Goal: Task Accomplishment & Management: Use online tool/utility

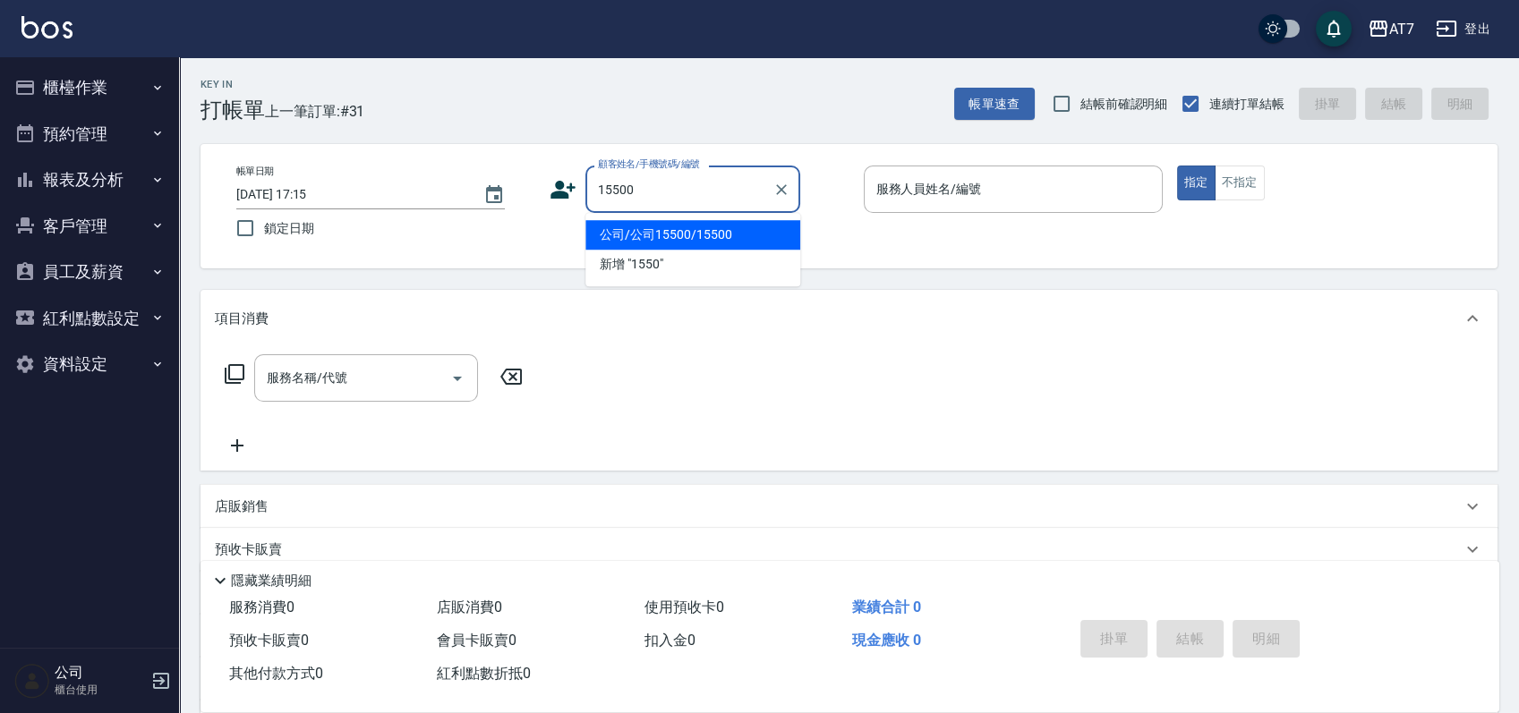
type input "公司/公司15500/15500"
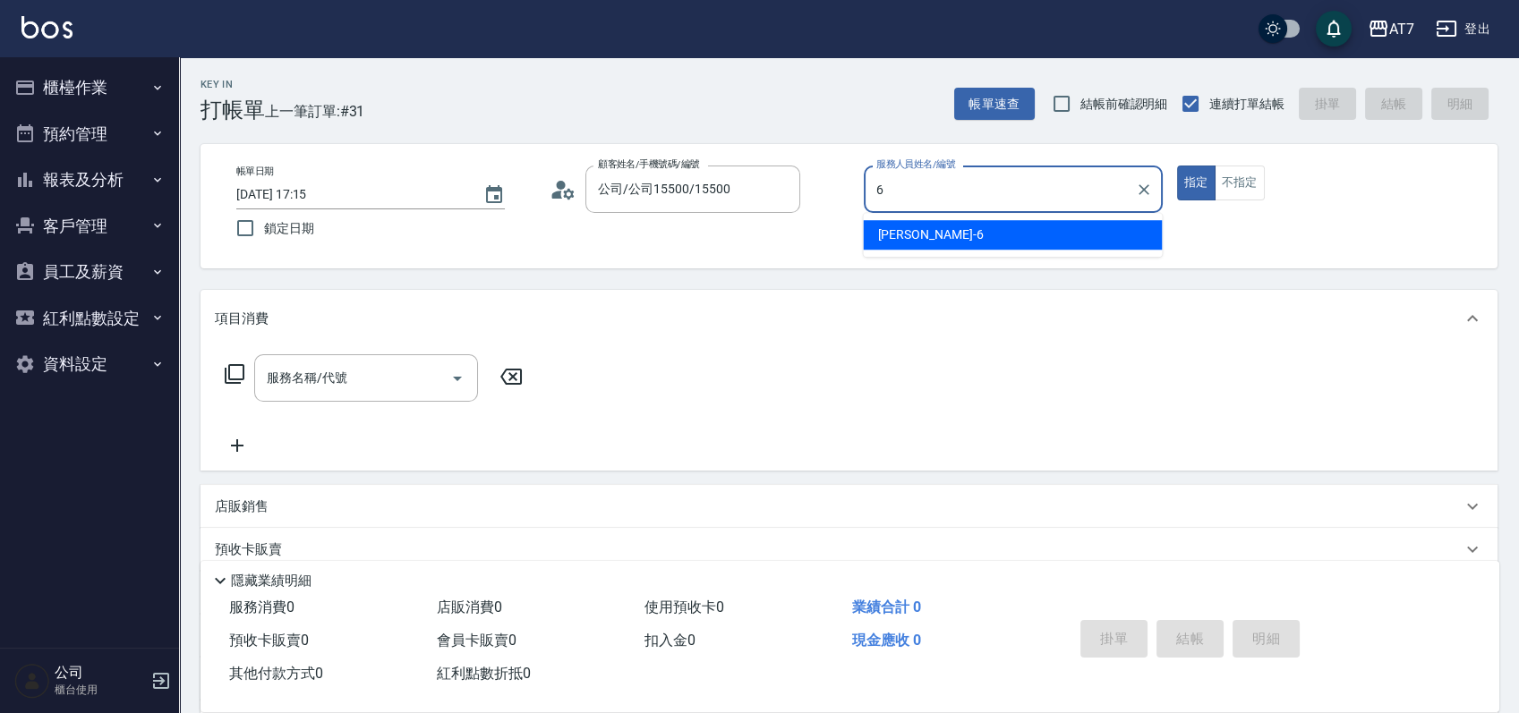
type input "杜莎莎-6"
type button "true"
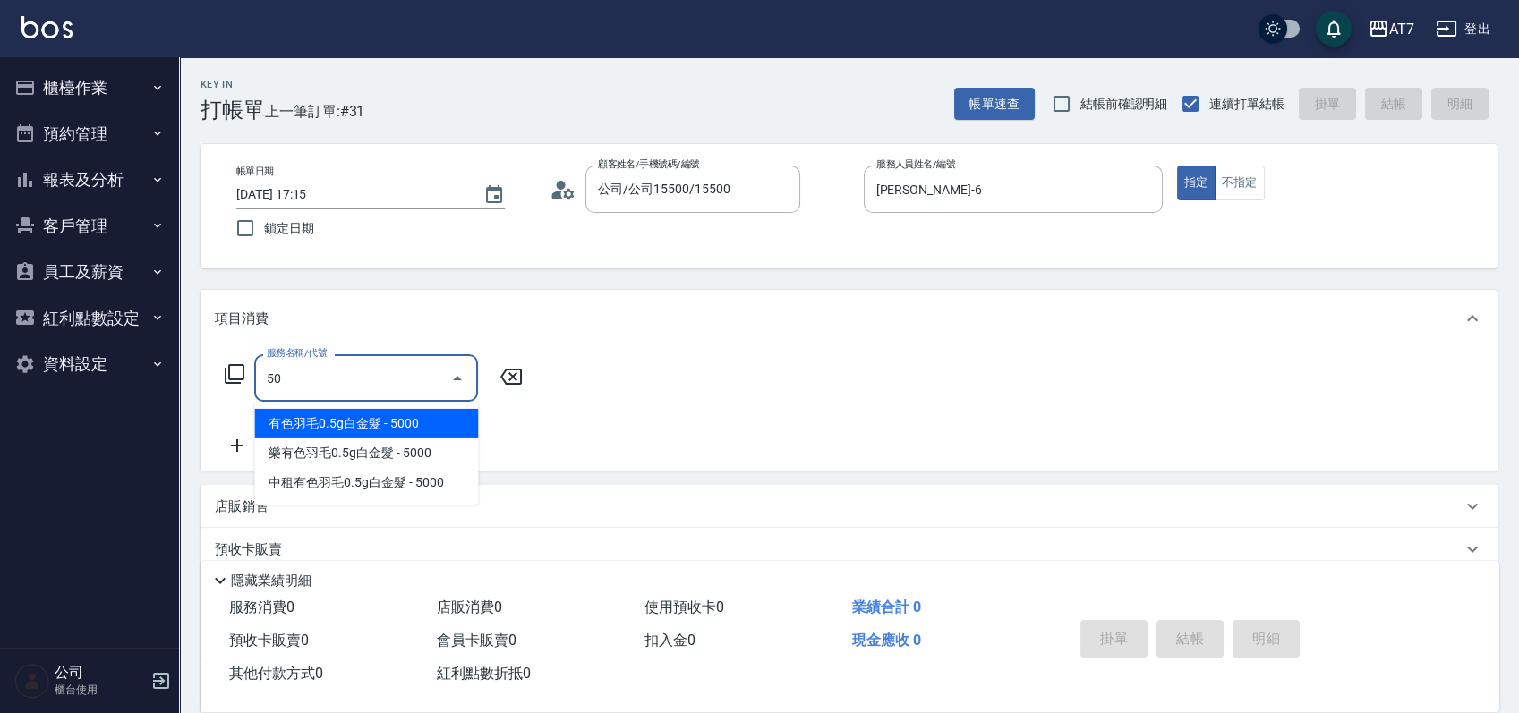
type input "501"
type input "30"
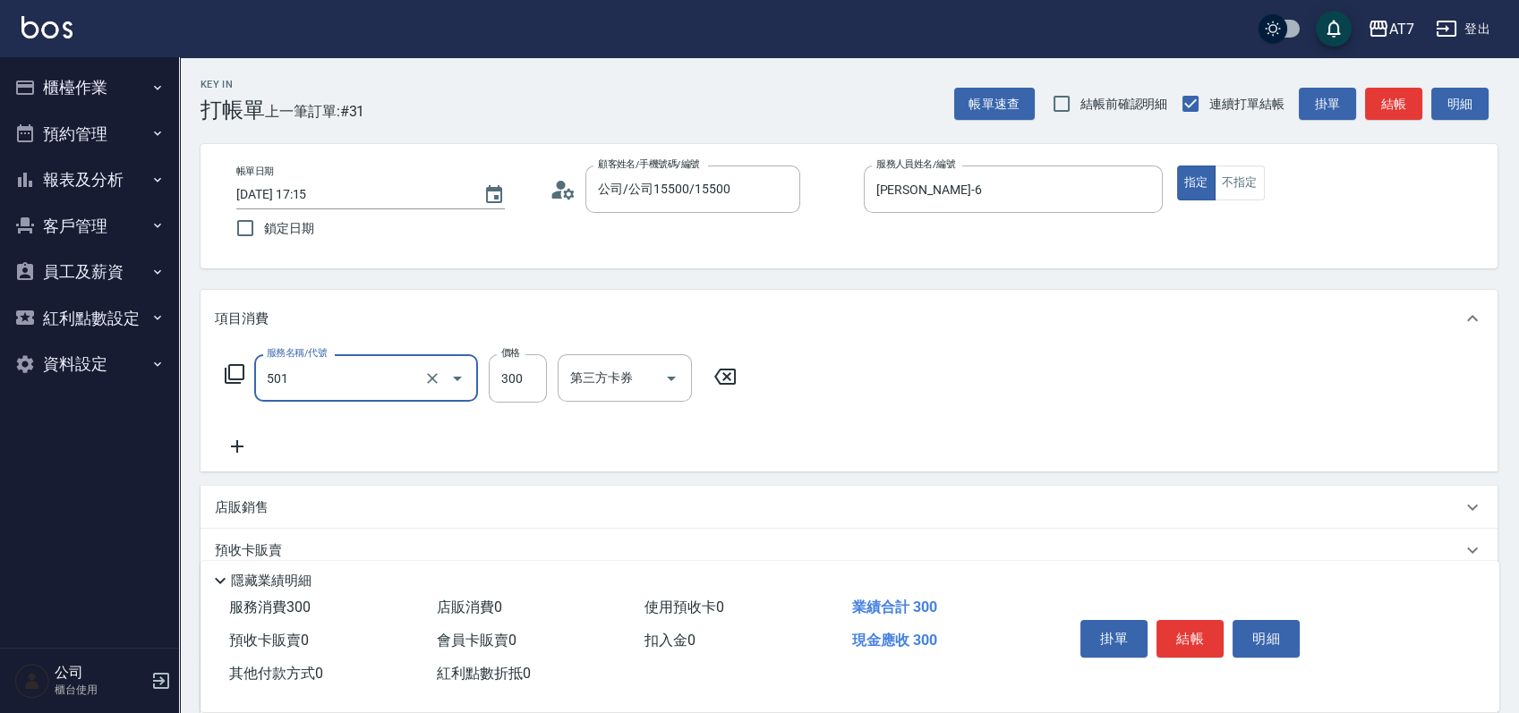
type input "洗髮(互助)(501)"
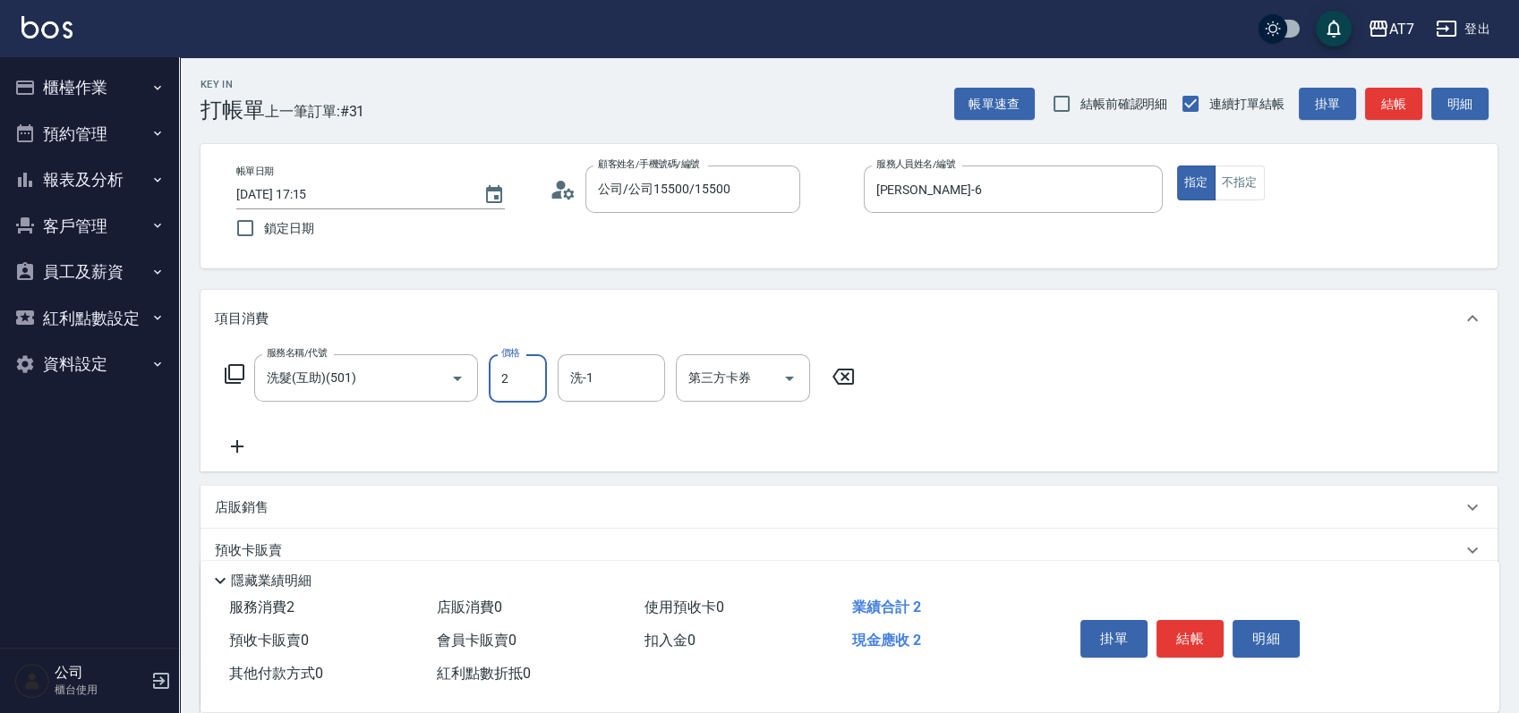
type input "0"
type input "250"
type input "20"
type input "250"
type input "King-10"
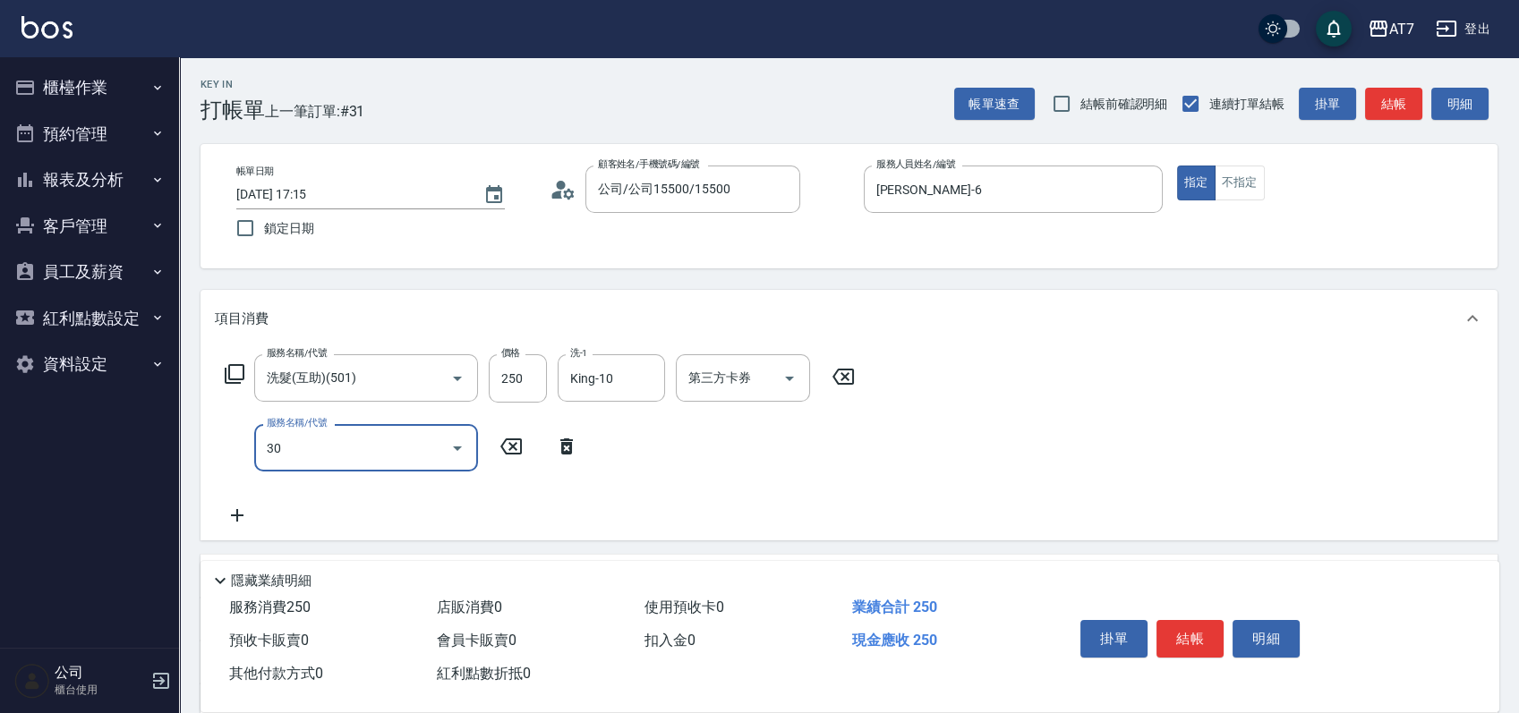
type input "302"
type input "60"
type input "20"
type input "304"
type input "70"
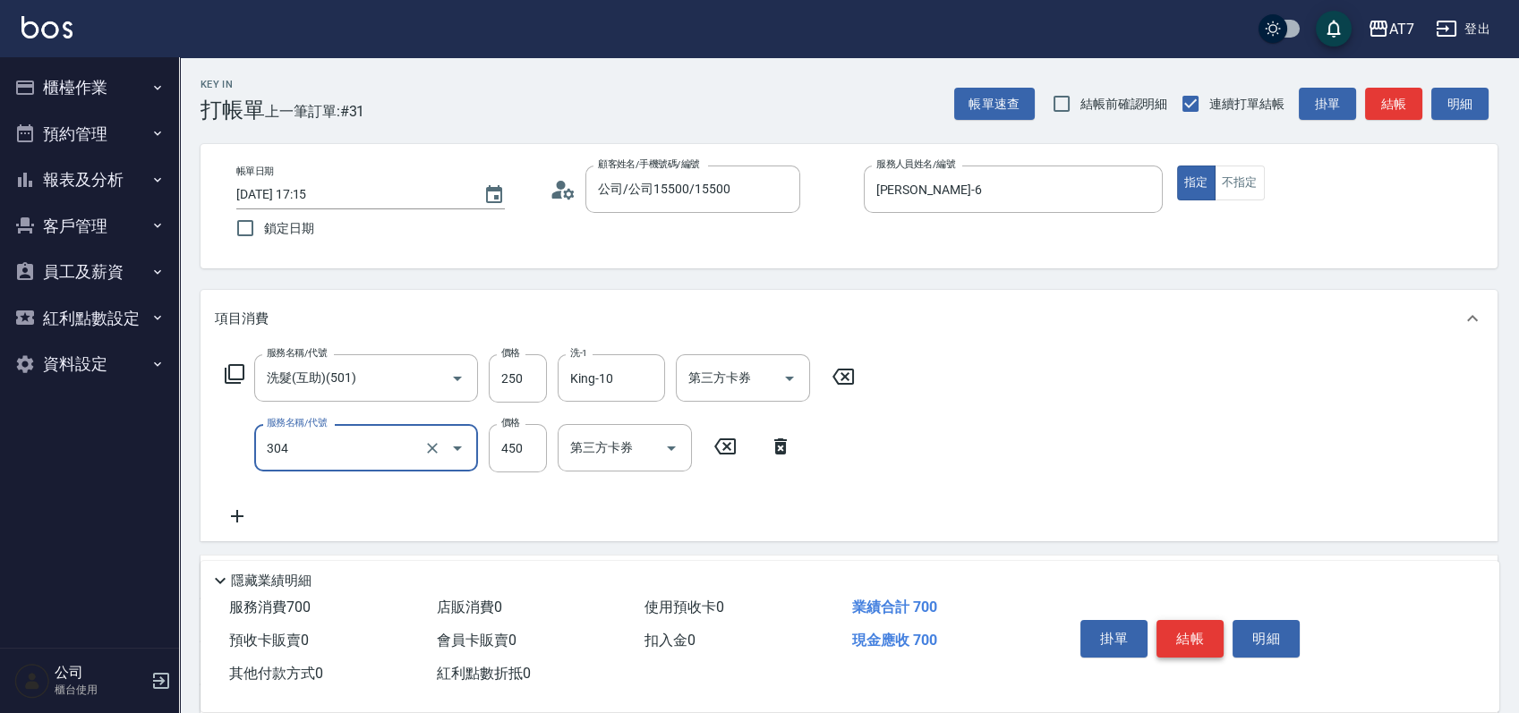
type input "A+級剪髮(304)"
click at [1184, 628] on button "結帳" at bounding box center [1190, 639] width 67 height 38
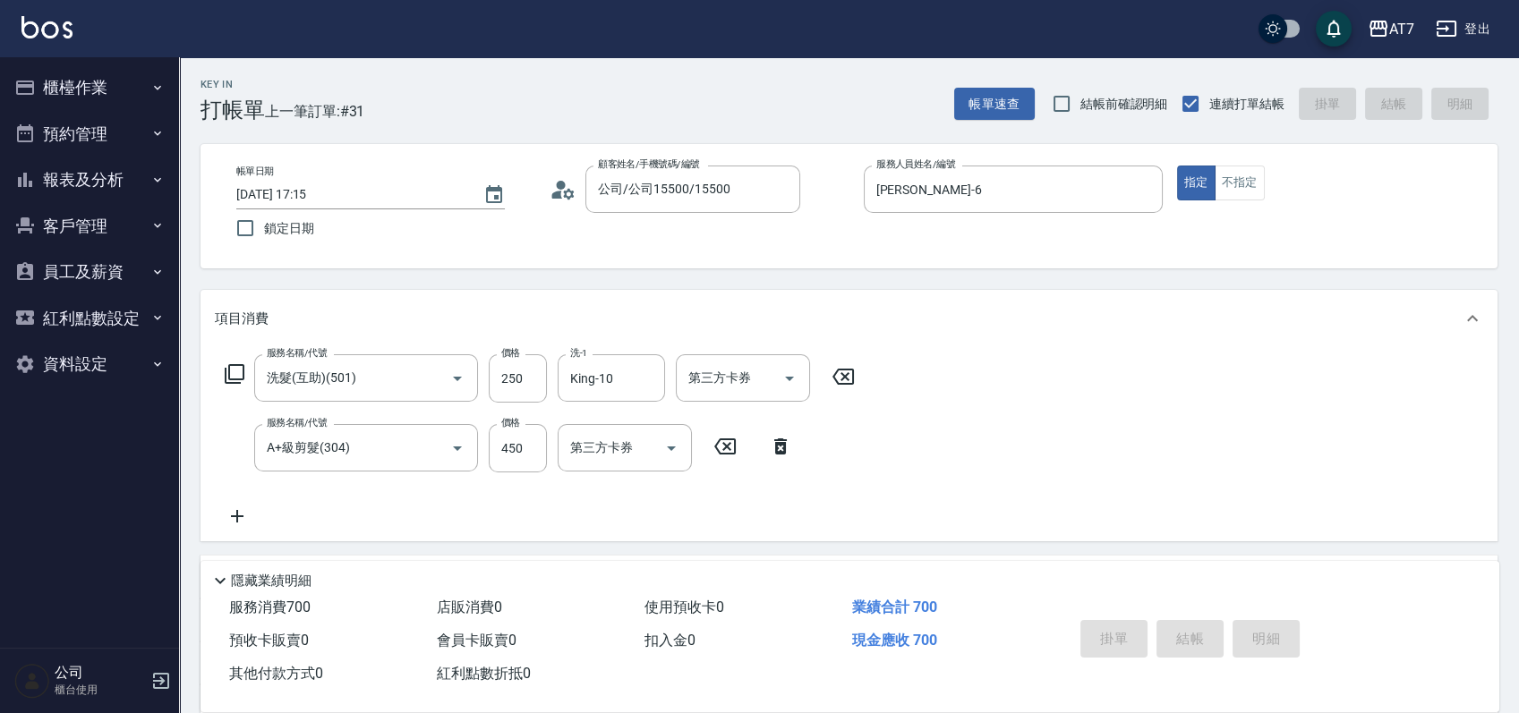
type input "2025/08/22 19:46"
type input "0"
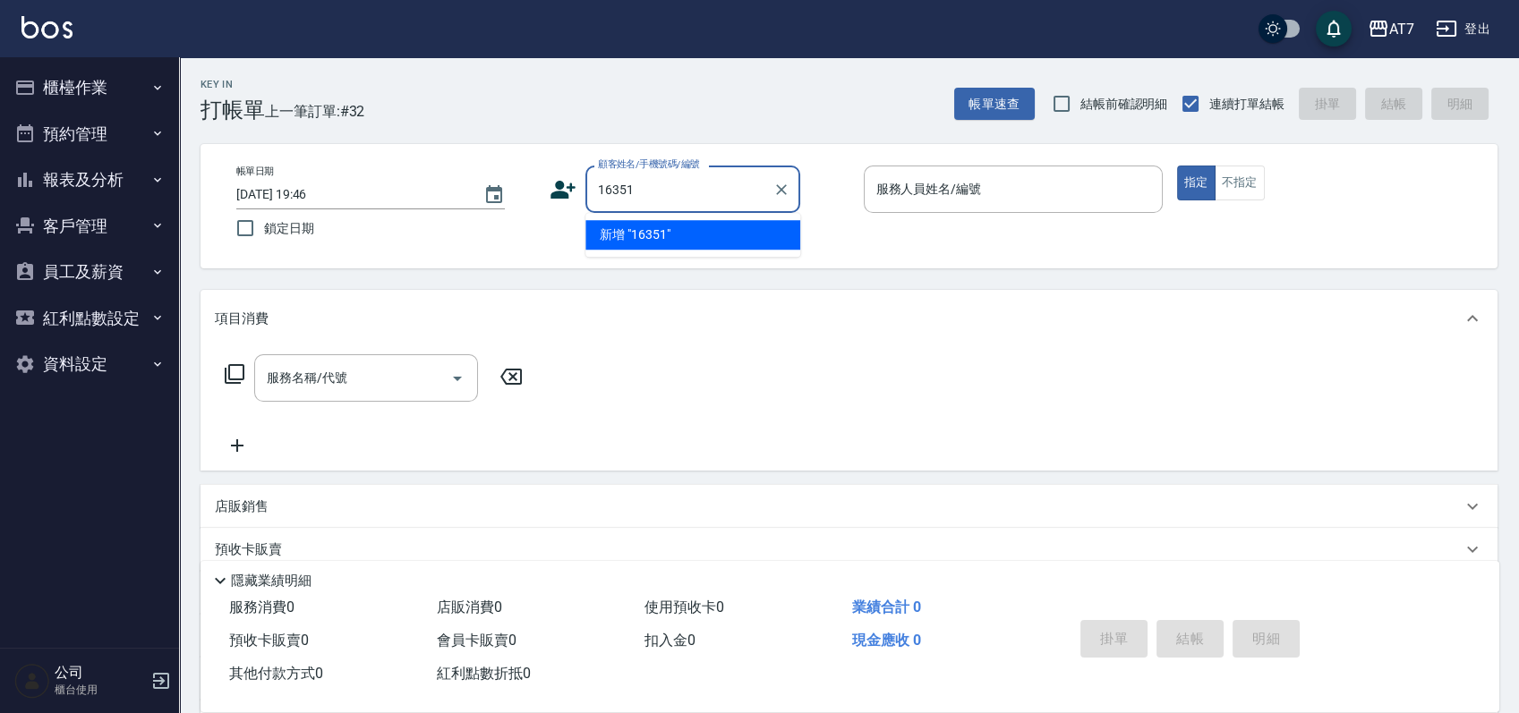
type input "16351"
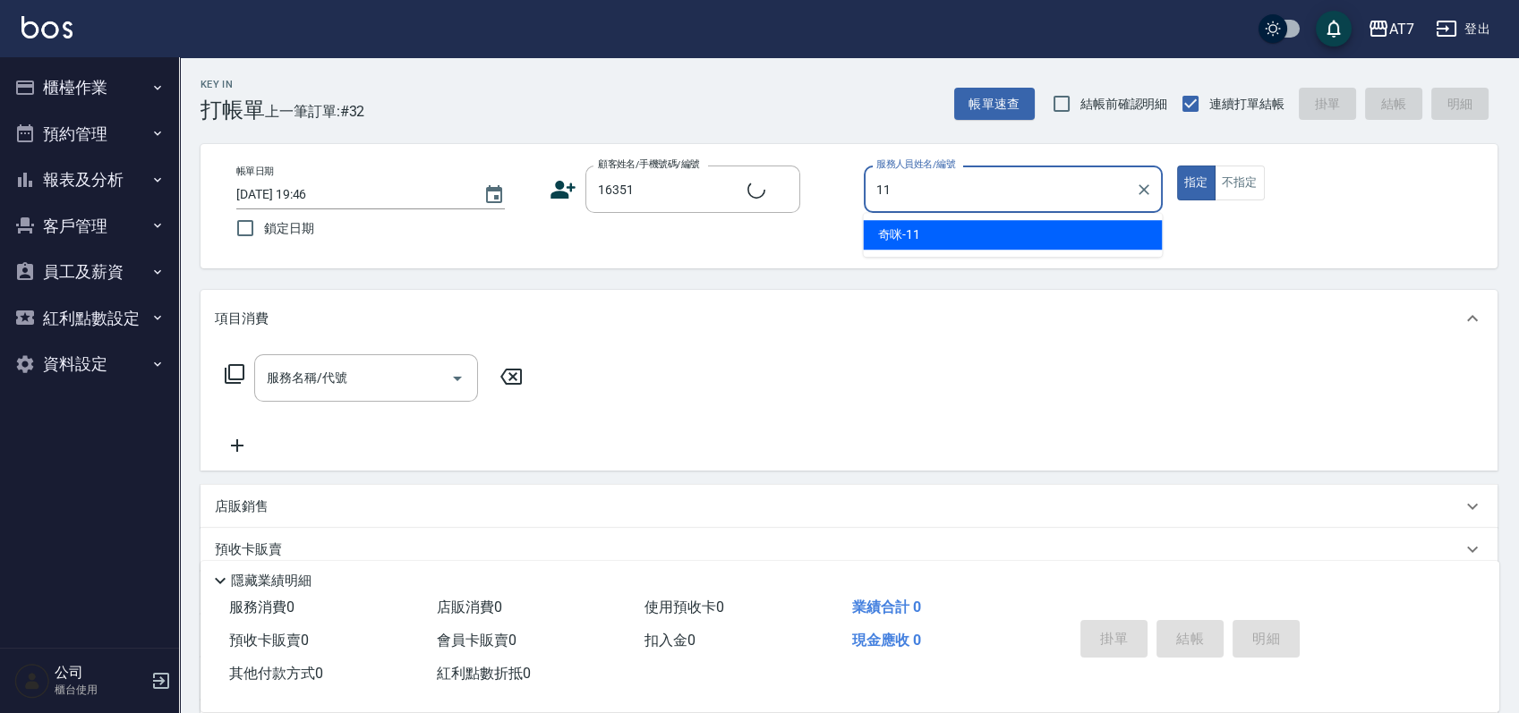
type input "11"
type input "公司/公司16351/16351"
type input "奇咪-11"
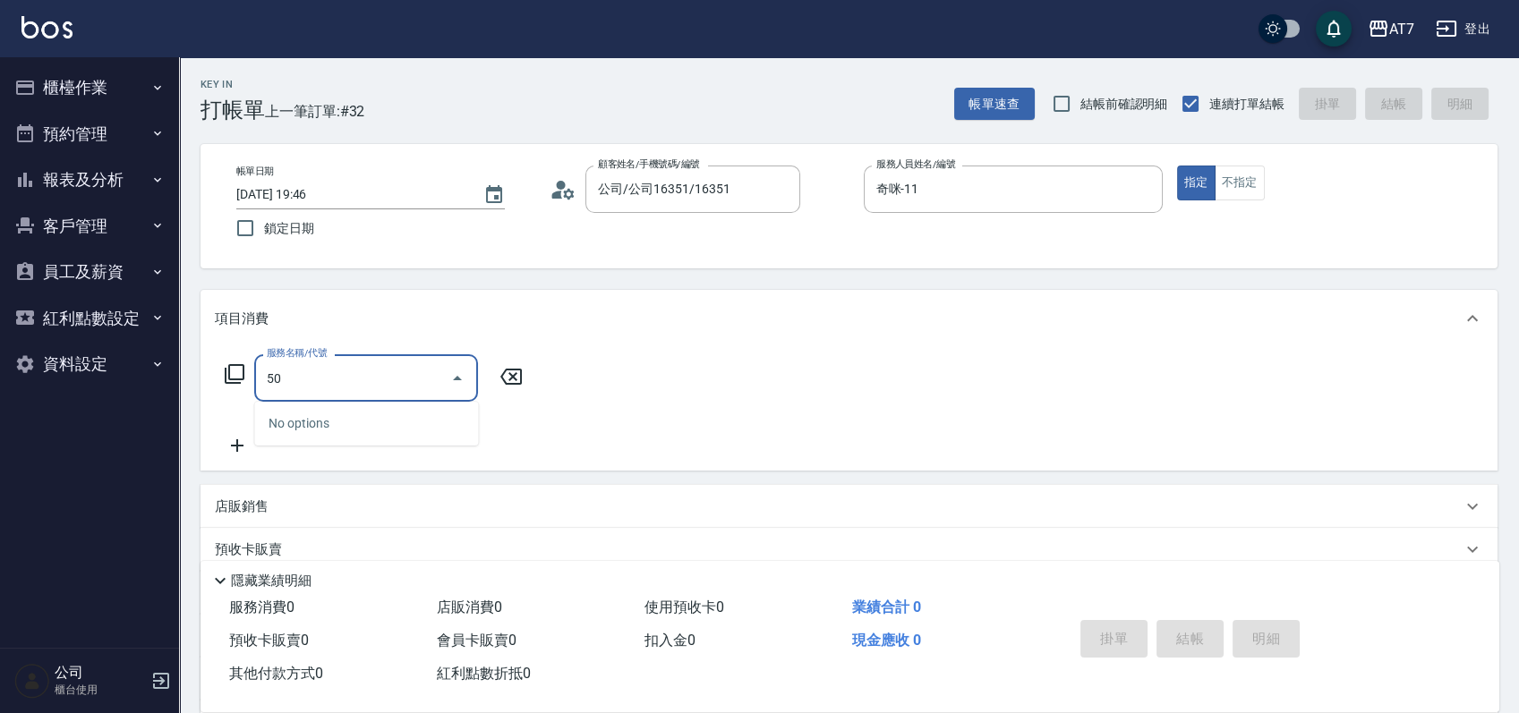
type input "500"
type input "30"
type input "洗髮(500)"
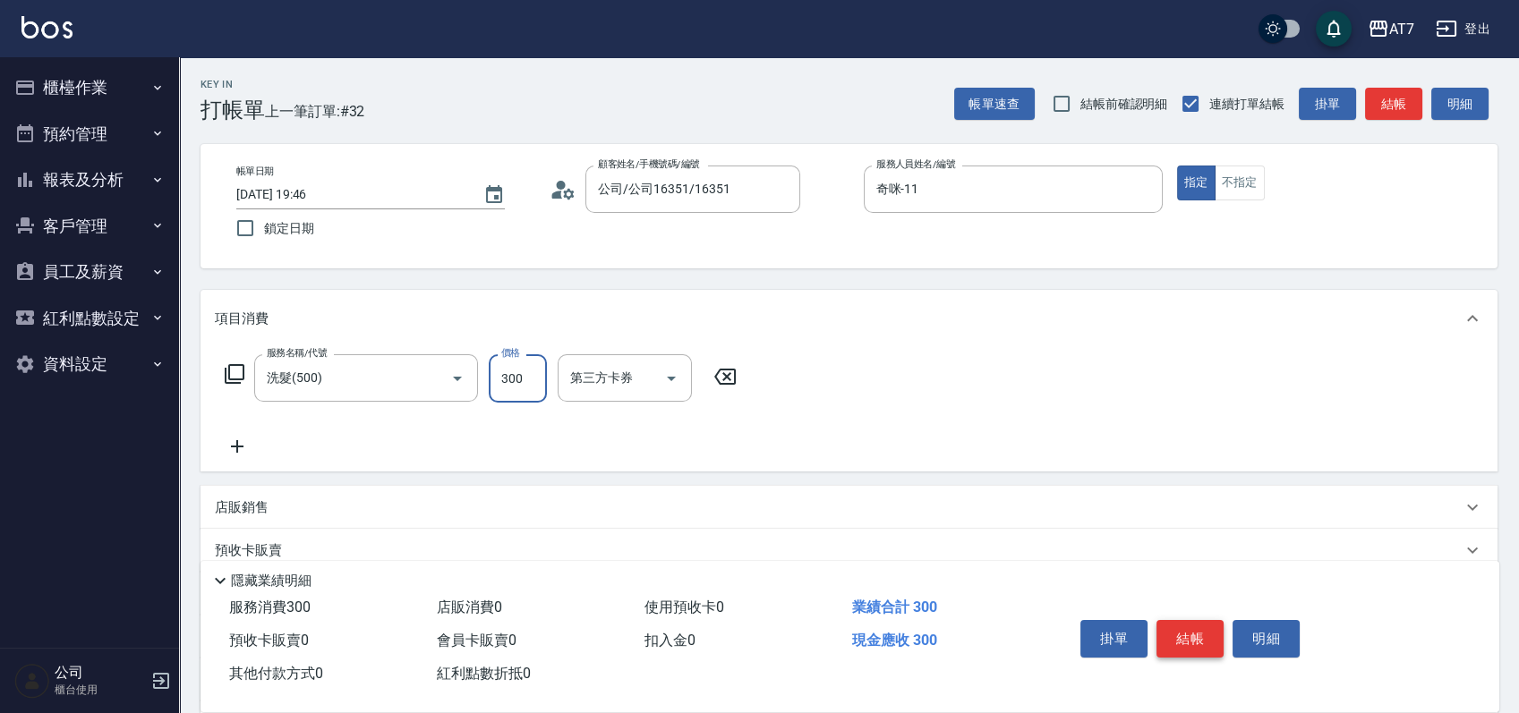
type input "0"
type input "25"
type input "20"
type input "250"
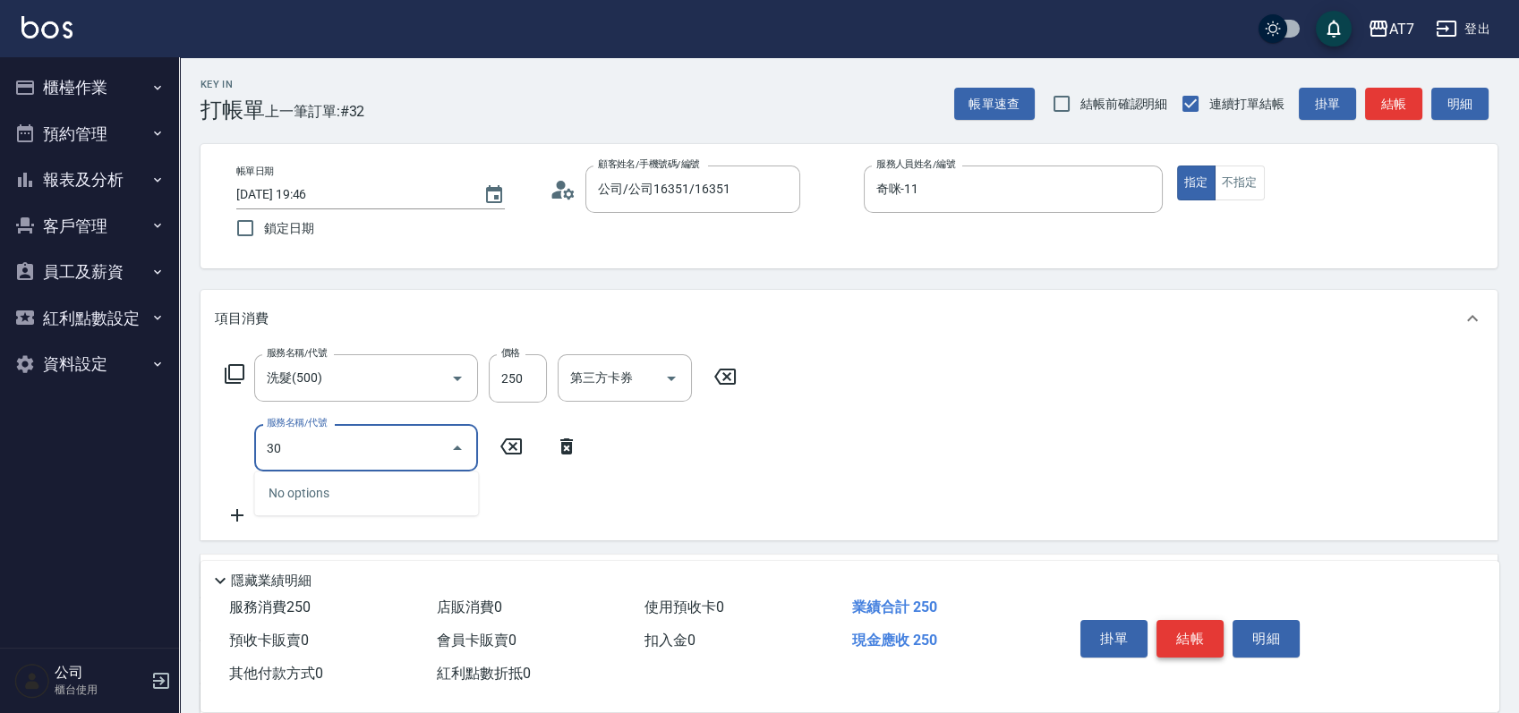
type input "302"
type input "60"
type input "剪髮(302)"
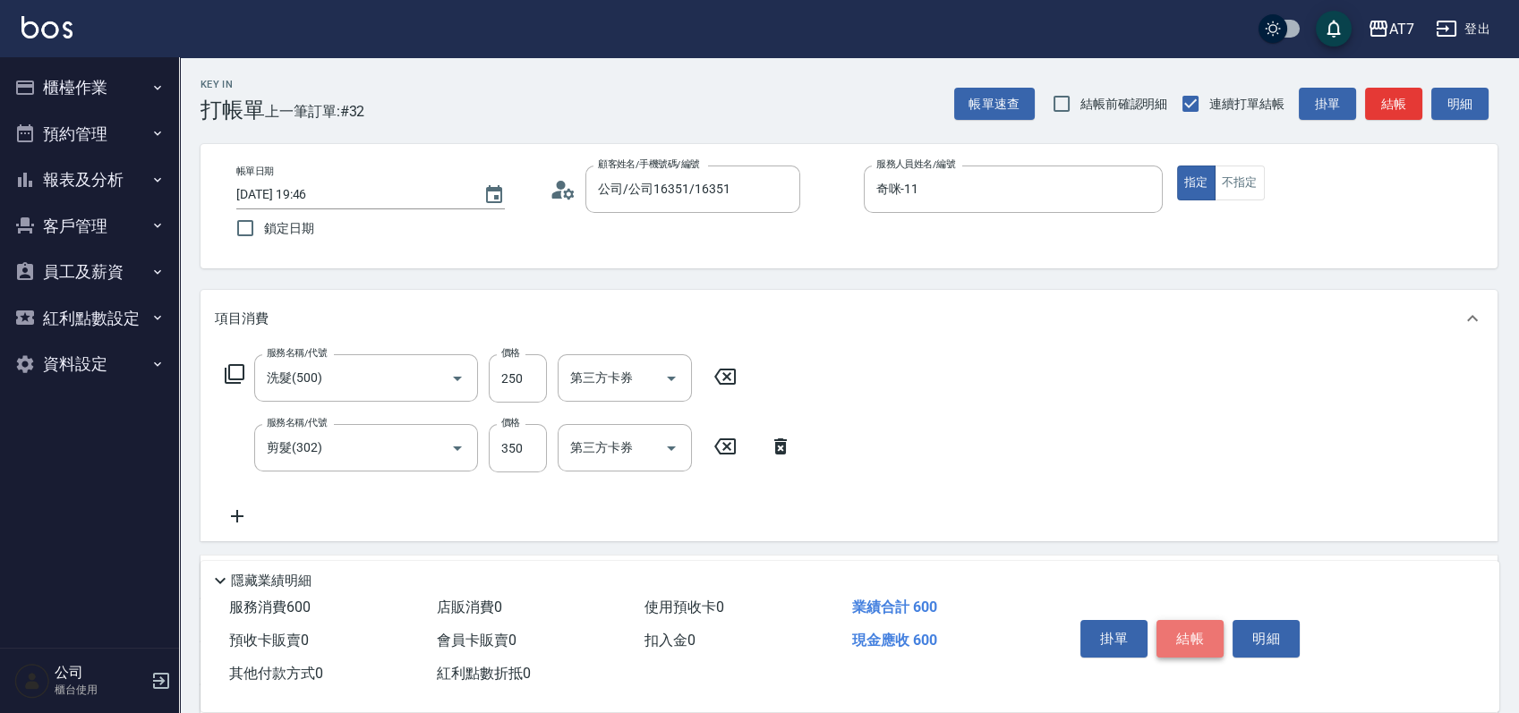
click at [1184, 628] on button "結帳" at bounding box center [1190, 639] width 67 height 38
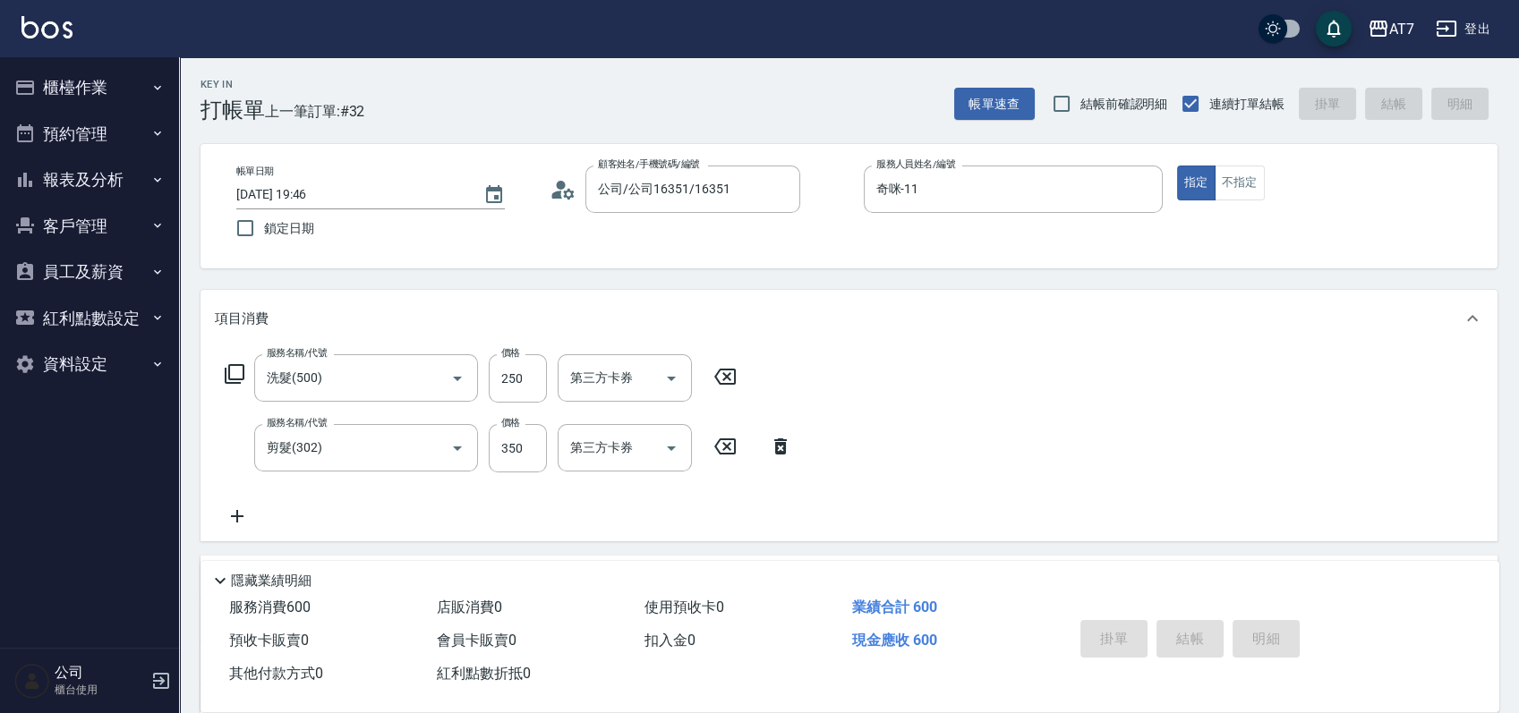
type input "0"
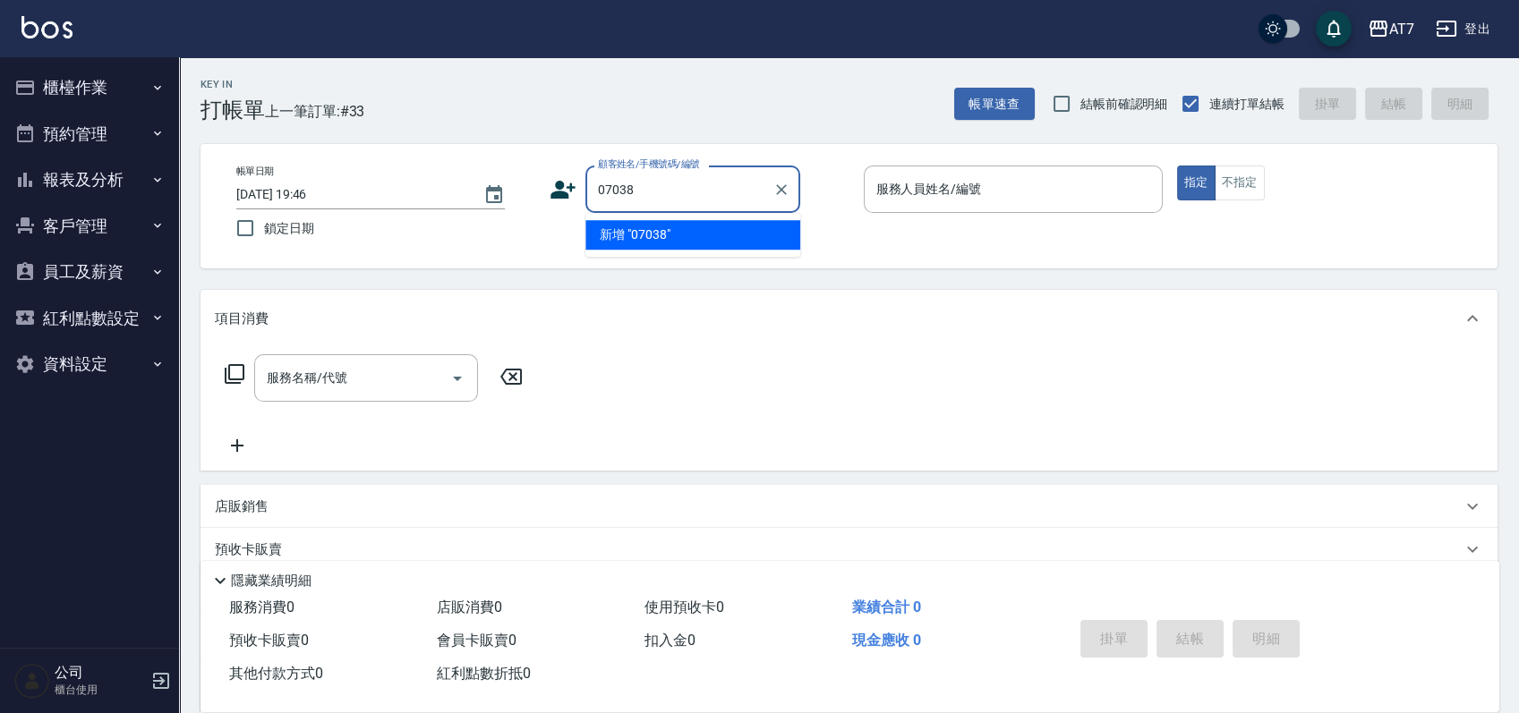
type input "07038"
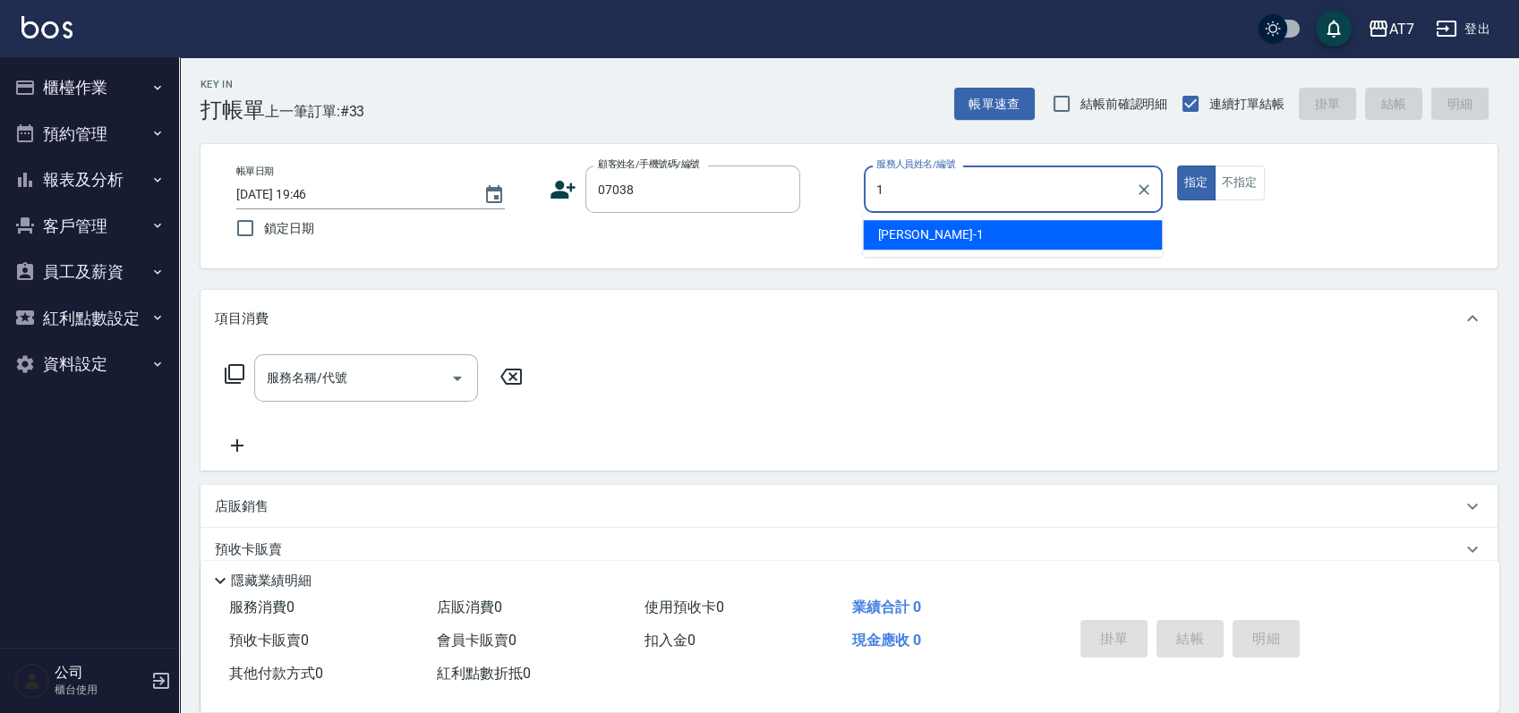
type input "米雪兒-1"
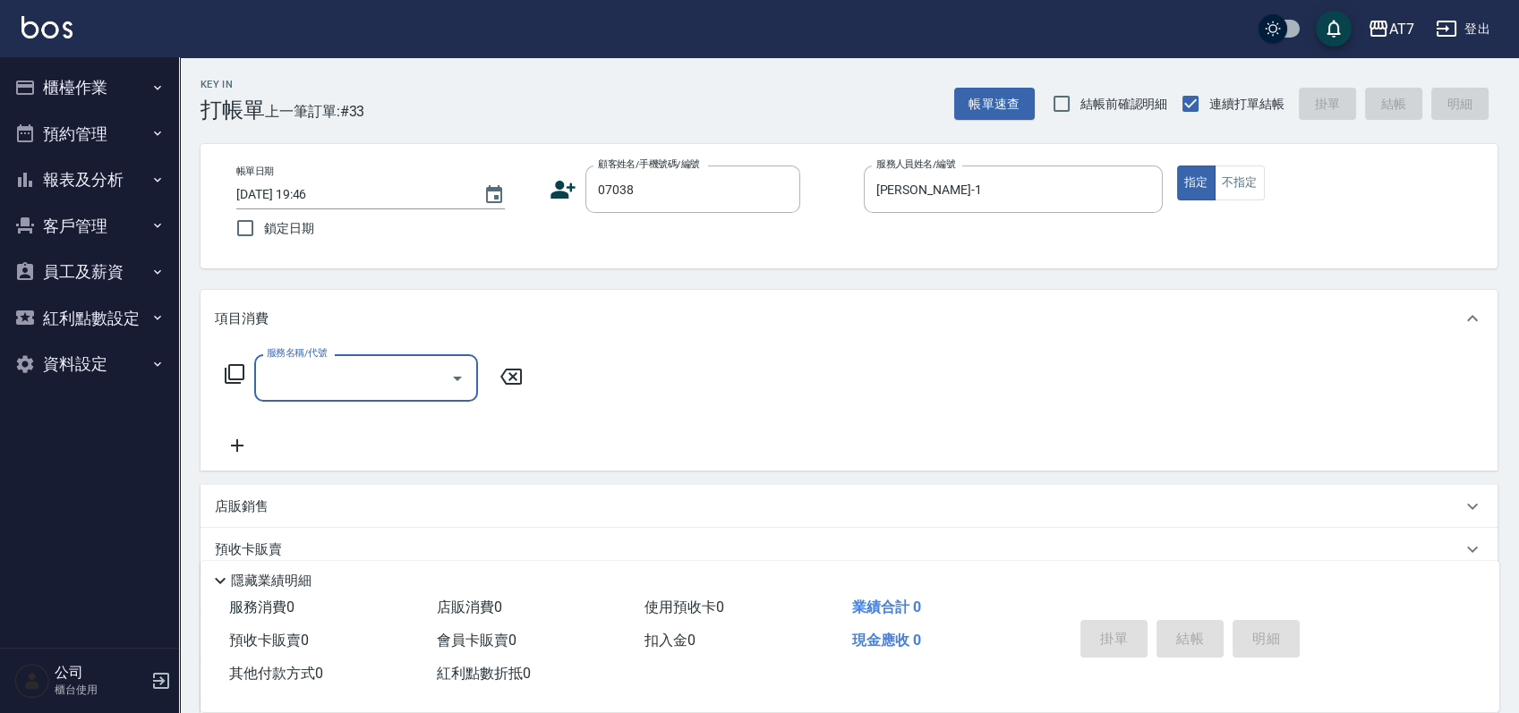
type input "3"
type input "公司/公司07038/07038"
type input "305"
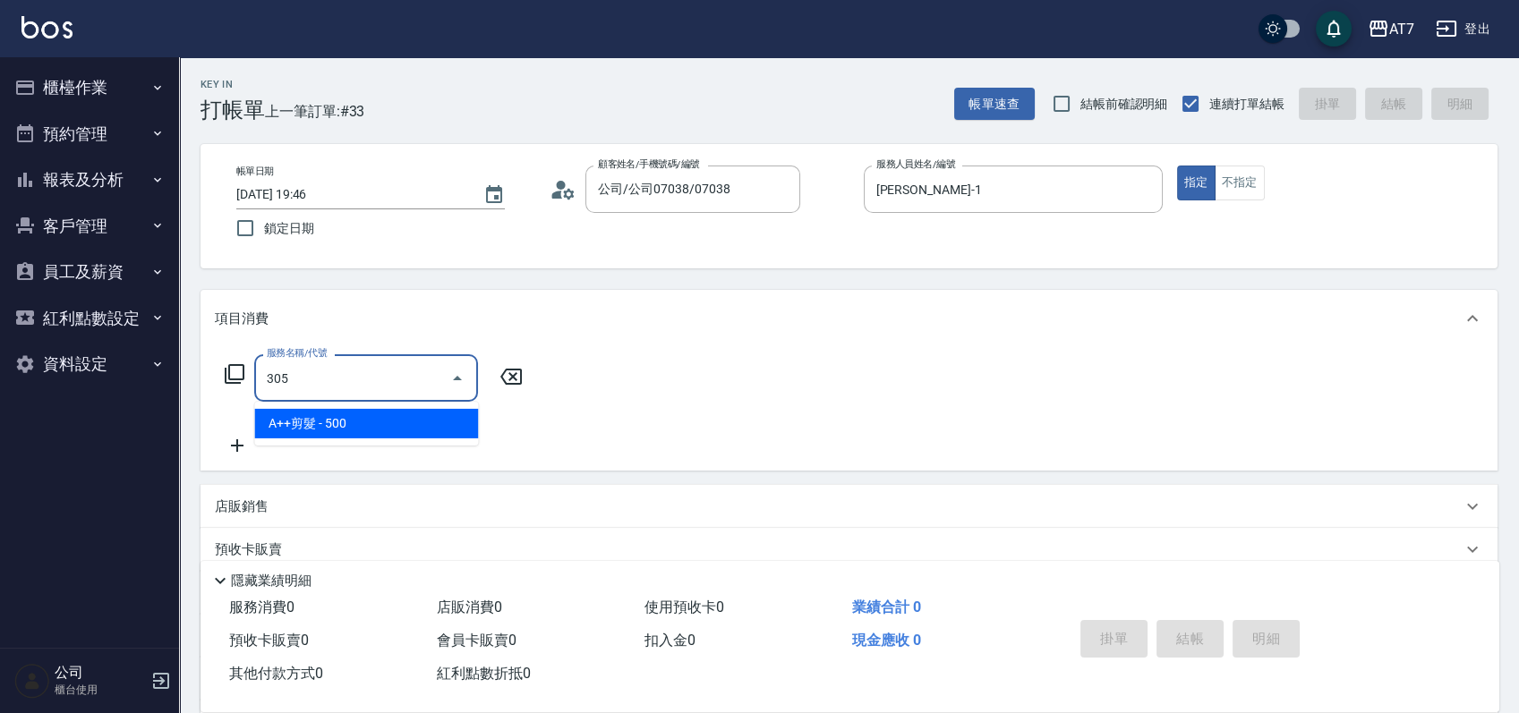
type input "50"
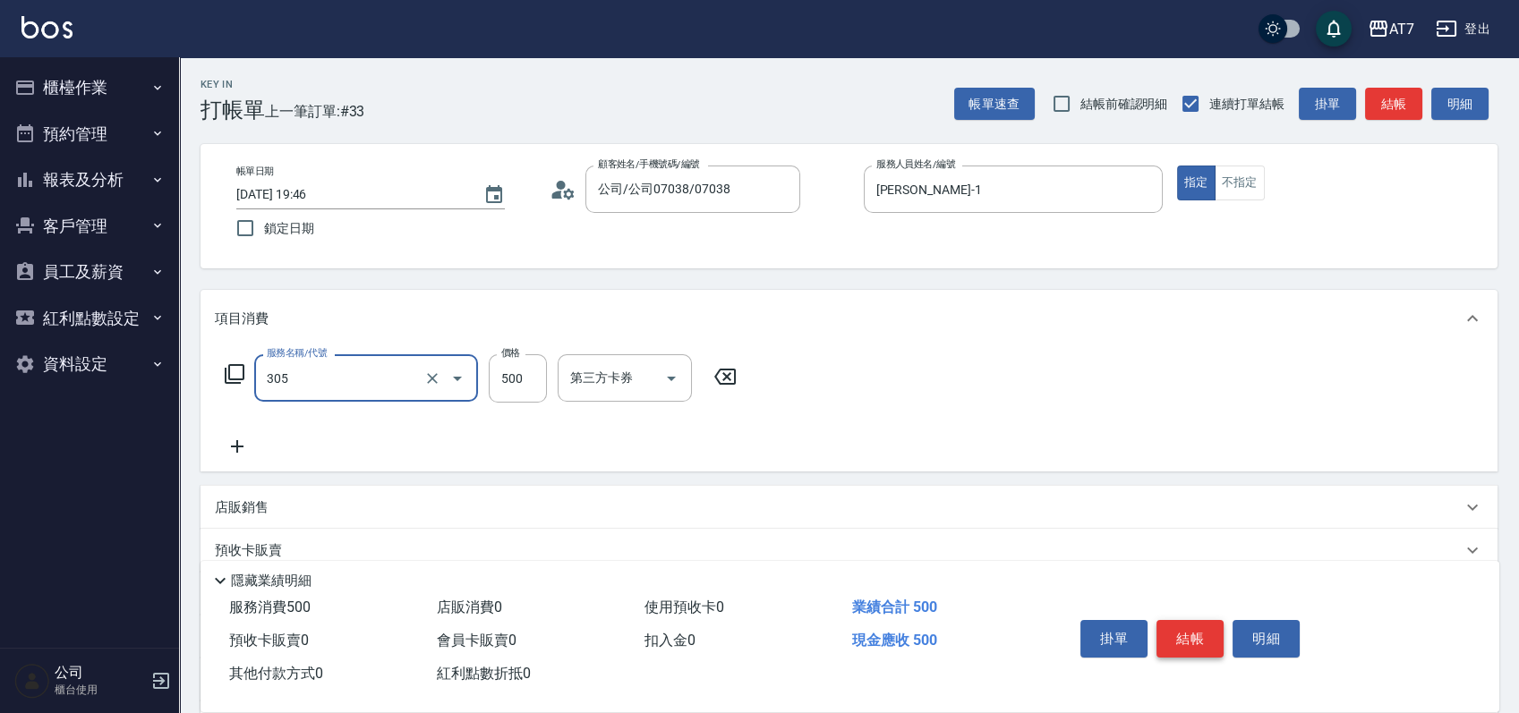
type input "A++剪髮(305)"
type input "0"
type input "65"
type input "60"
type input "650"
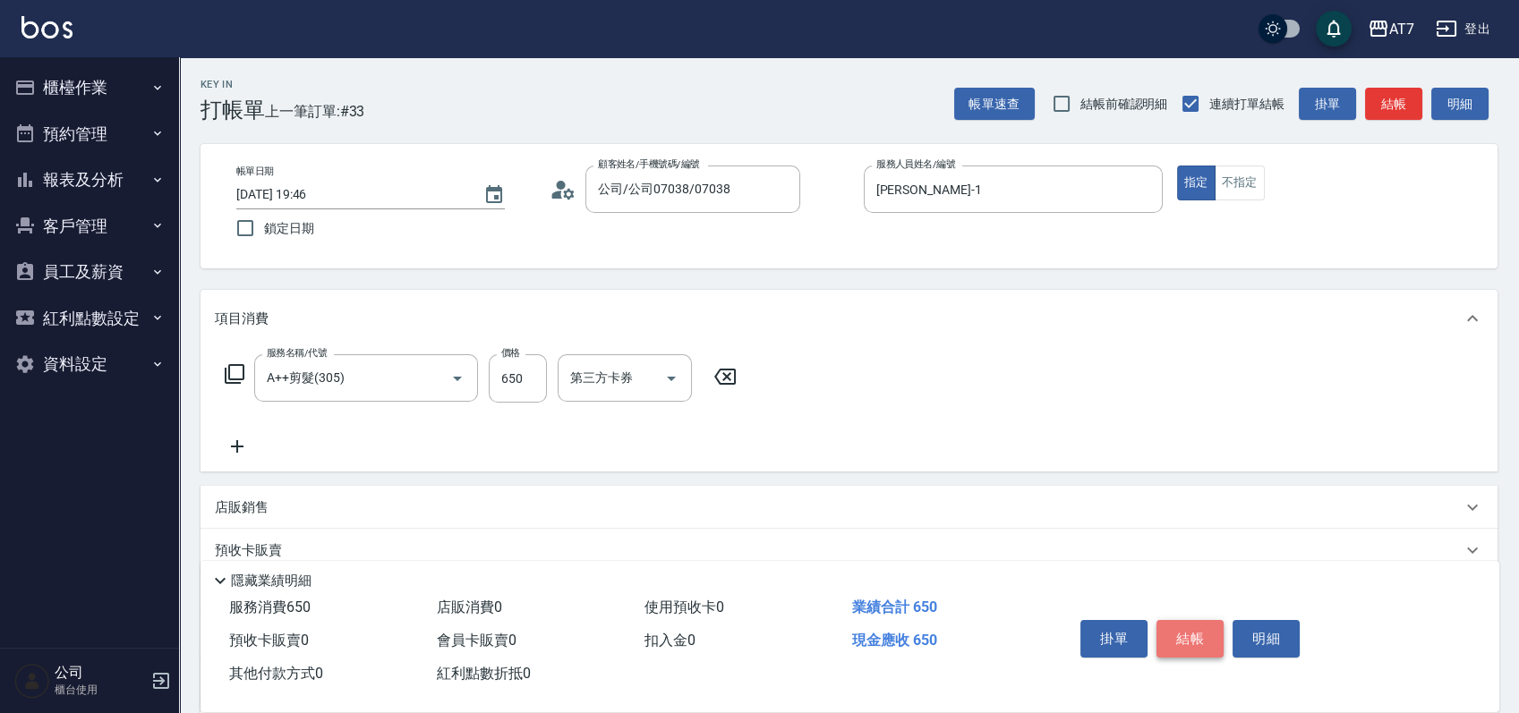
click at [1184, 628] on button "結帳" at bounding box center [1190, 639] width 67 height 38
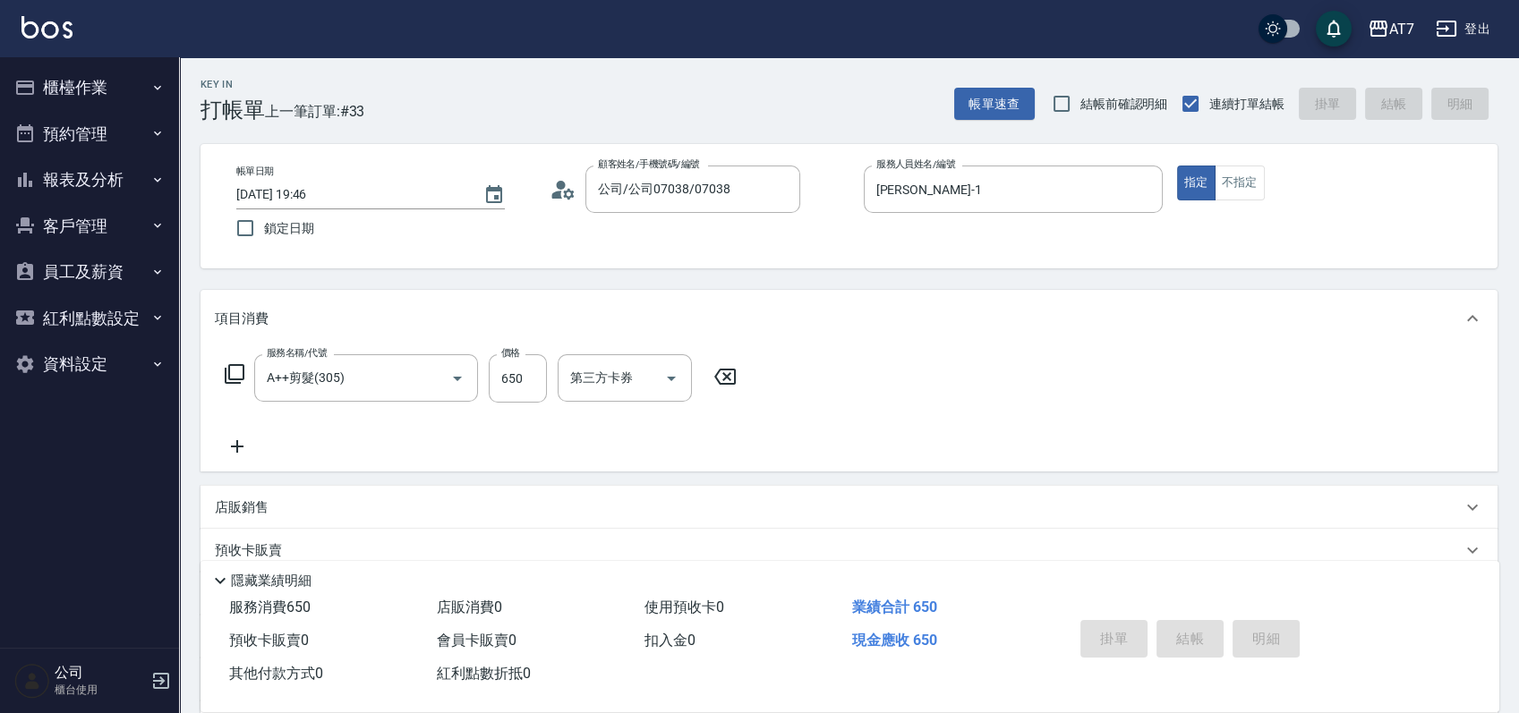
type input "0"
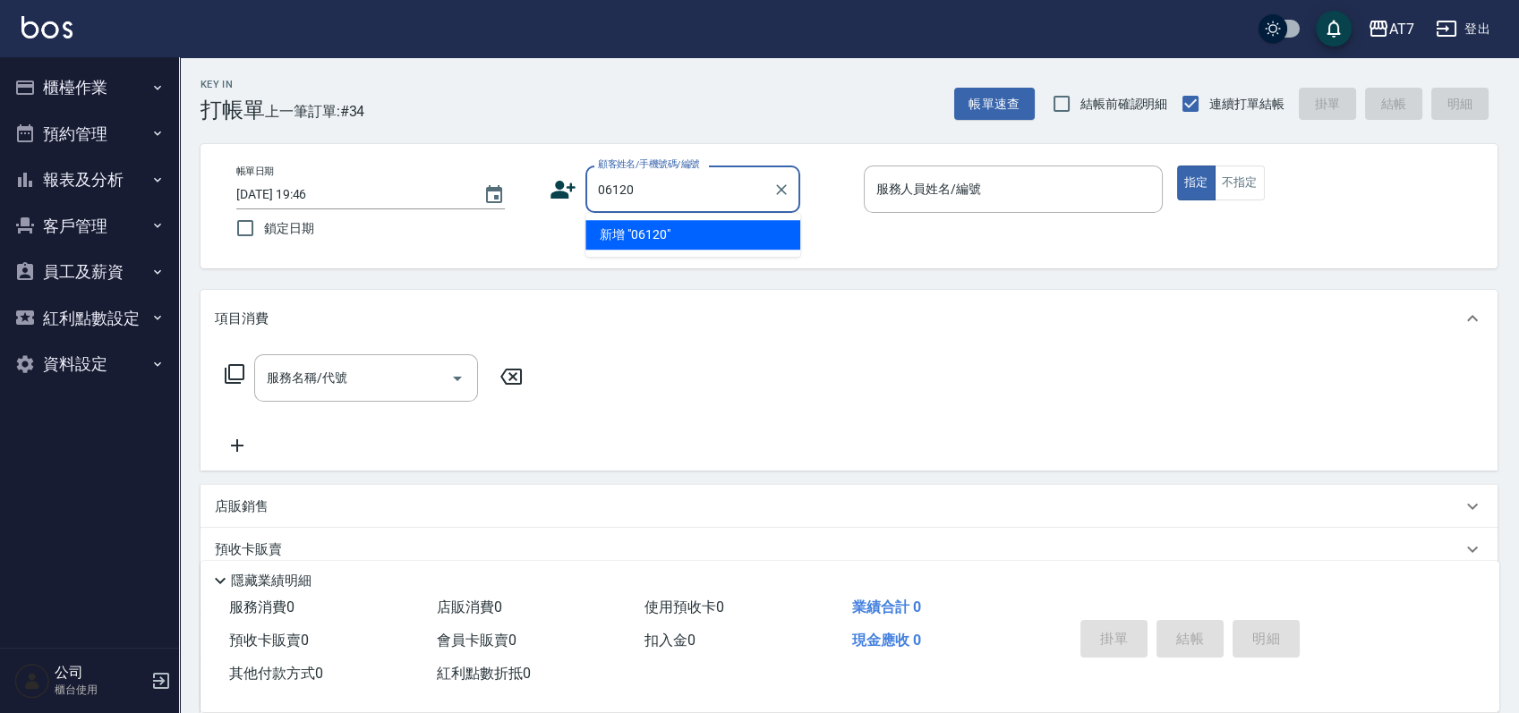
type input "06120"
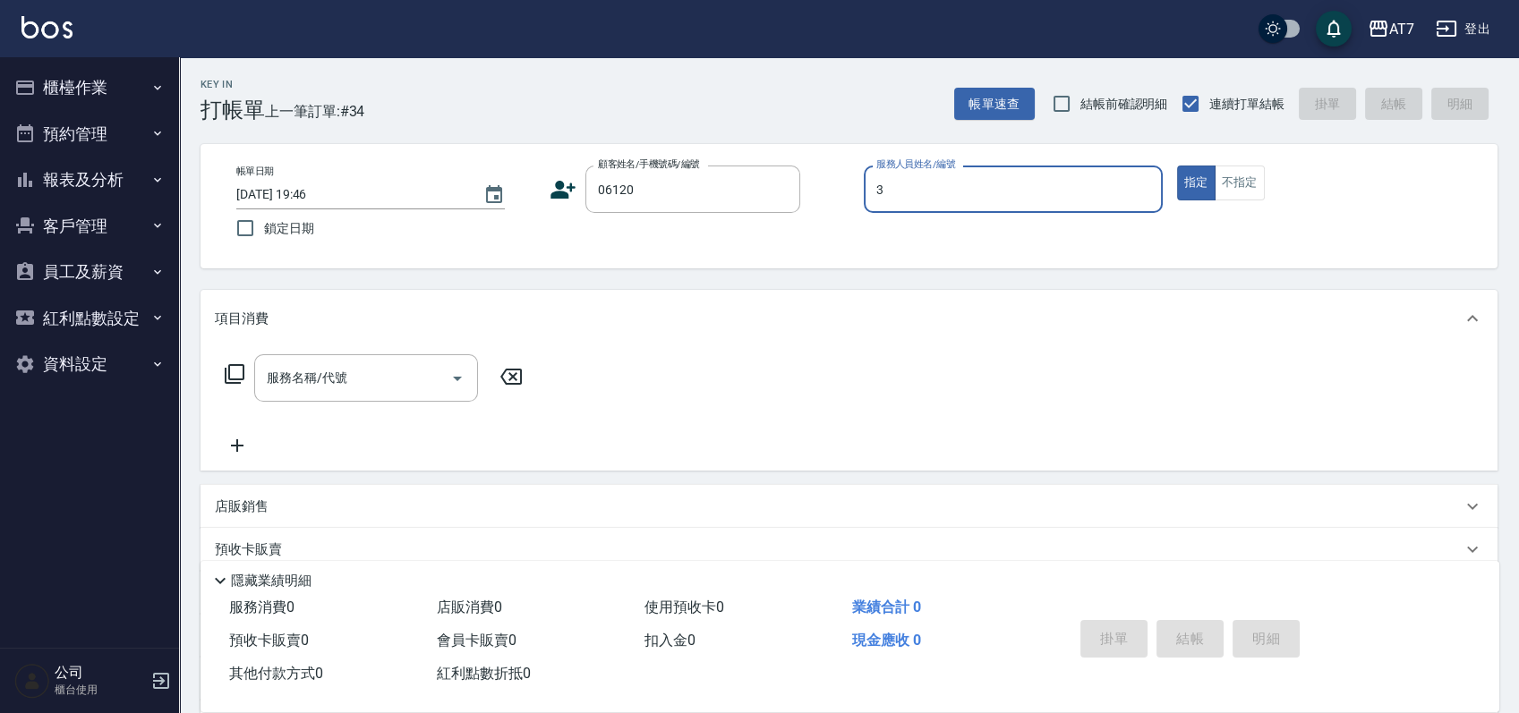
type input "32"
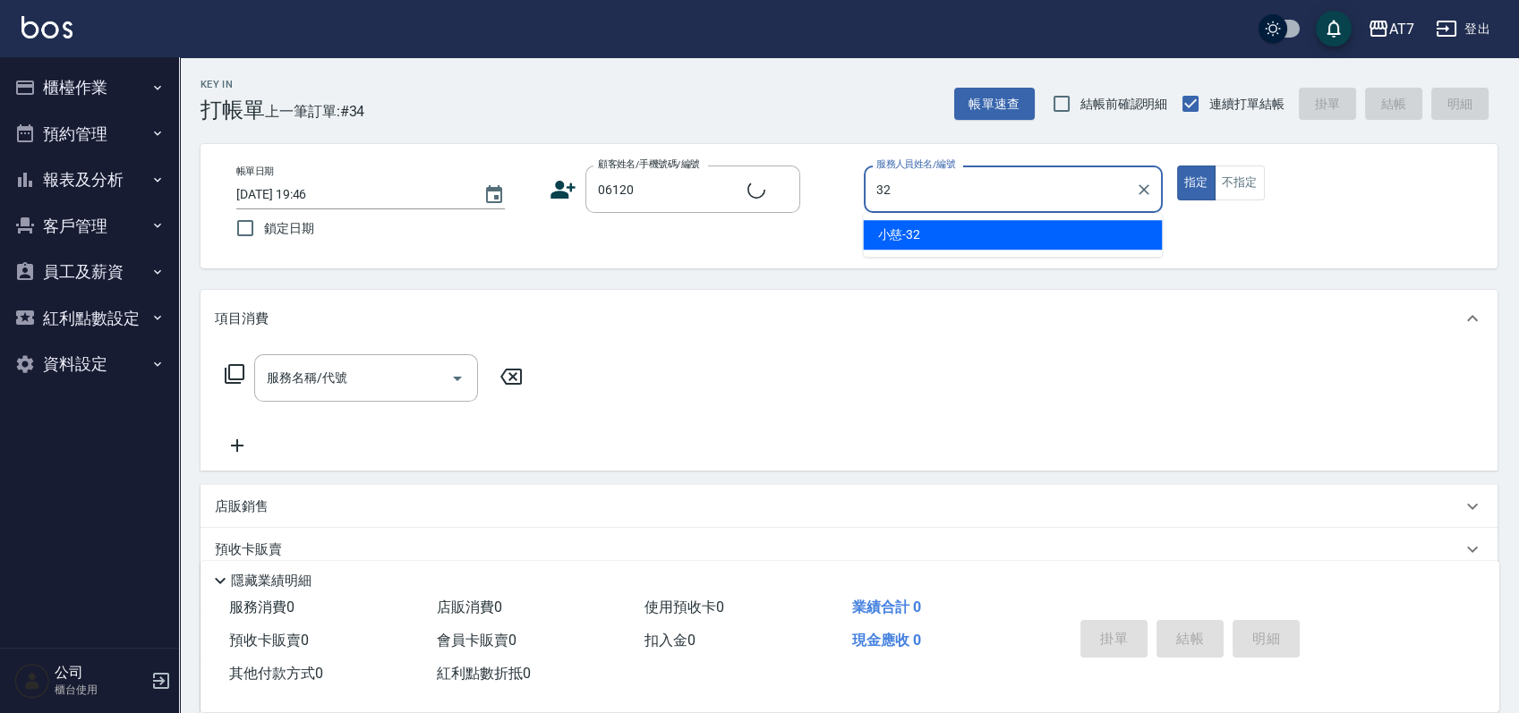
type input "公司單/06120-1/06120"
type input "3"
type input "韻如-3"
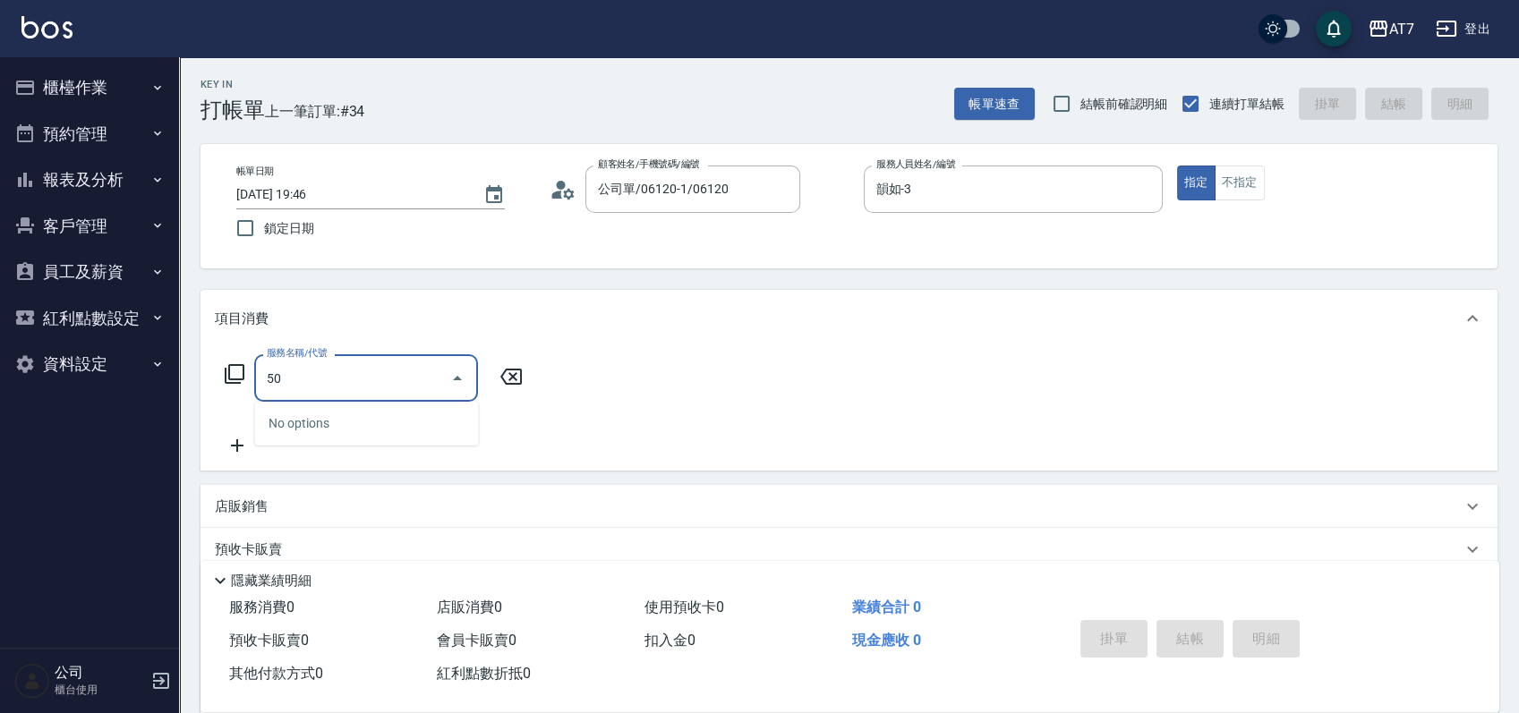
type input "501"
type input "30"
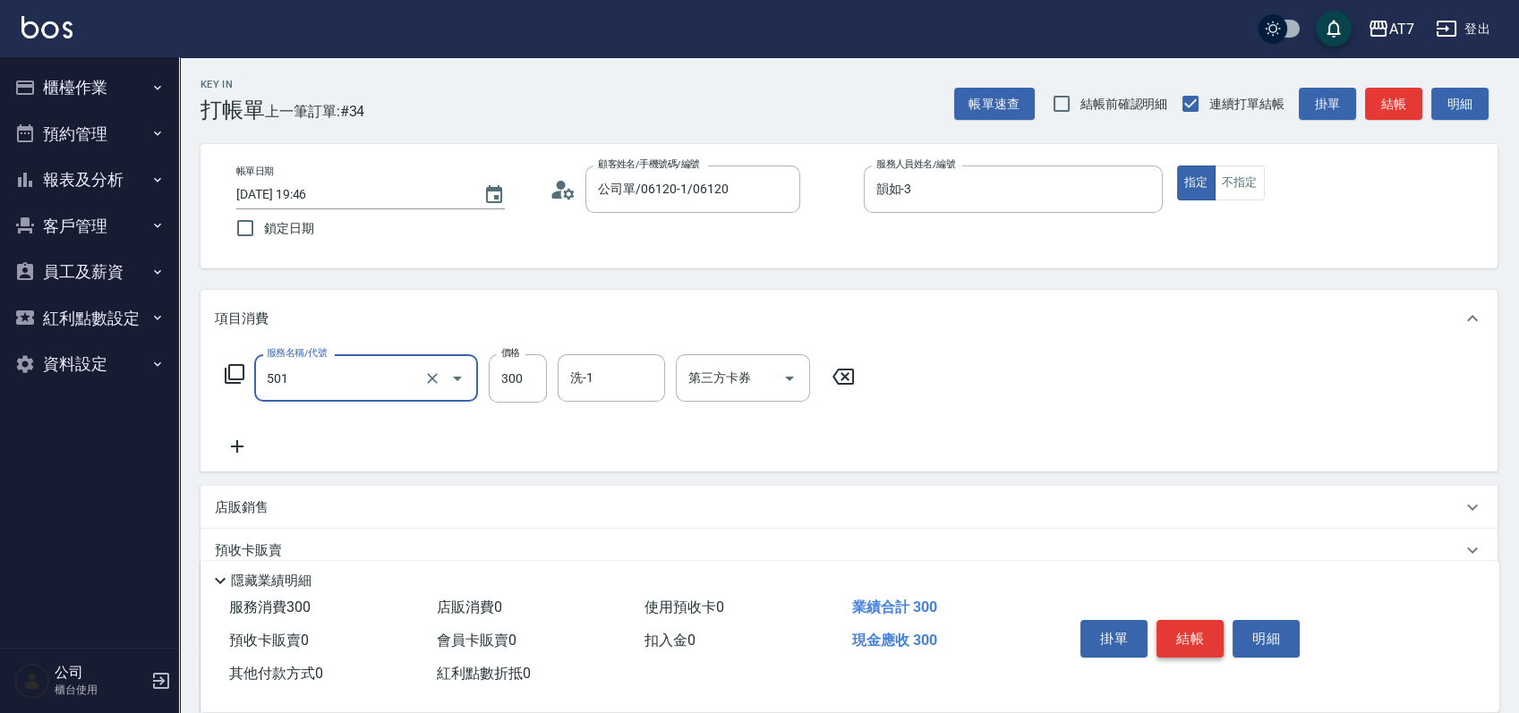
type input "洗髮(互助)(501)"
type input "0"
type input "25"
type input "20"
type input "250"
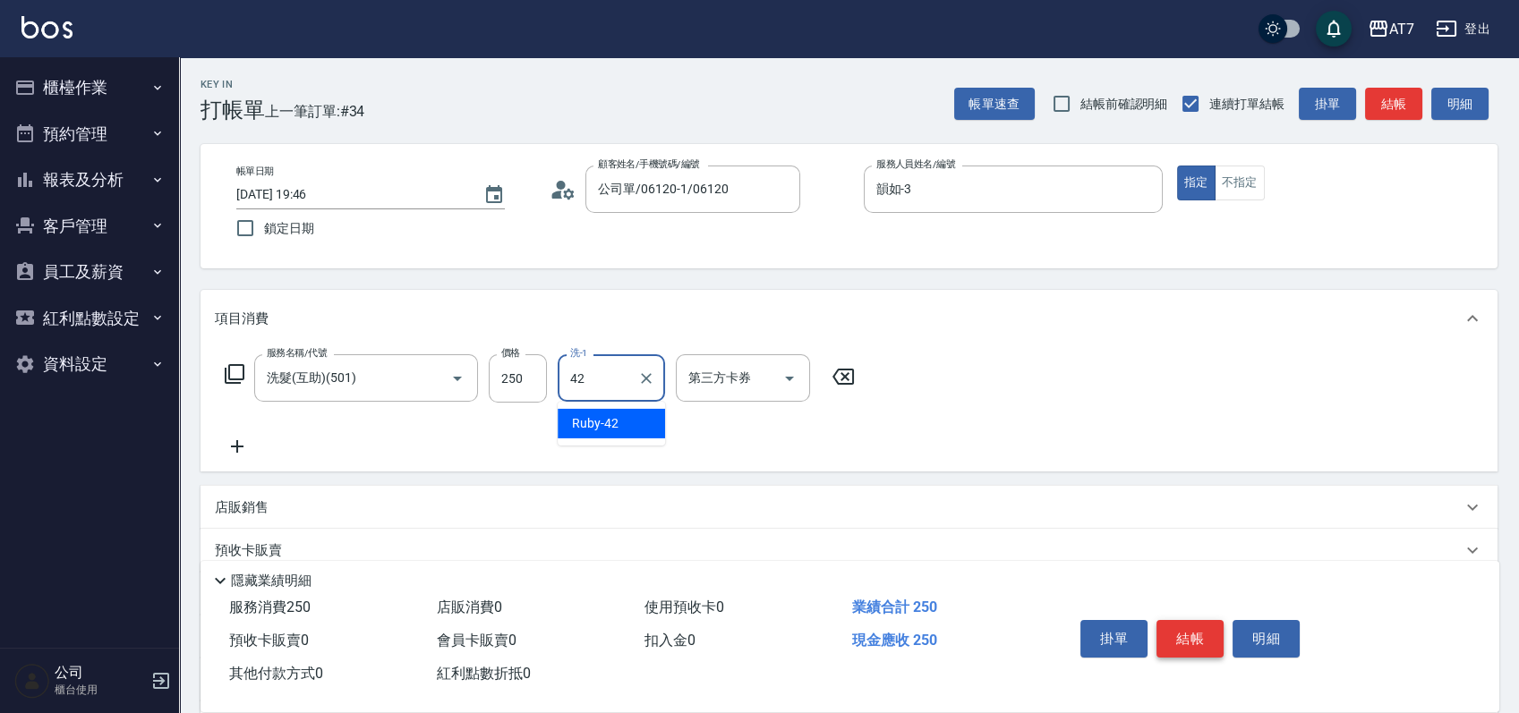
type input "Ruby-42"
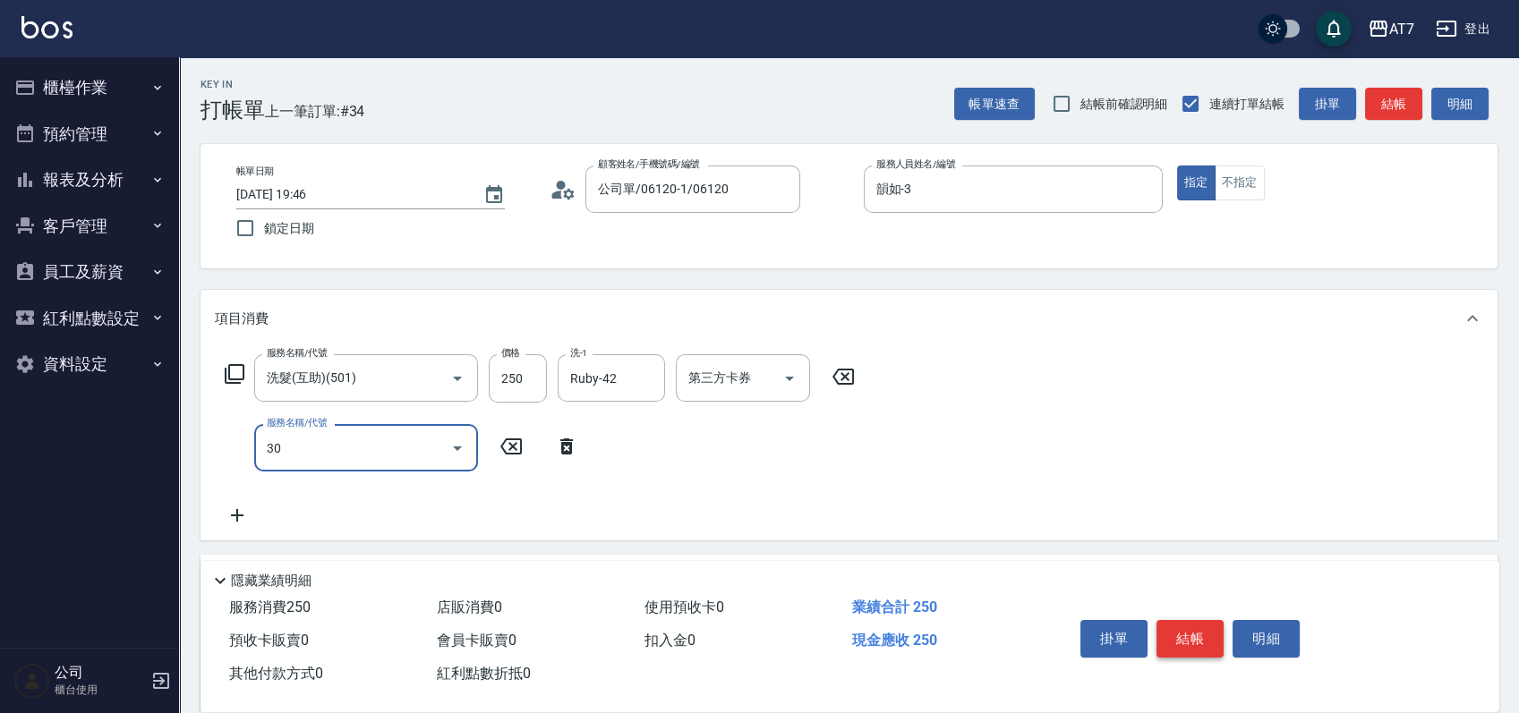
type input "302"
type input "60"
type input "剪髮(302)"
click at [1184, 628] on button "結帳" at bounding box center [1190, 639] width 67 height 38
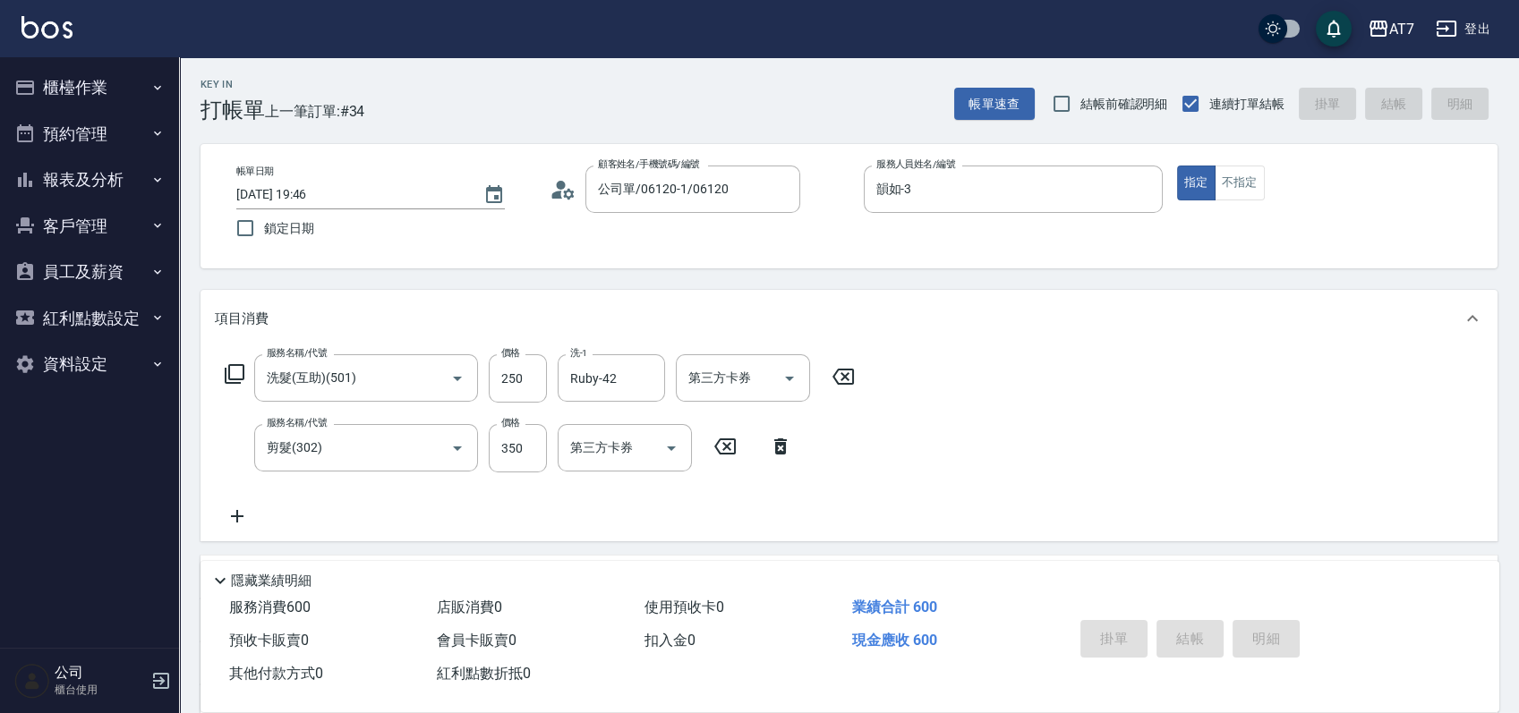
type input "2025/08/22 19:47"
type input "0"
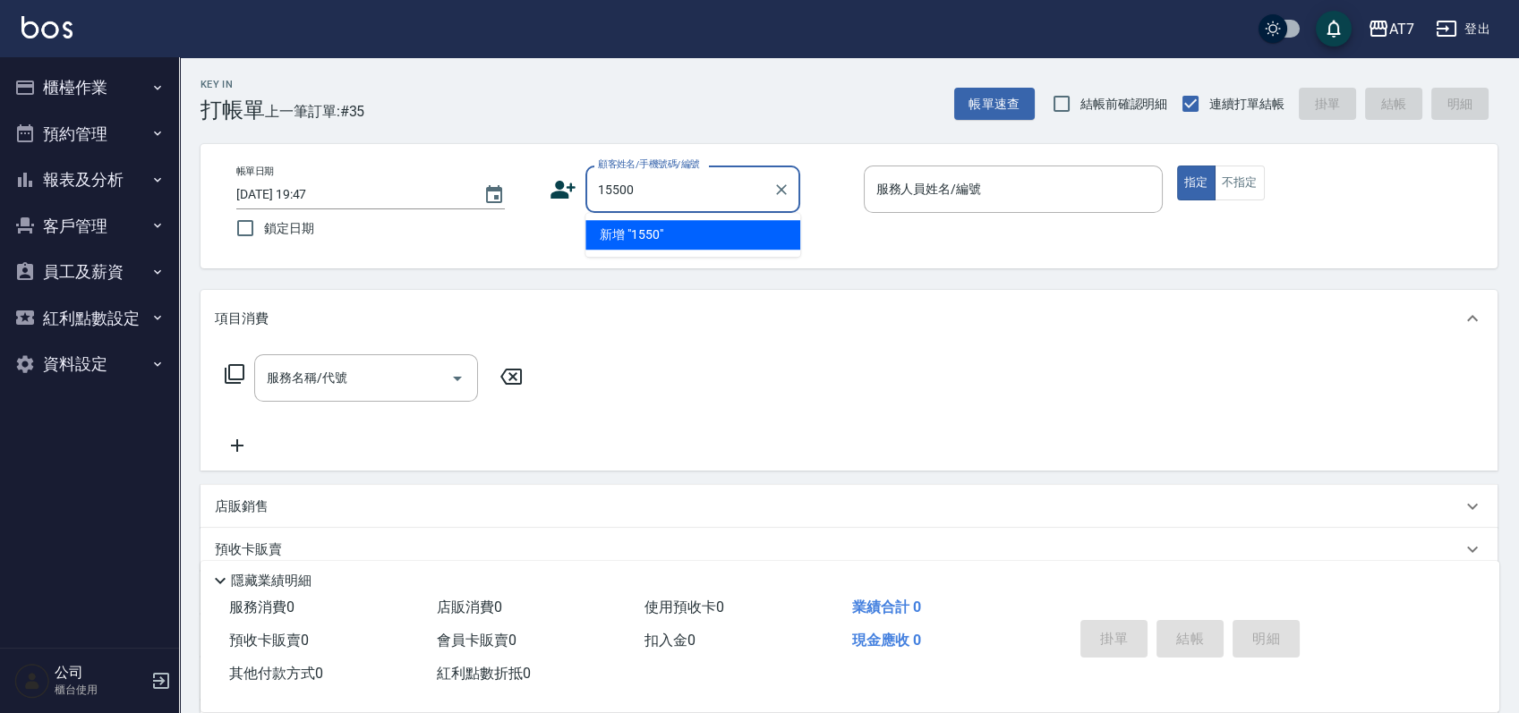
type input "15500"
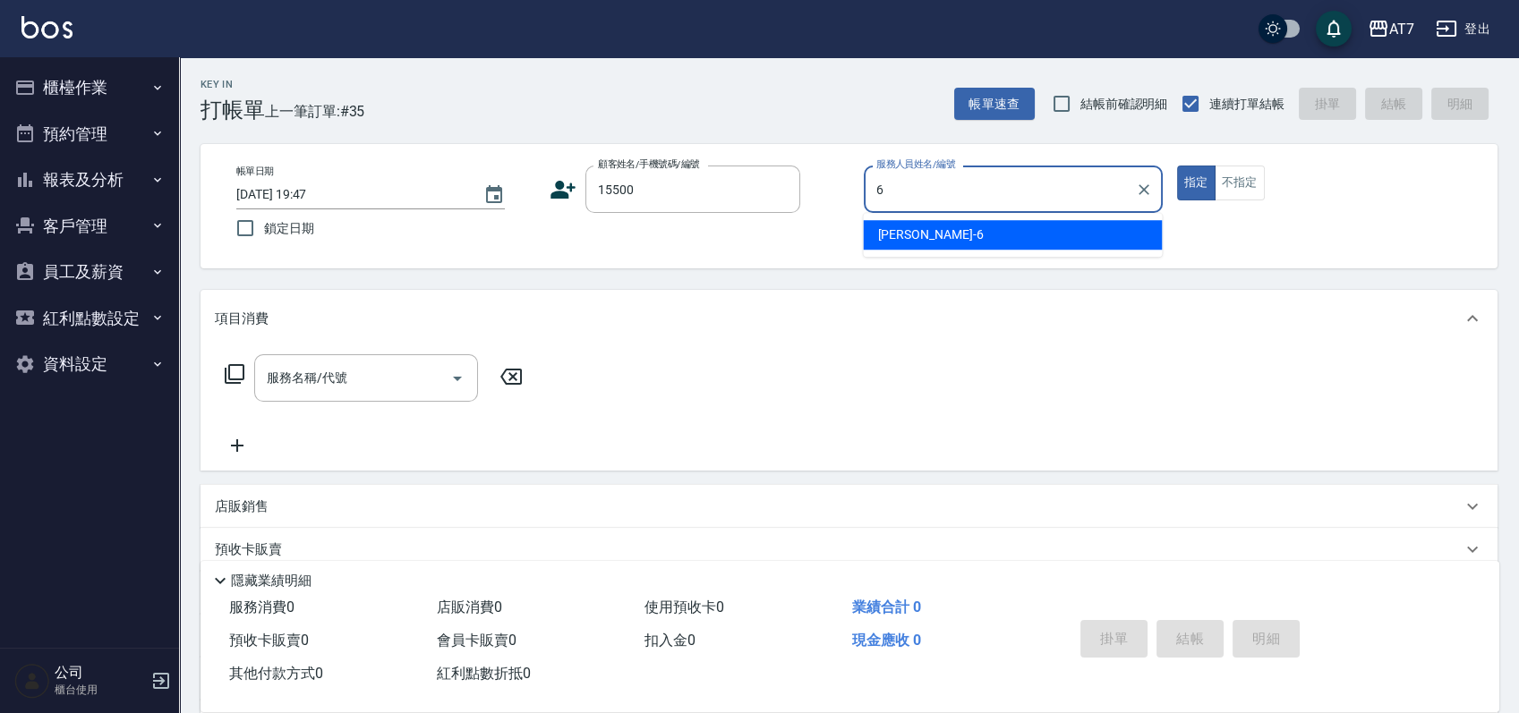
type input "杜莎莎-6"
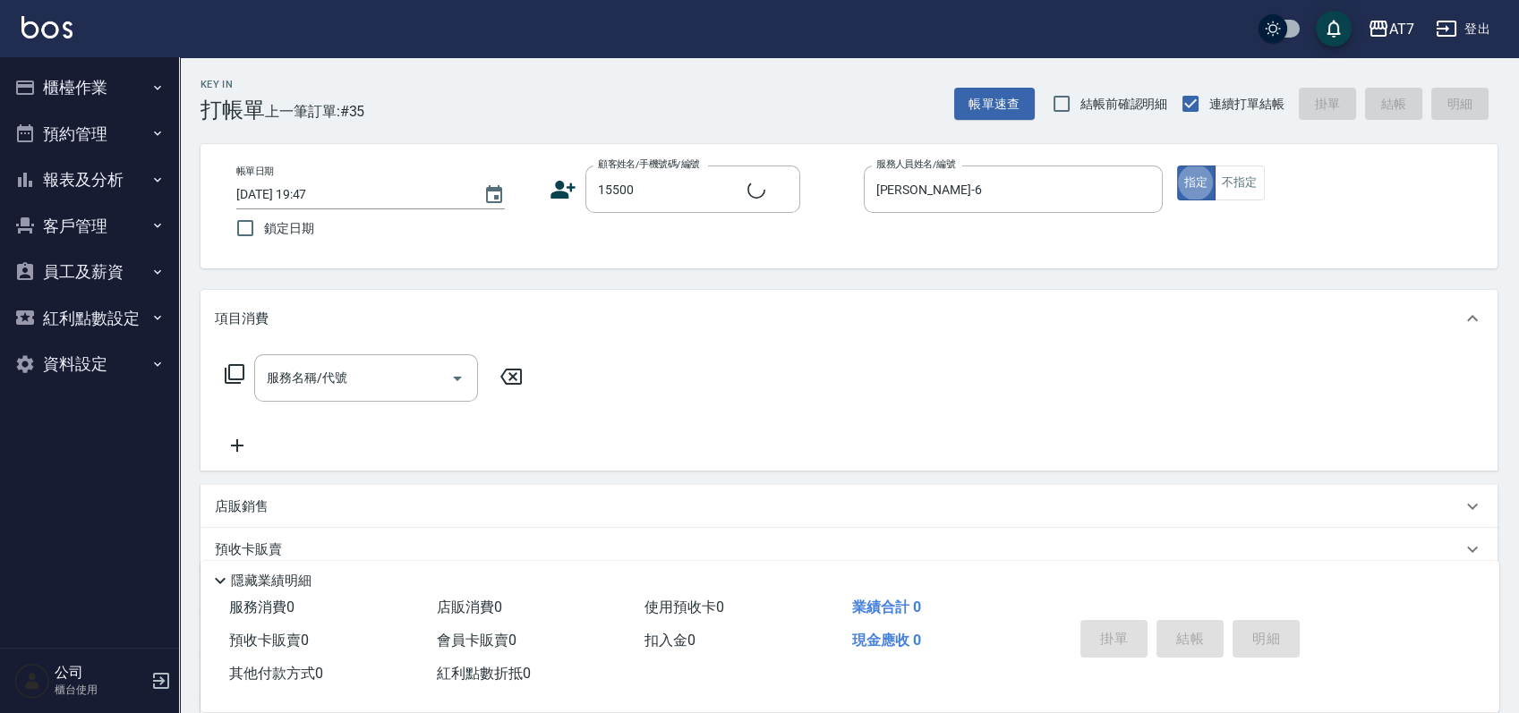
type input "公司/公司15500/15500"
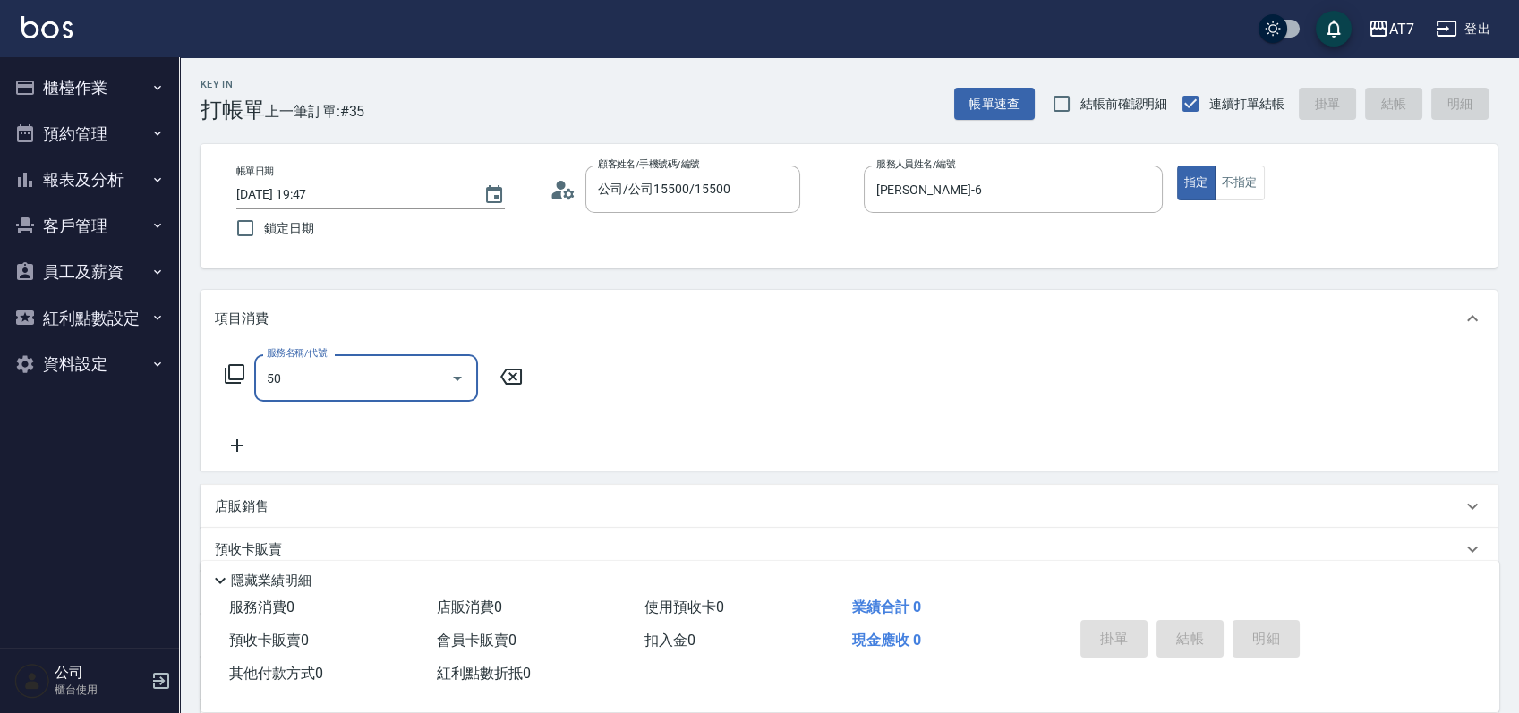
type input "501"
type input "30"
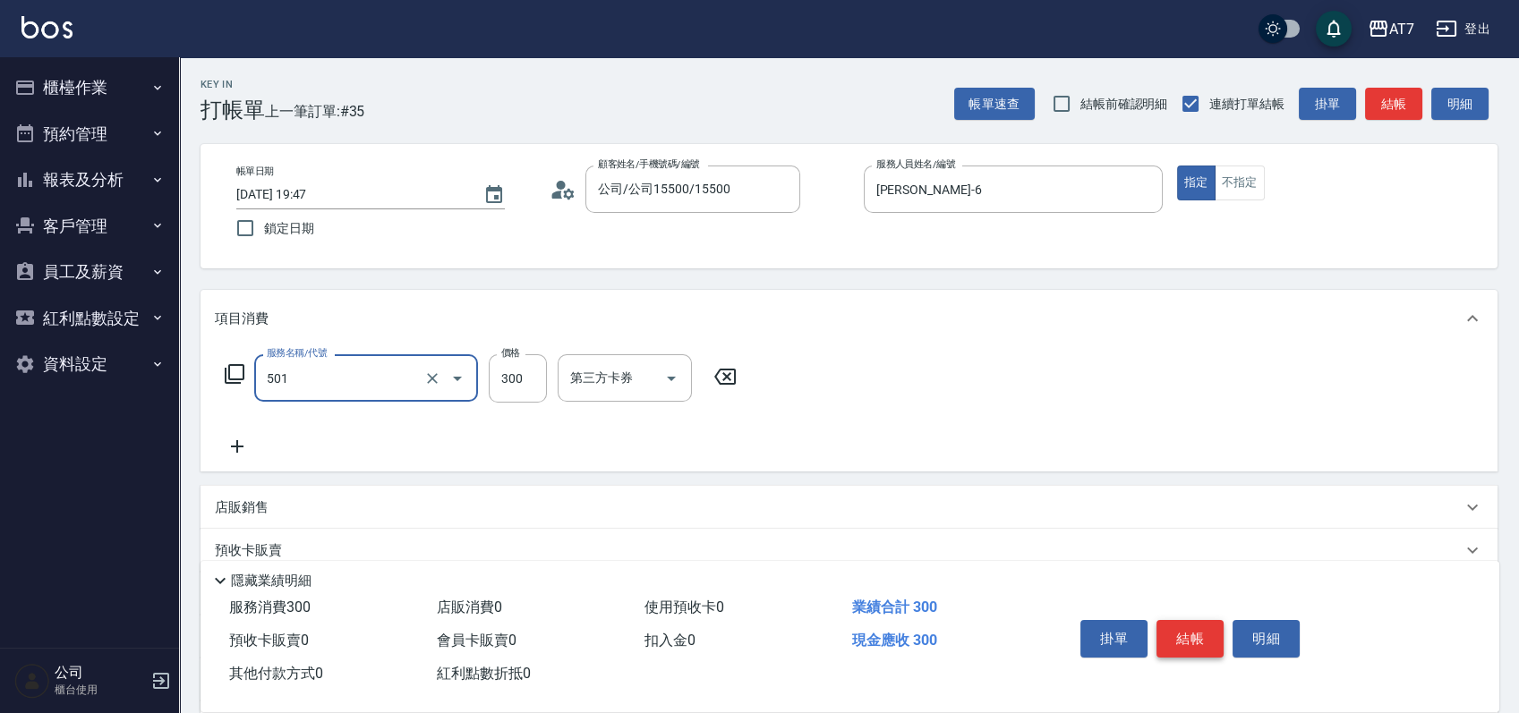
type input "洗髮(互助)(501)"
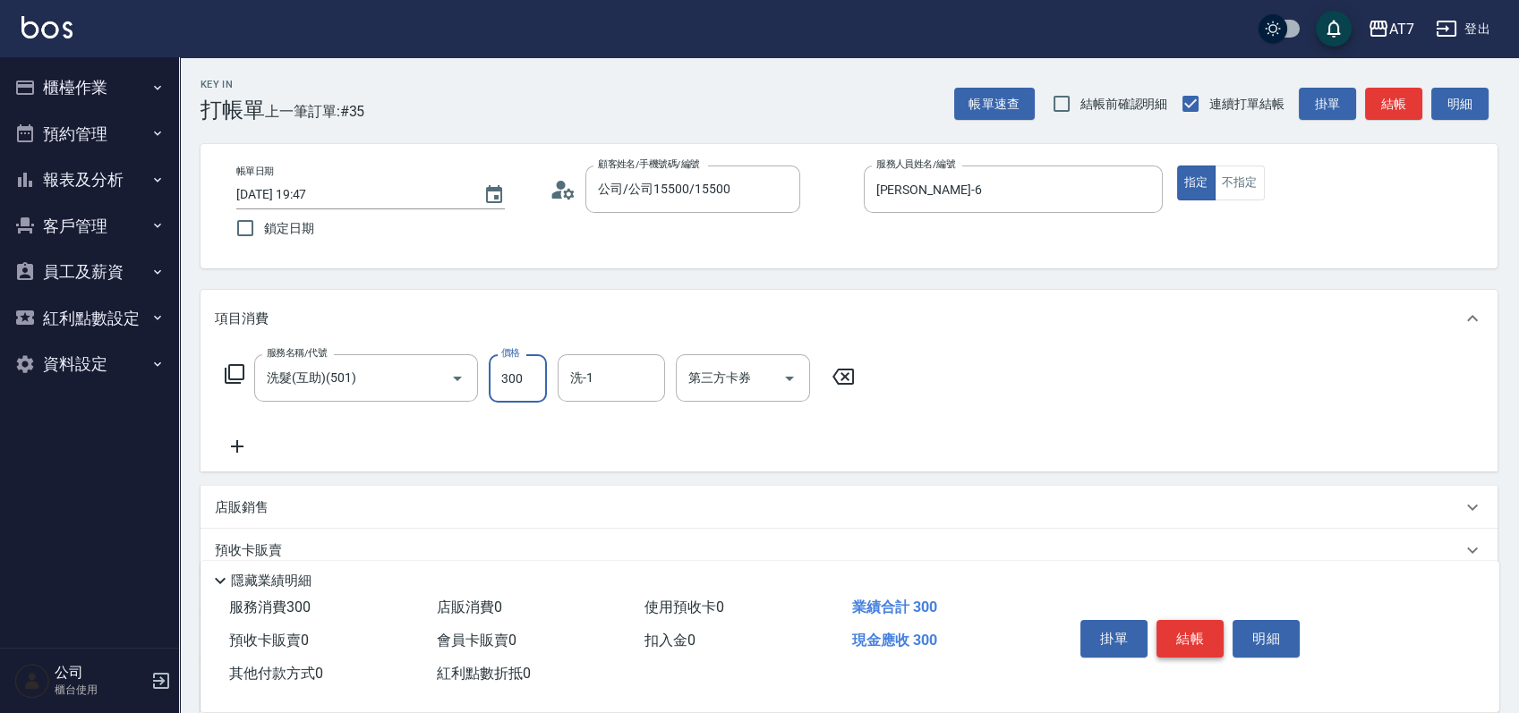
type input "2"
type input "0"
type input "250"
type input "20"
type input "250"
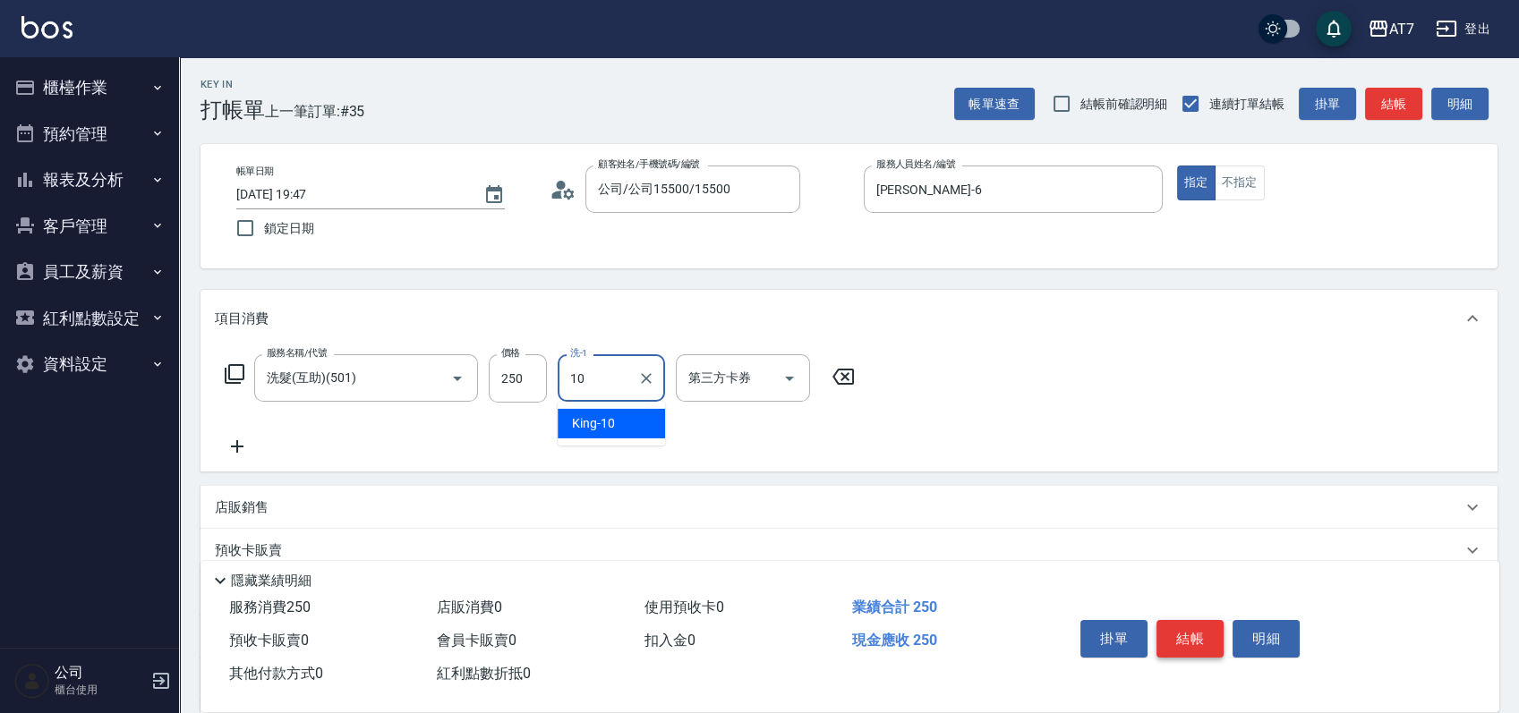
type input "King-10"
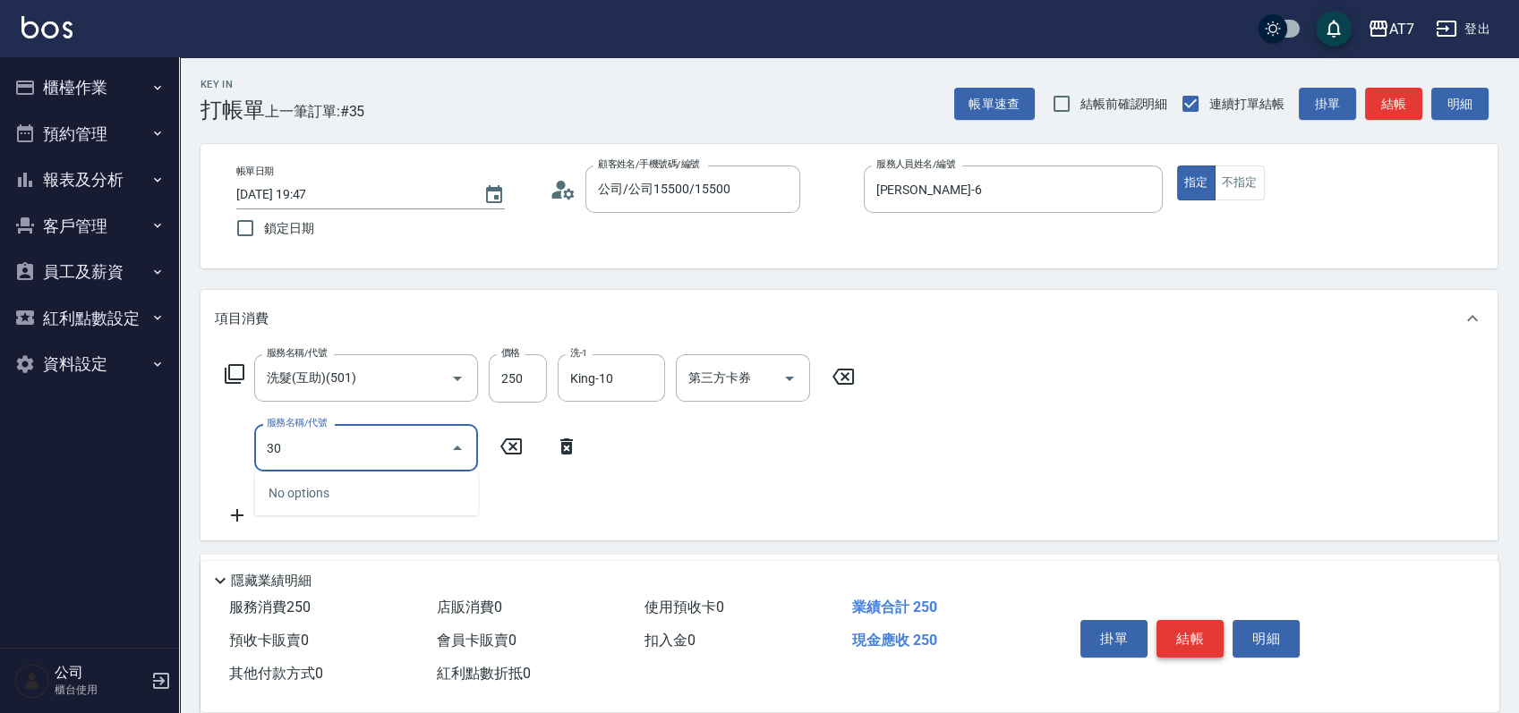
type input "304"
type input "70"
type input "A+級剪髮(304)"
click at [1184, 628] on button "結帳" at bounding box center [1190, 639] width 67 height 38
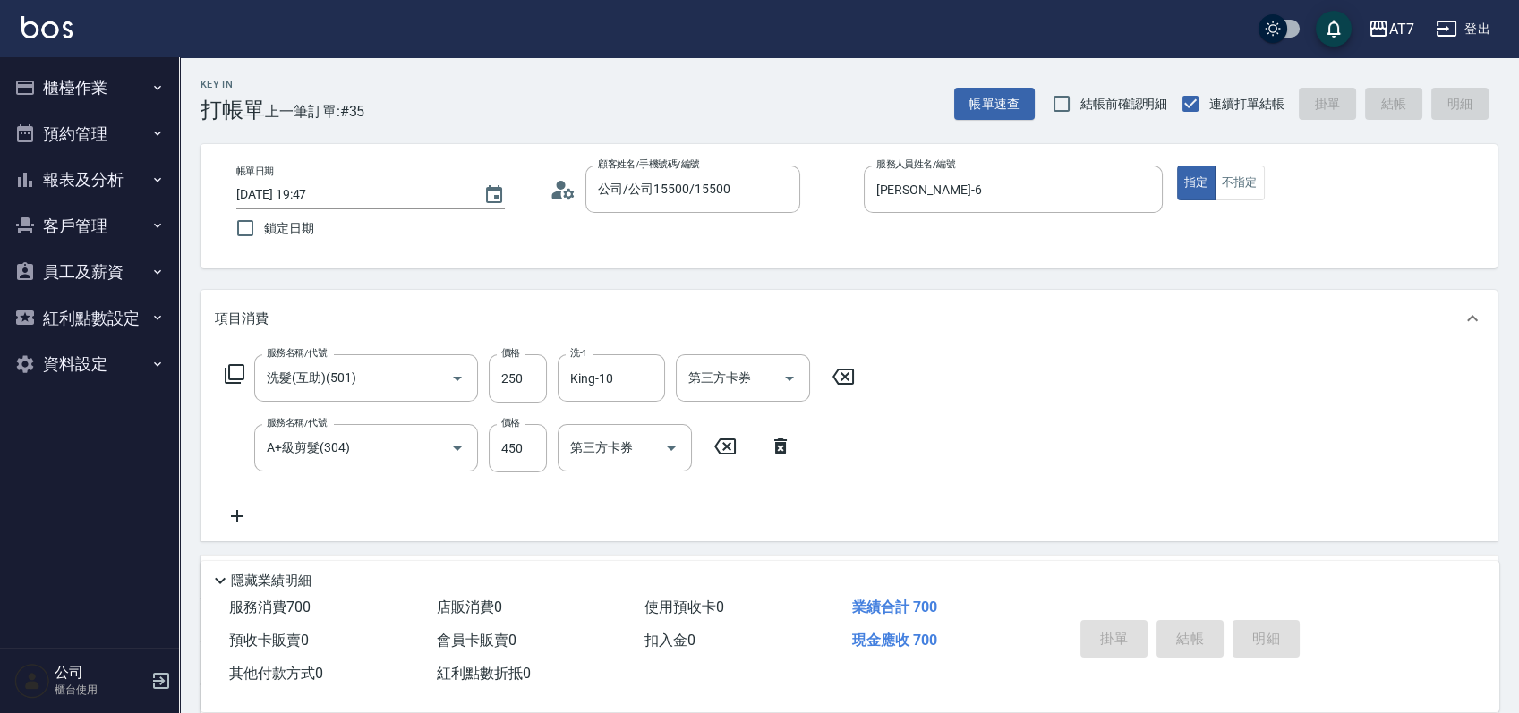
type input "0"
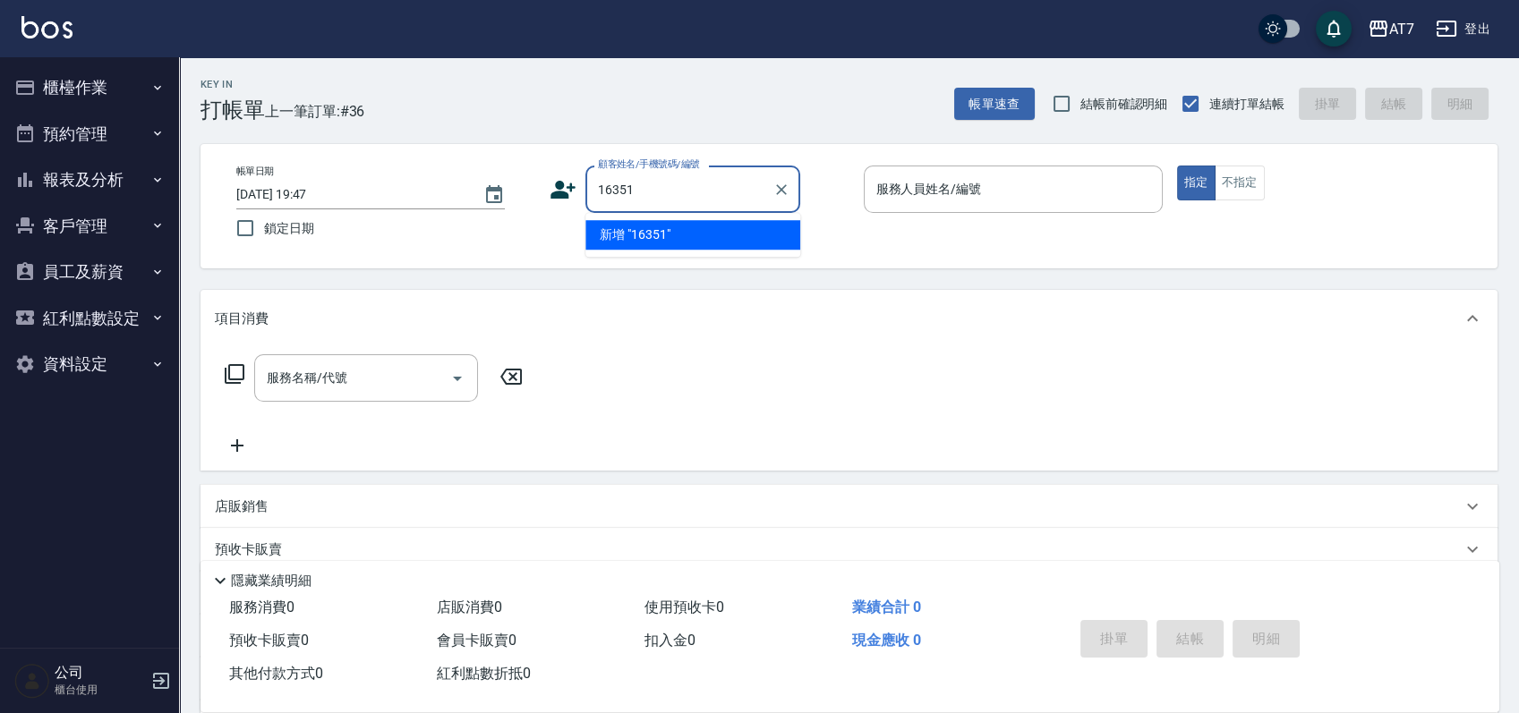
type input "16351"
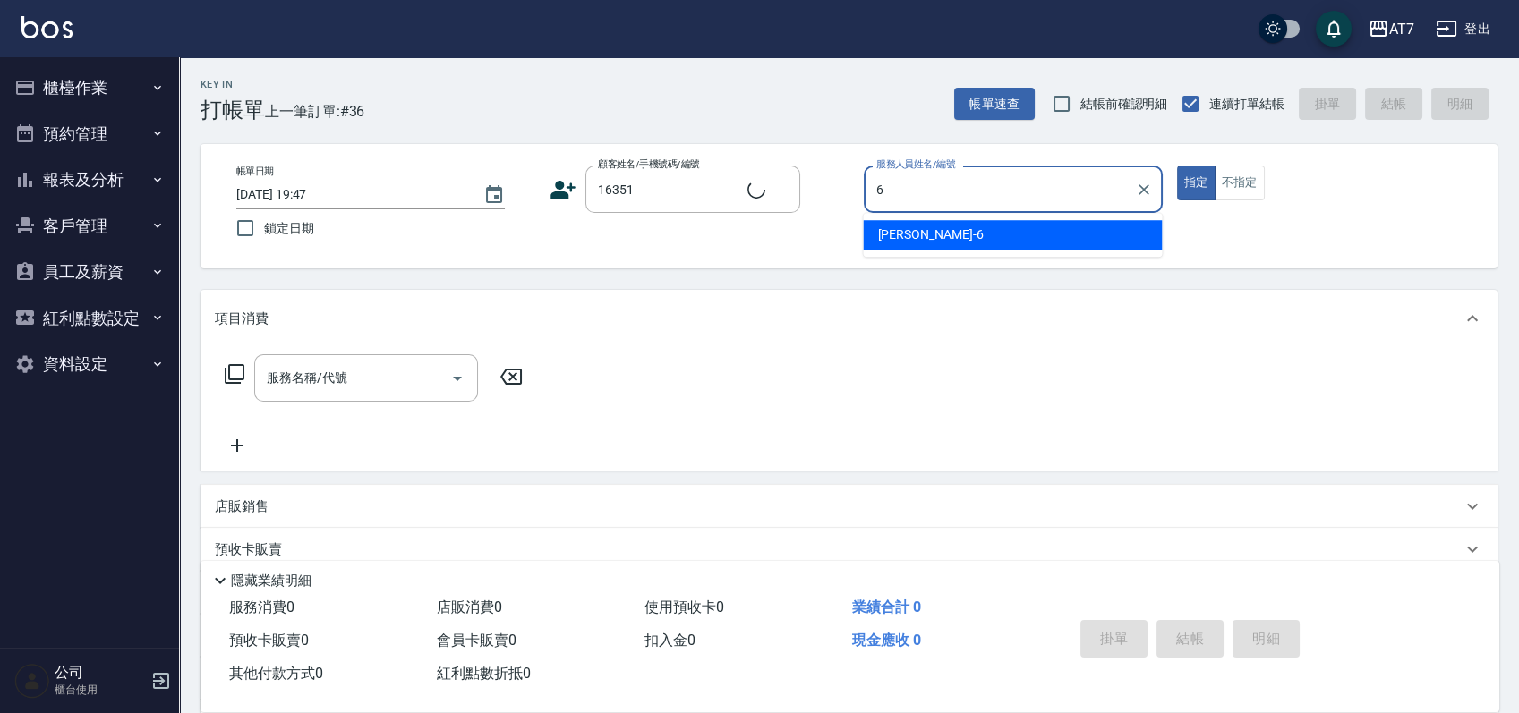
type input "杜莎莎-6"
type input "公司/公司16351/16351"
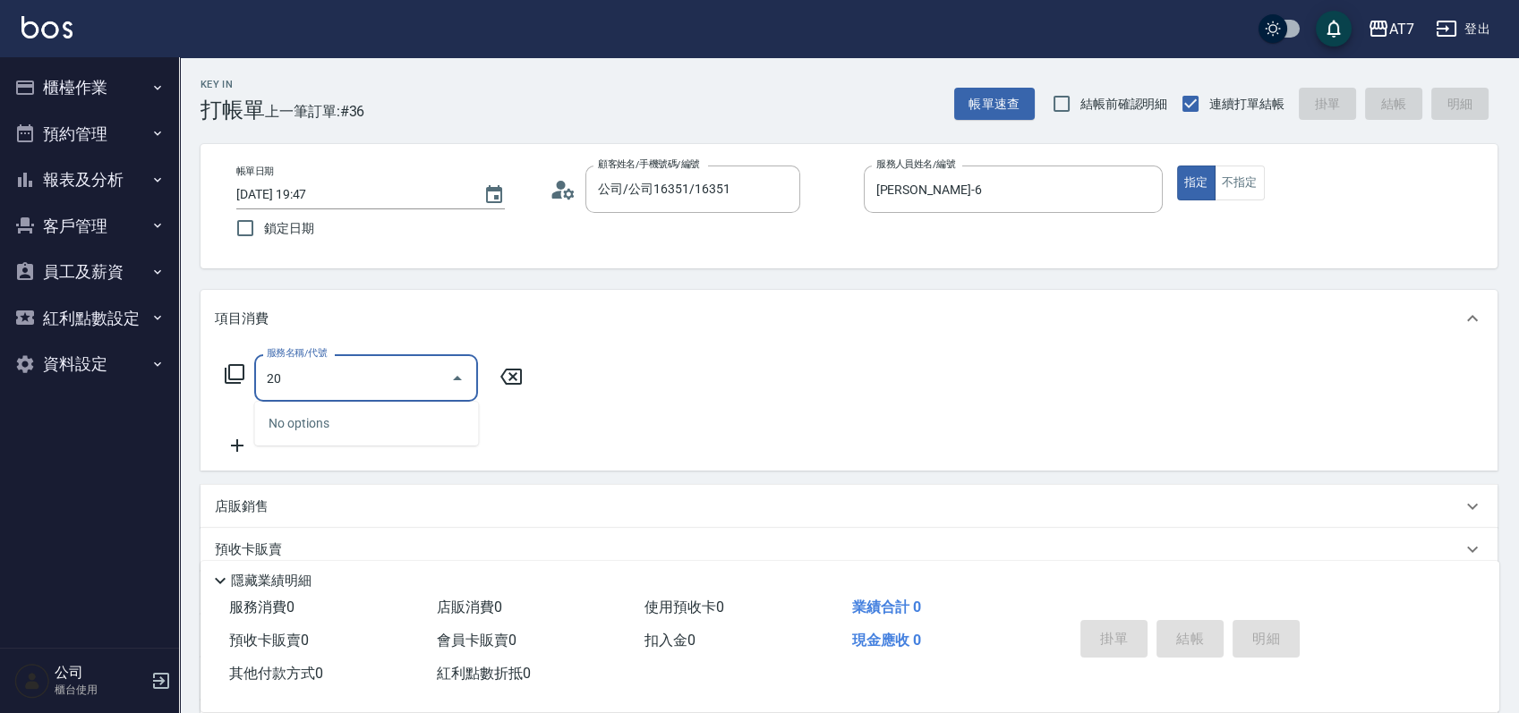
type input "201"
type input "150"
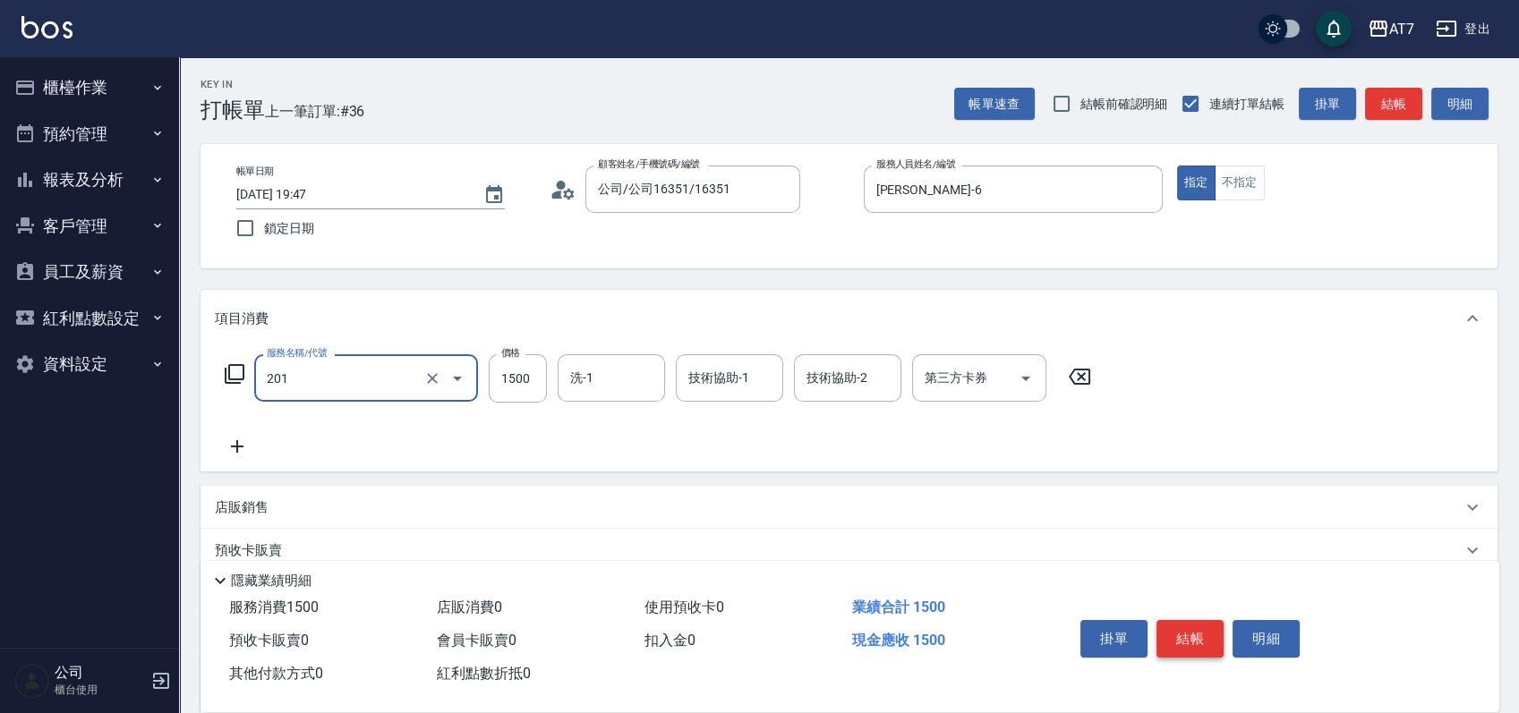
type input "燙-互助(201)"
type input "0"
type input "250"
type input "2500"
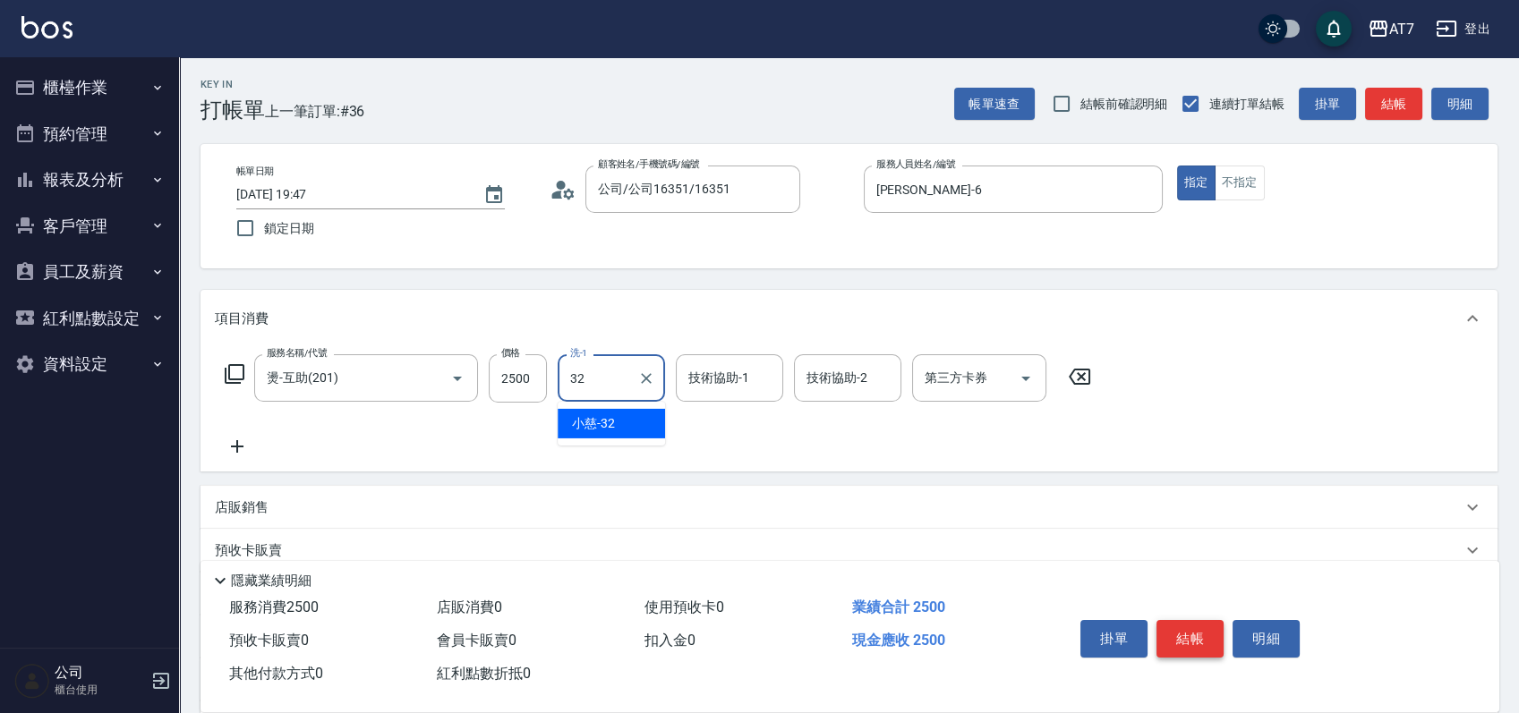
type input "小慈-32"
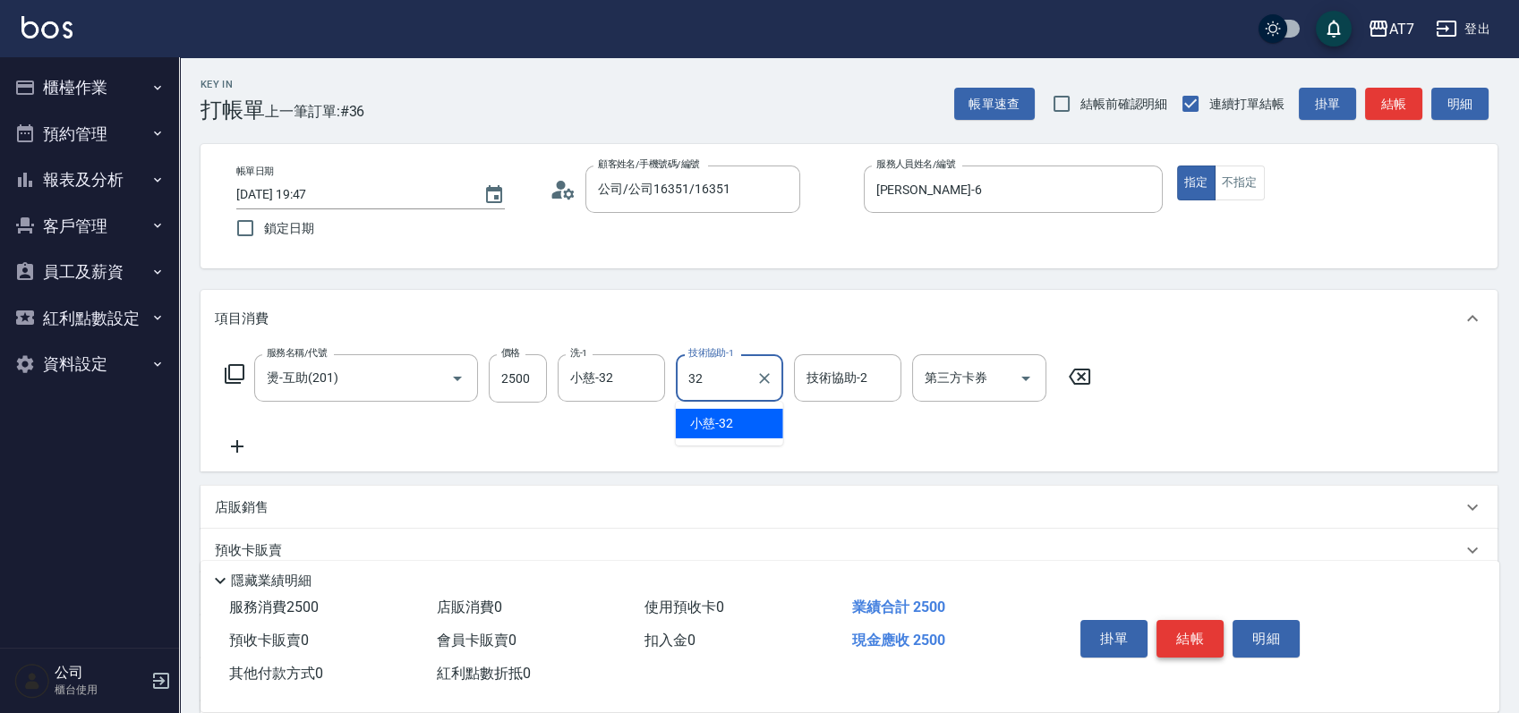
type input "小慈-32"
click at [1184, 628] on button "結帳" at bounding box center [1190, 639] width 67 height 38
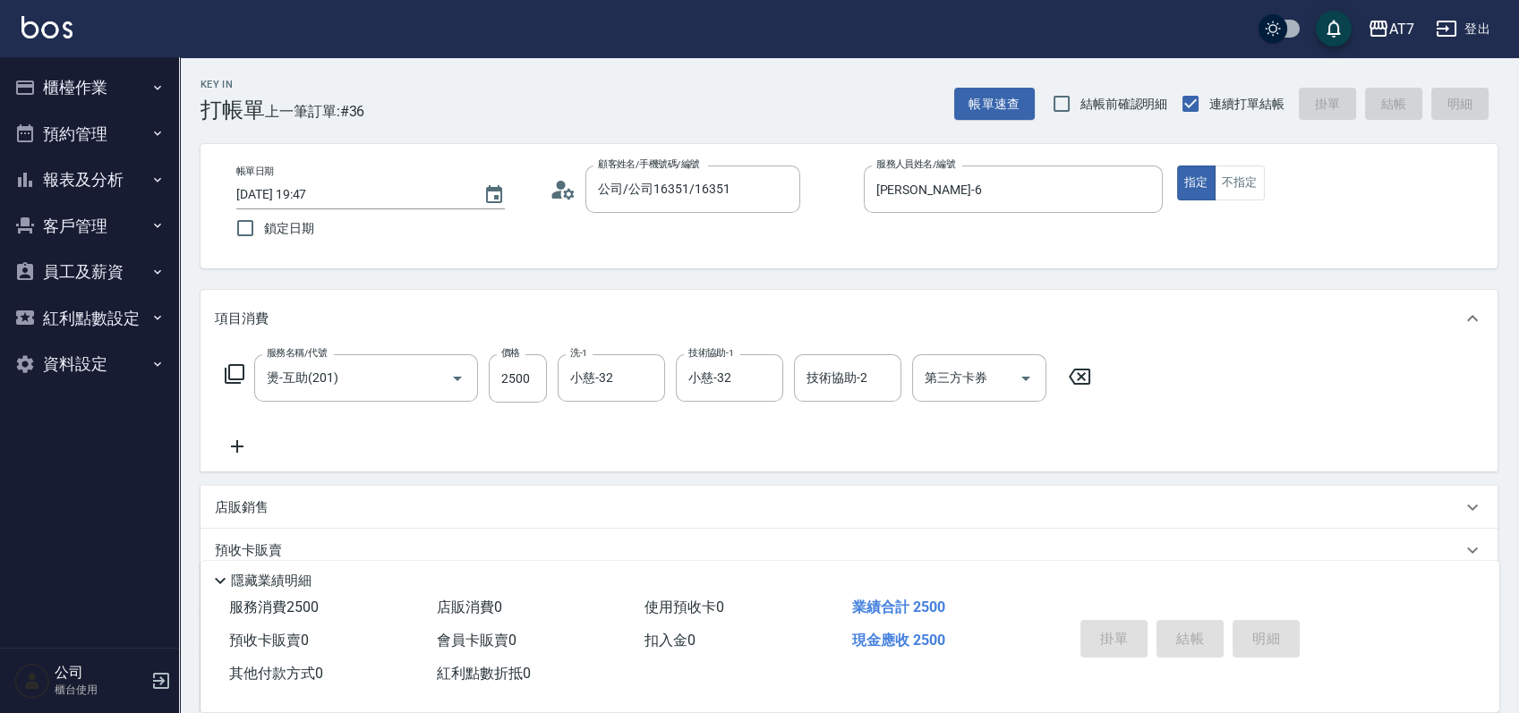
type input "0"
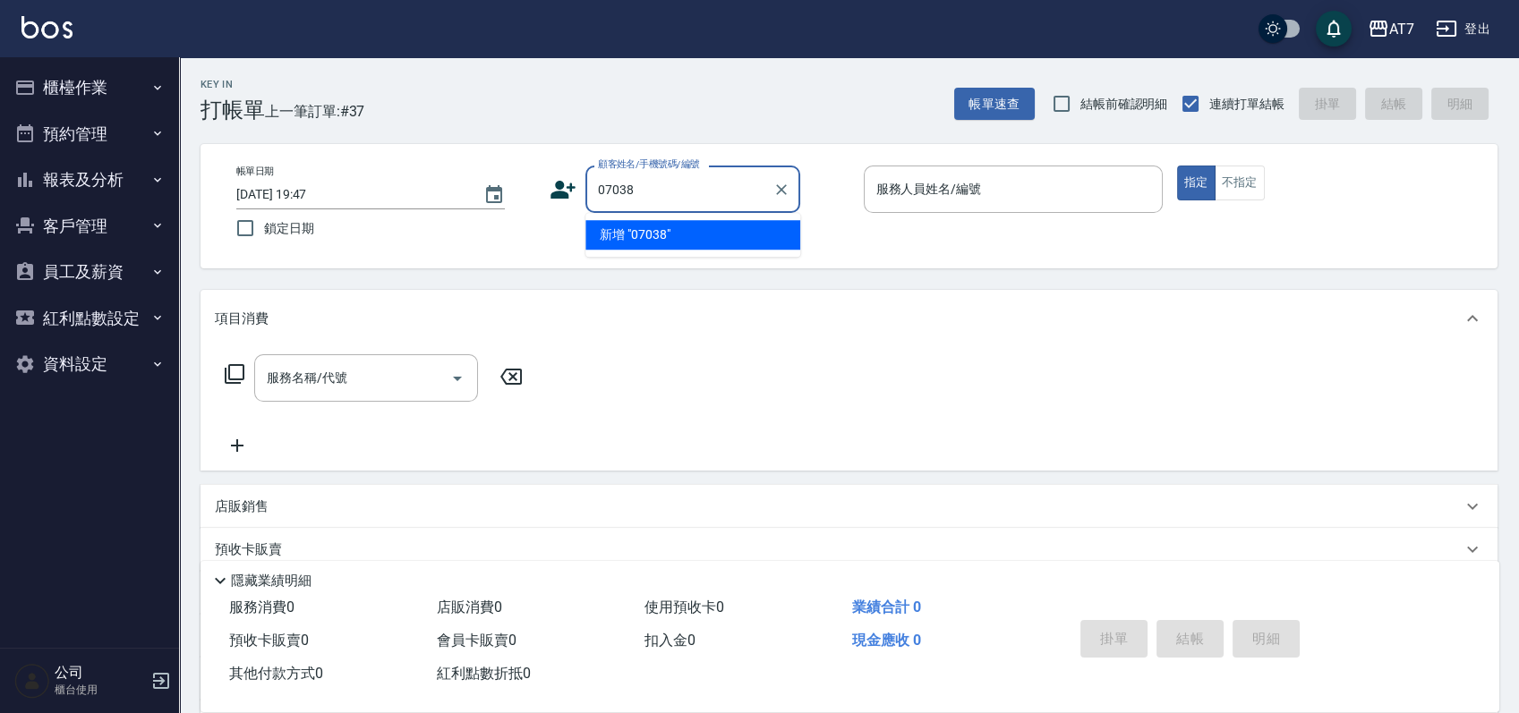
type input "07038"
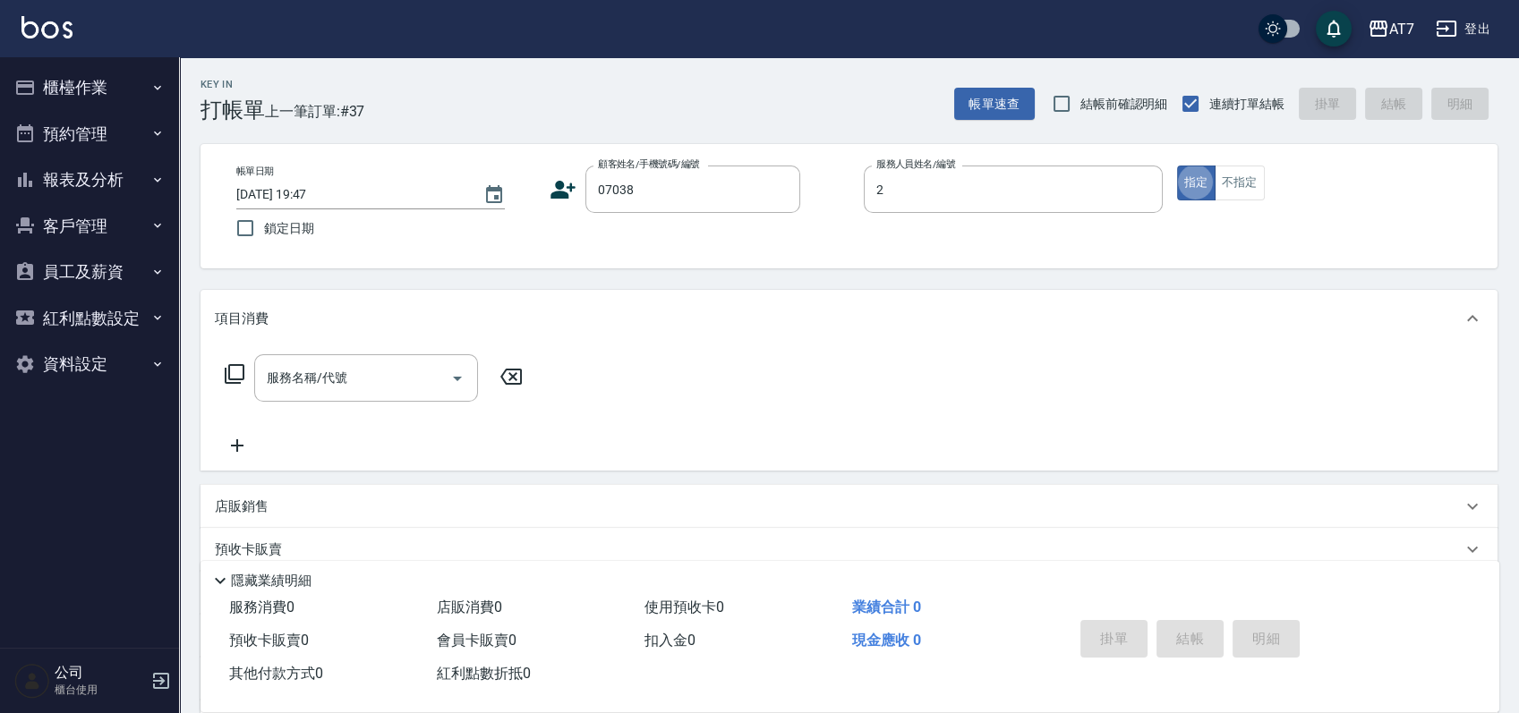
type input "伊蕾-2"
type input "公司/公司07038/07038"
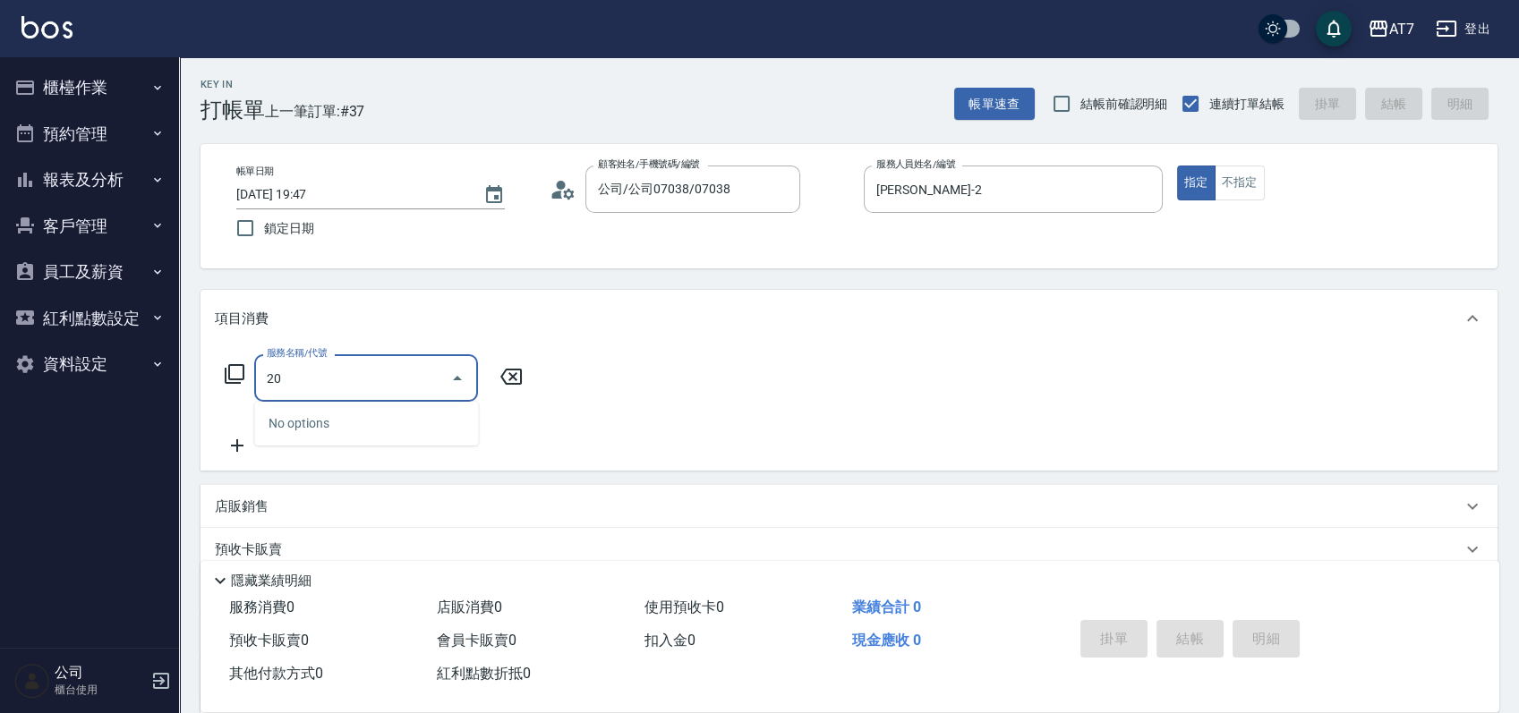
type input "200"
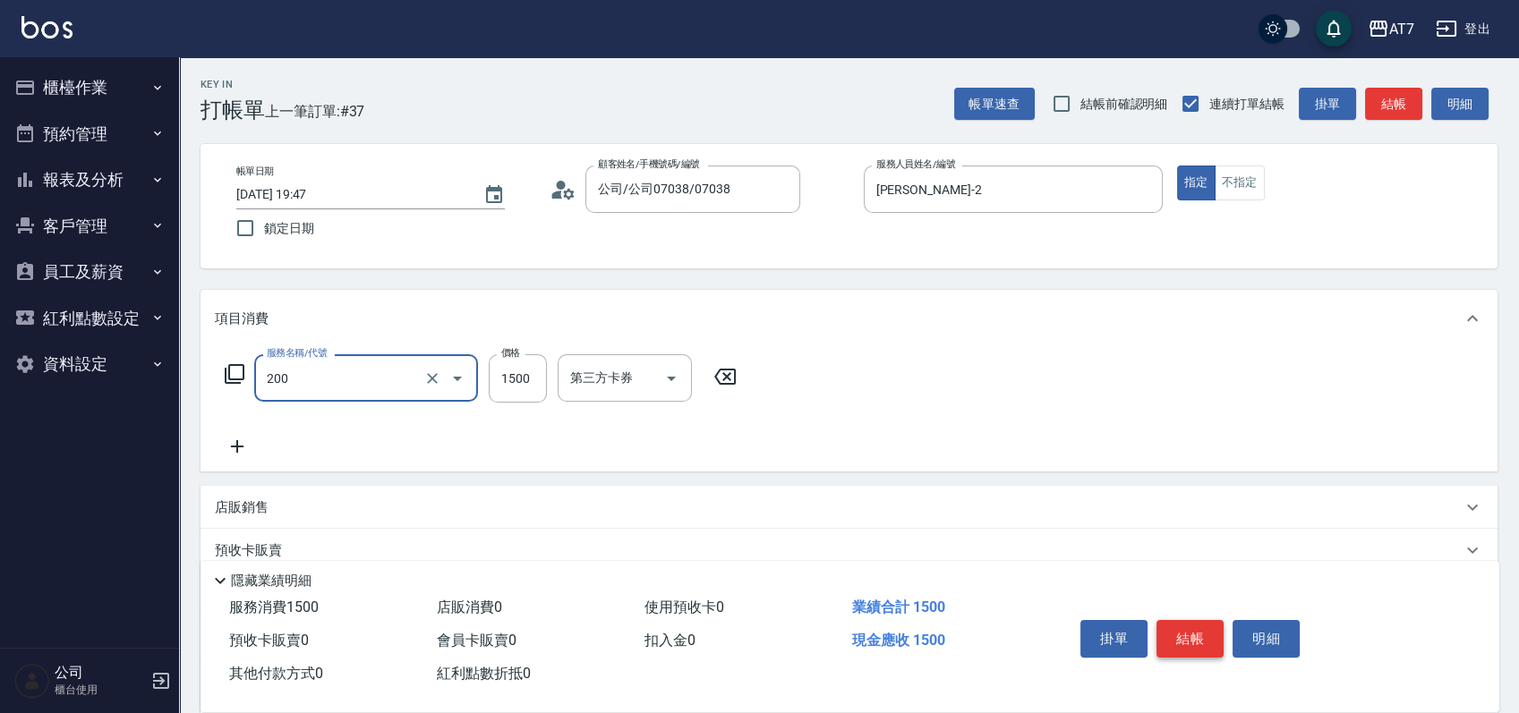
type input "150"
type input "燙髮(200)"
type input "0"
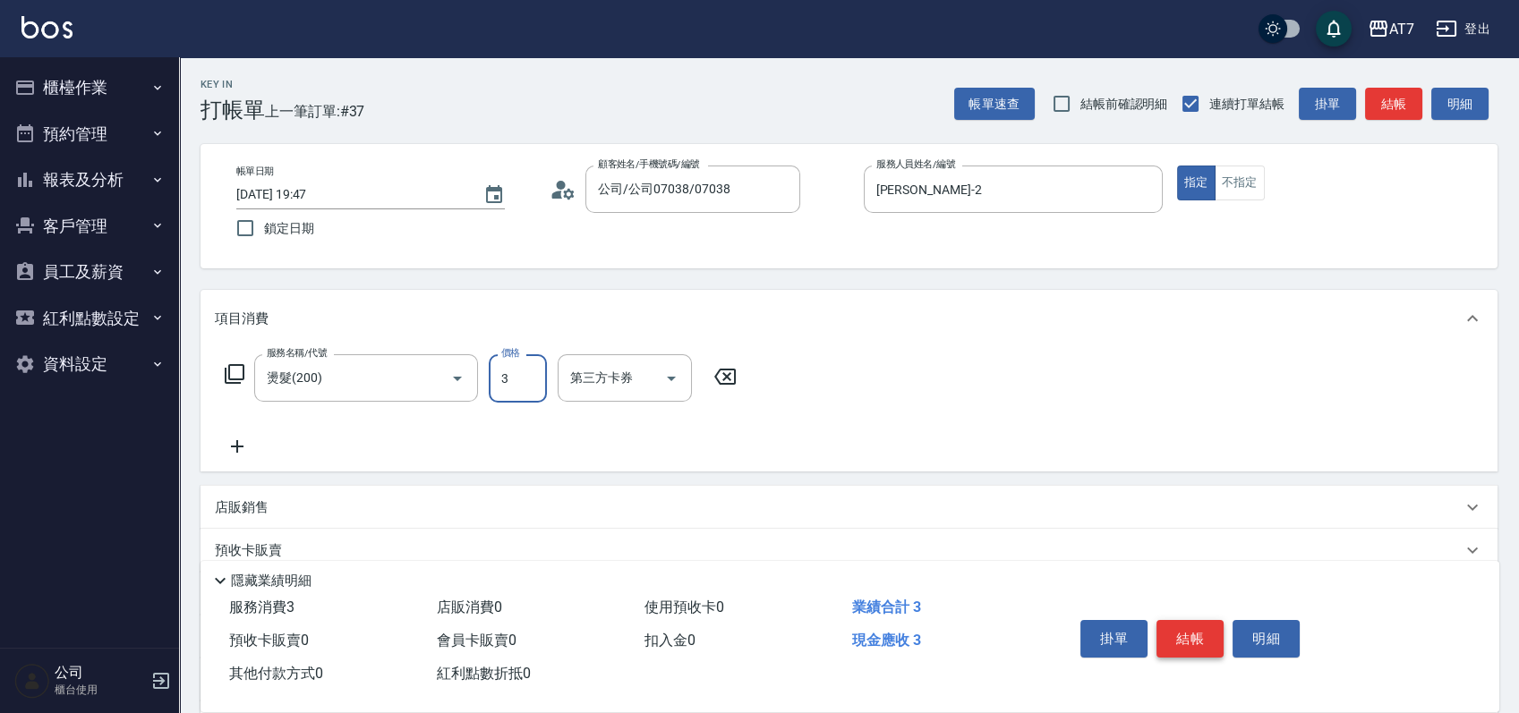
type input "30"
type input "300"
type input "3000"
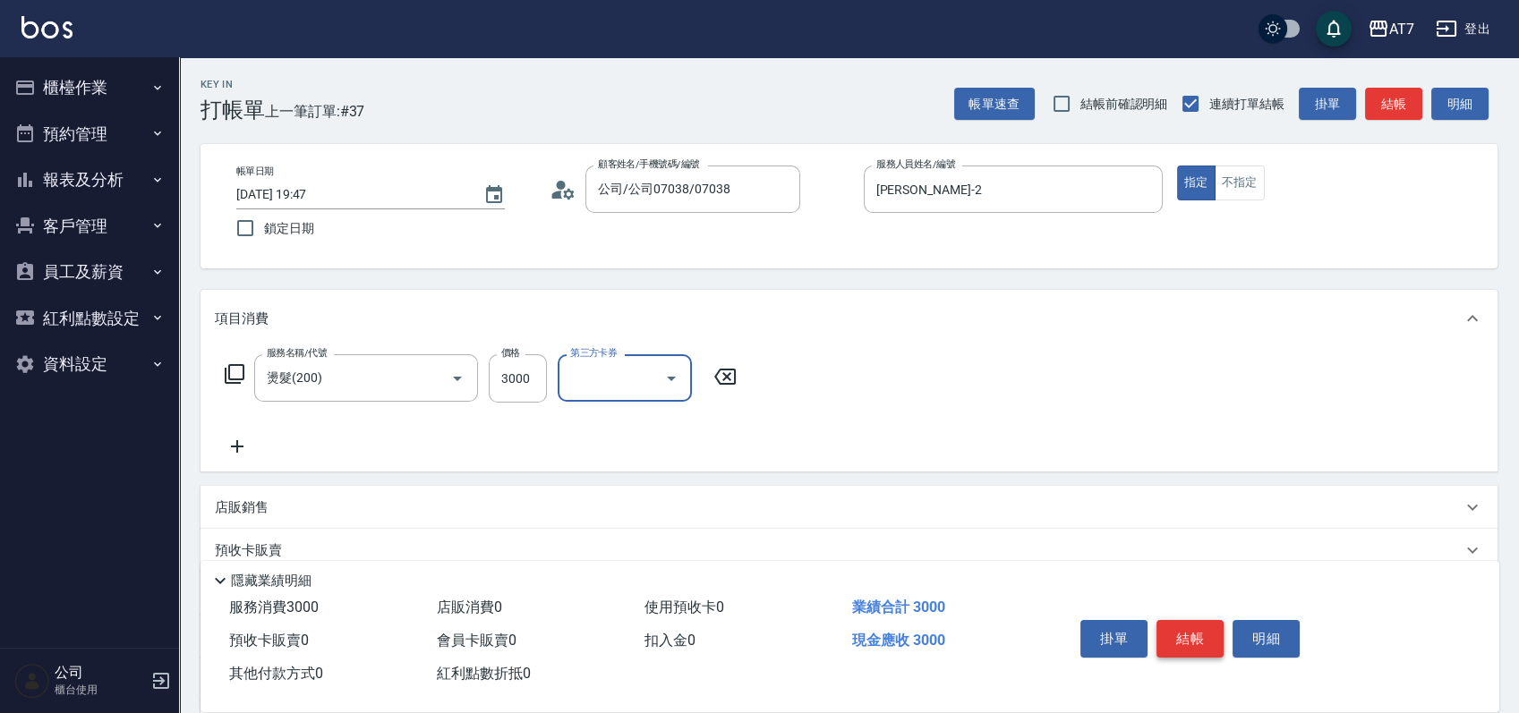
click at [1184, 628] on button "結帳" at bounding box center [1190, 639] width 67 height 38
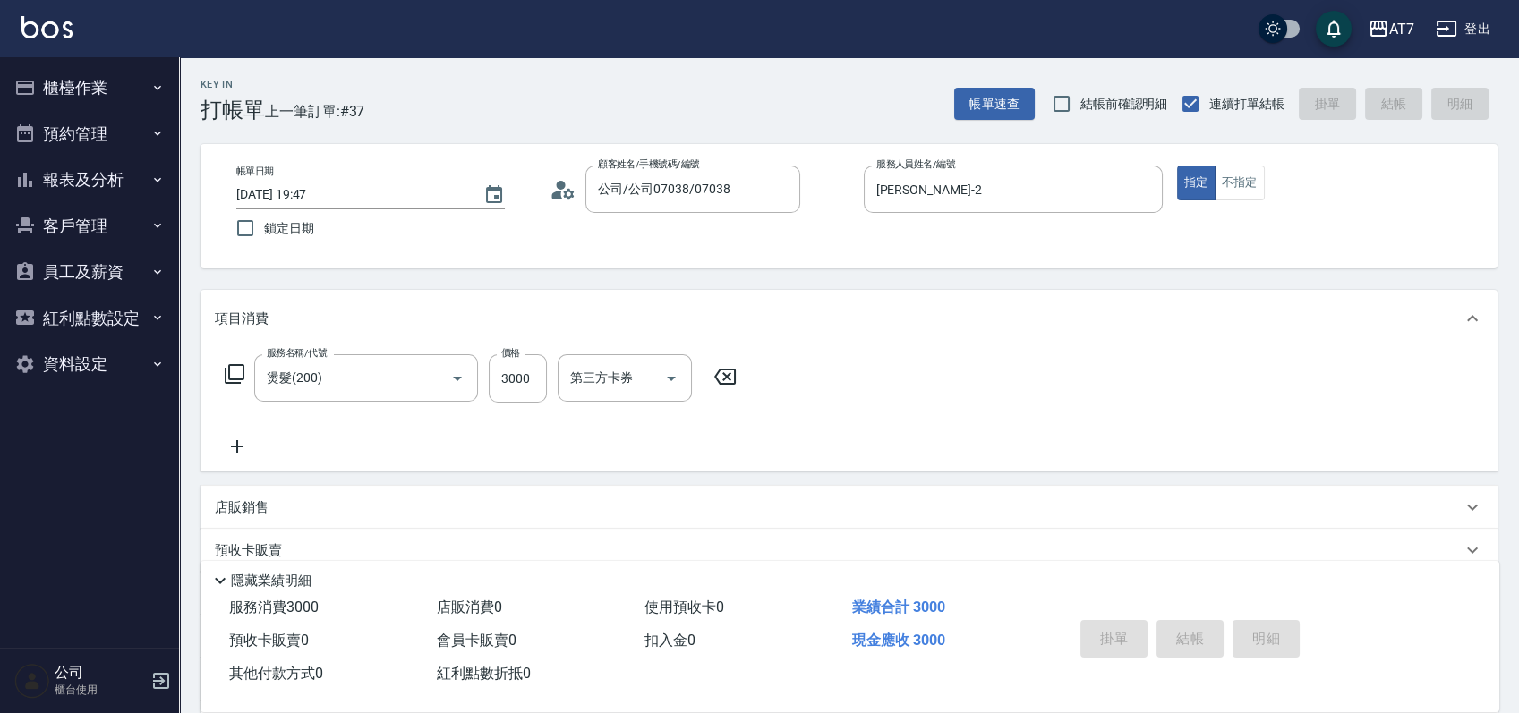
type input "0"
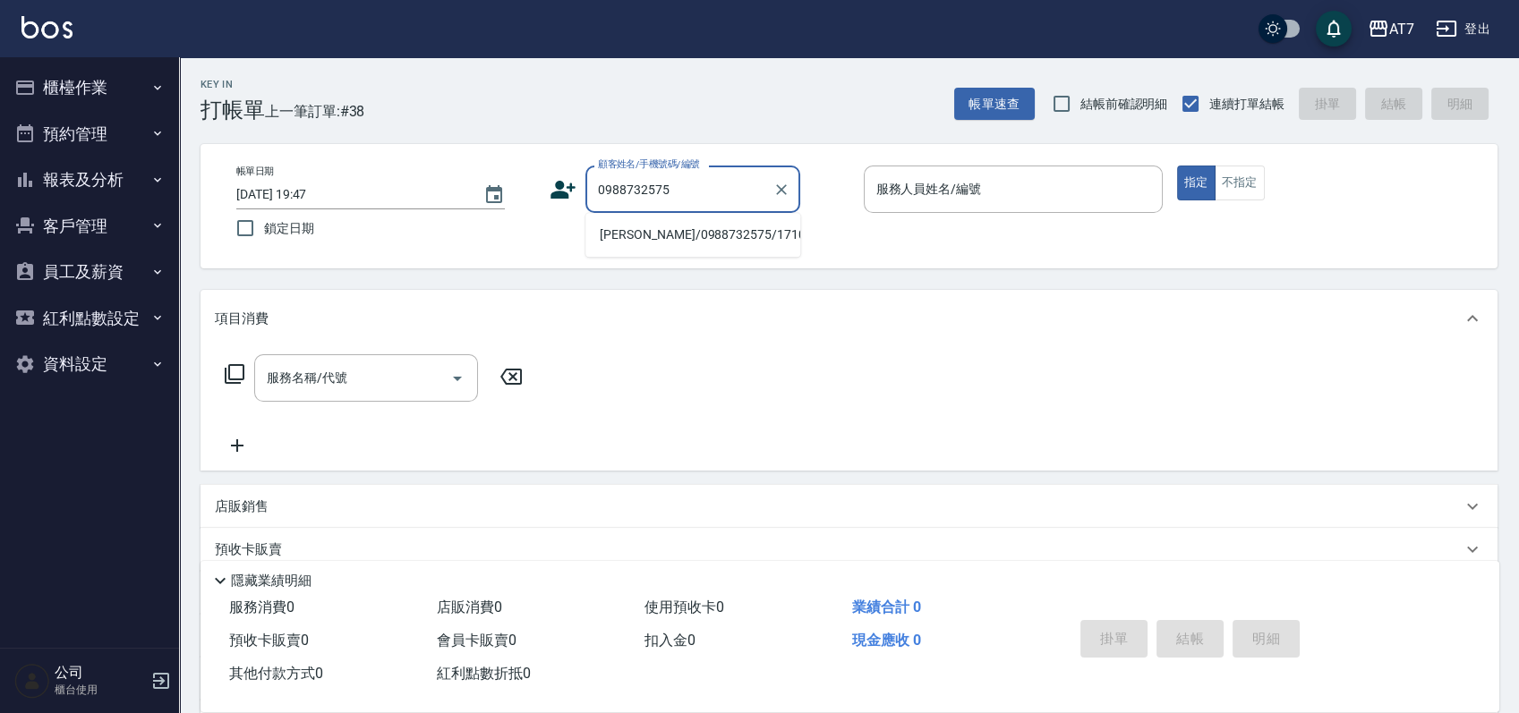
type input "鄭紹佑/0988732575/17103"
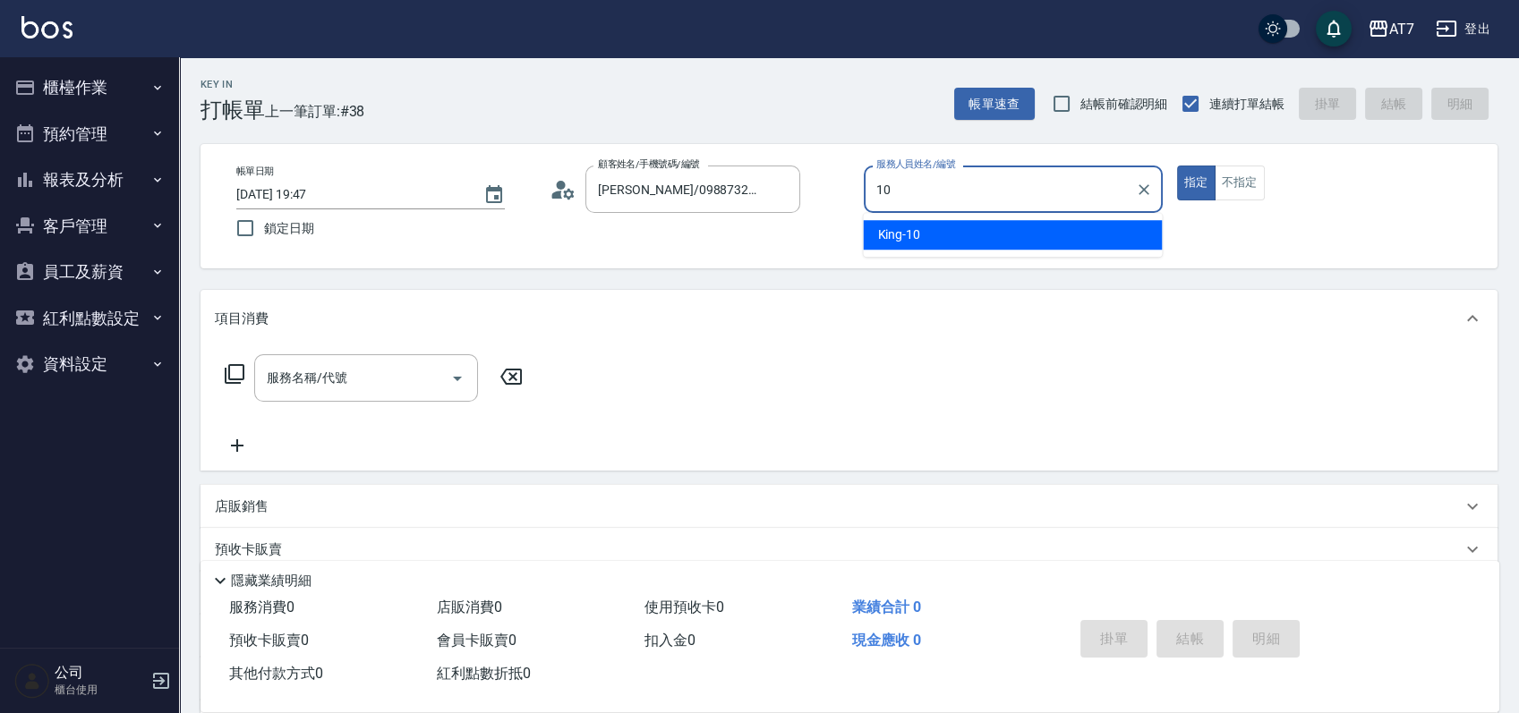
type input "King-10"
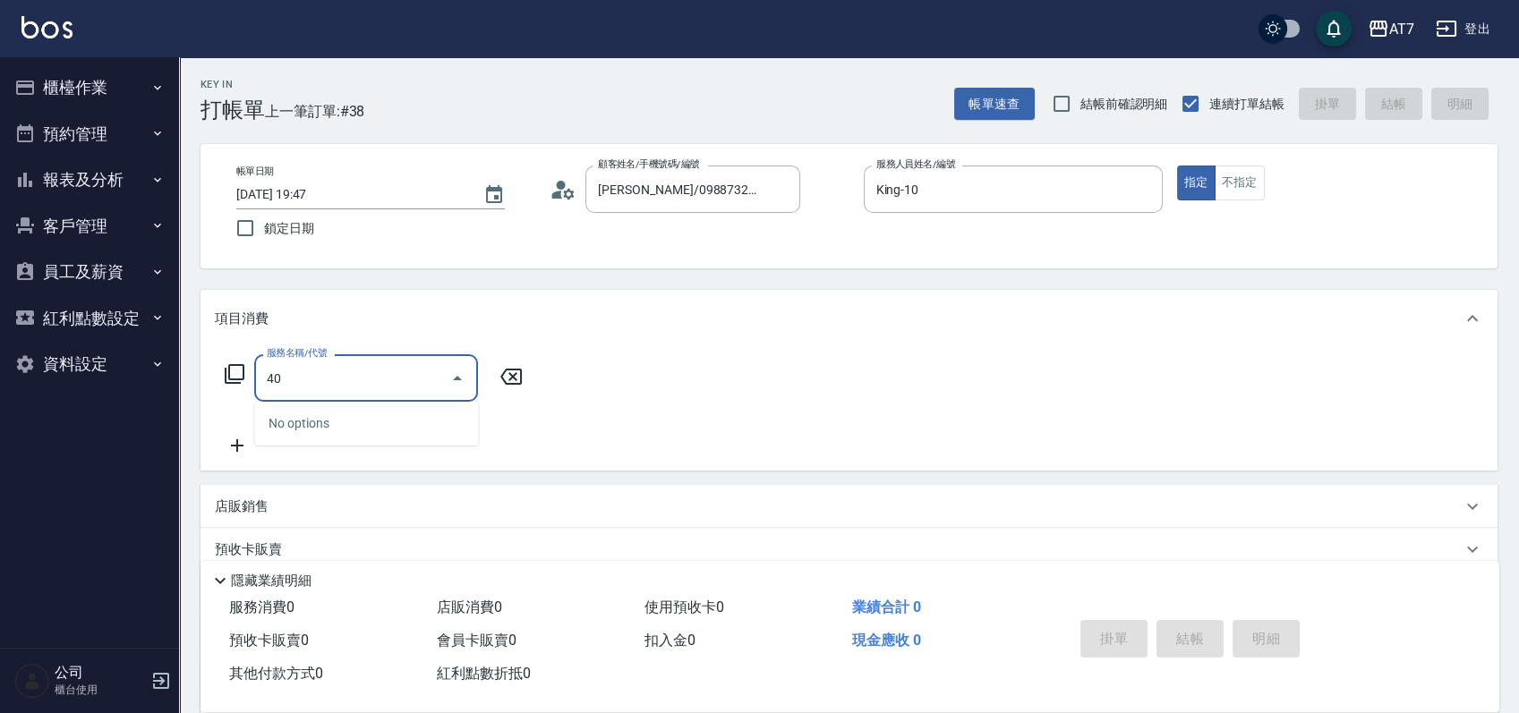
type input "401"
type input "150"
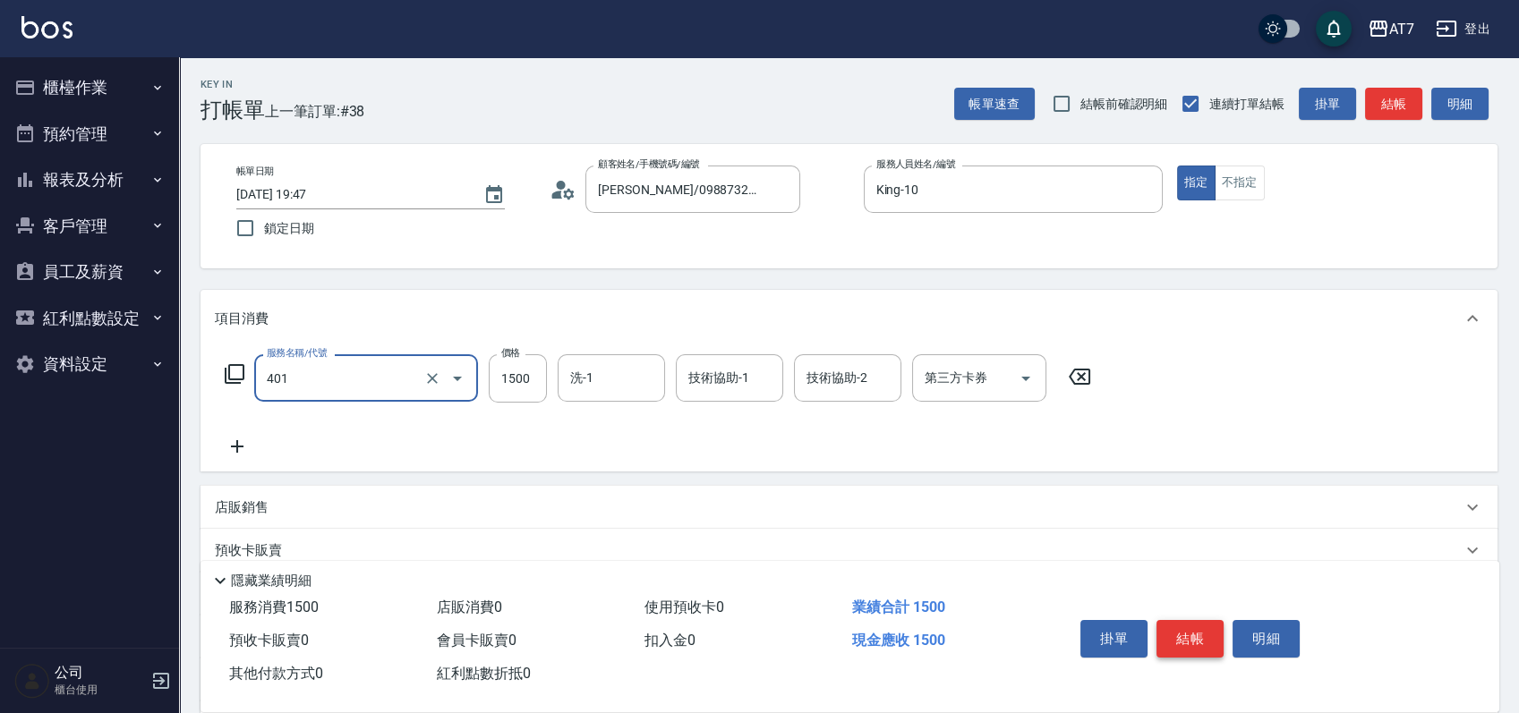
type input "染髮(互助)(401)"
type input "1"
type input "0"
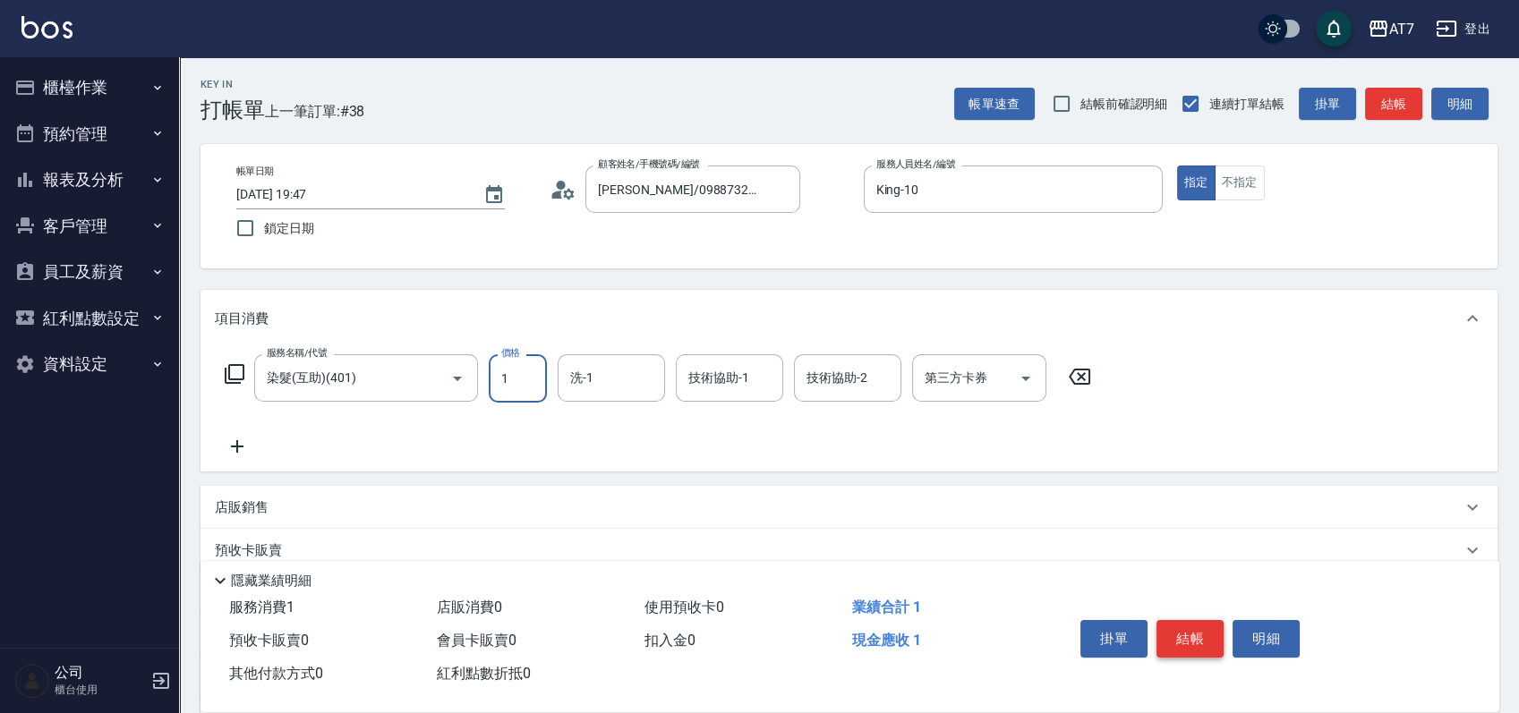
type input "10"
type input "1000"
type input "100"
type input "1000"
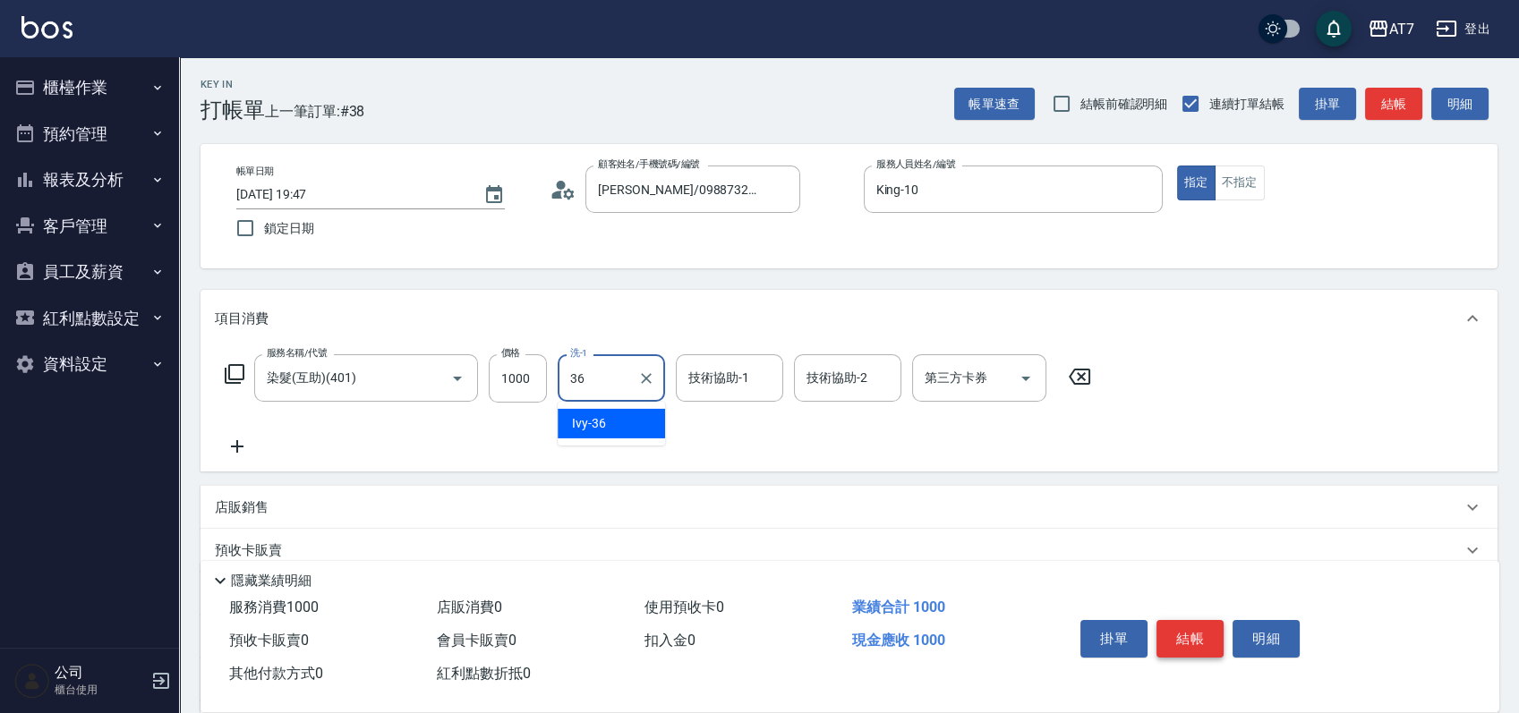
type input "Ivy-36"
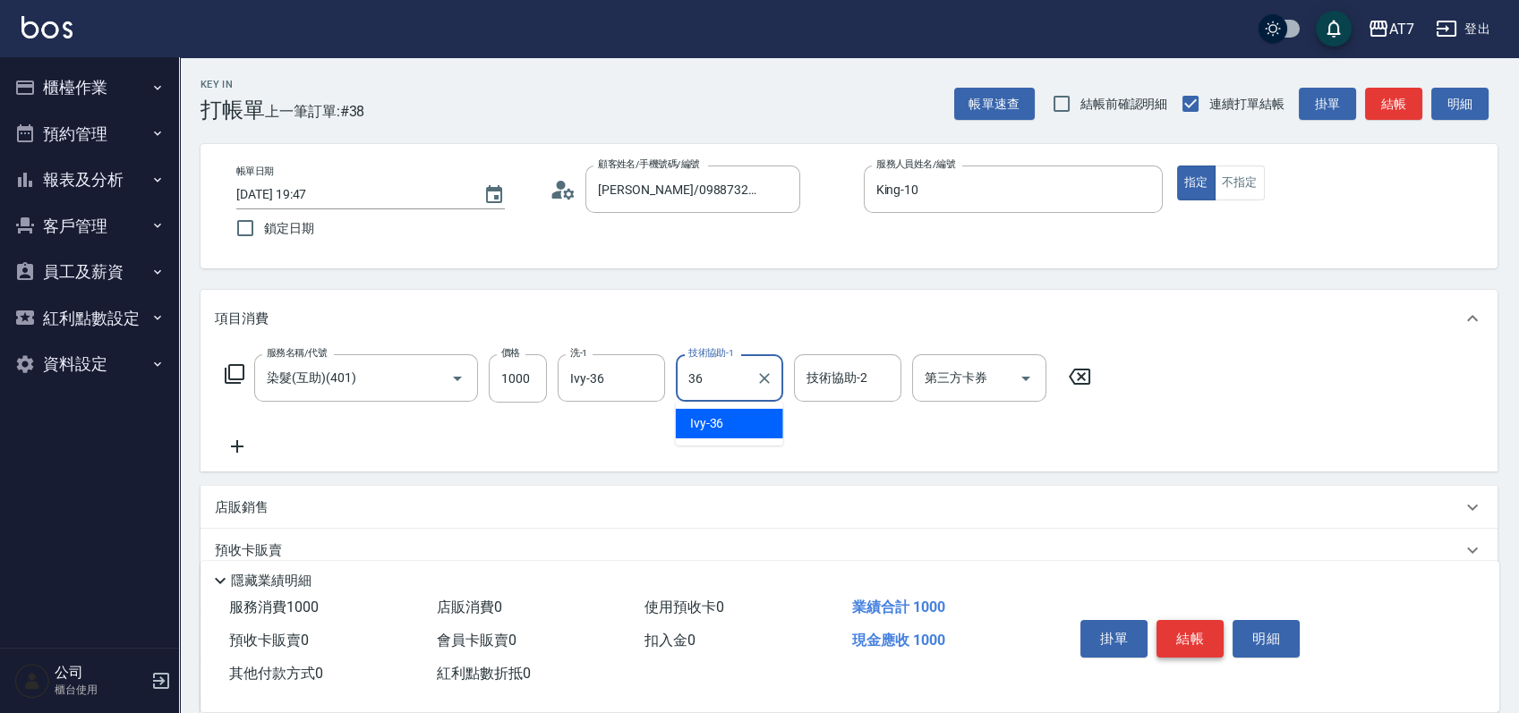
type input "Ivy-36"
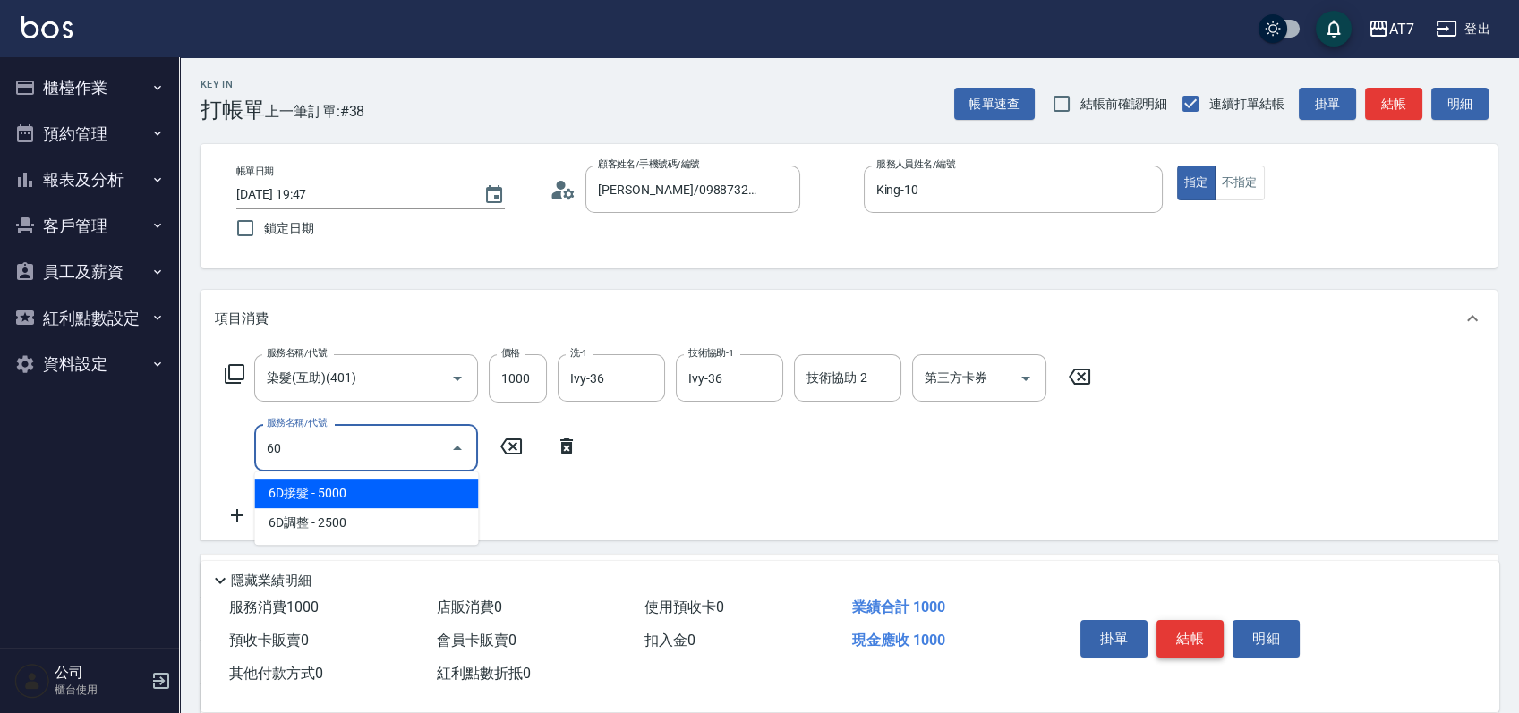
type input "608"
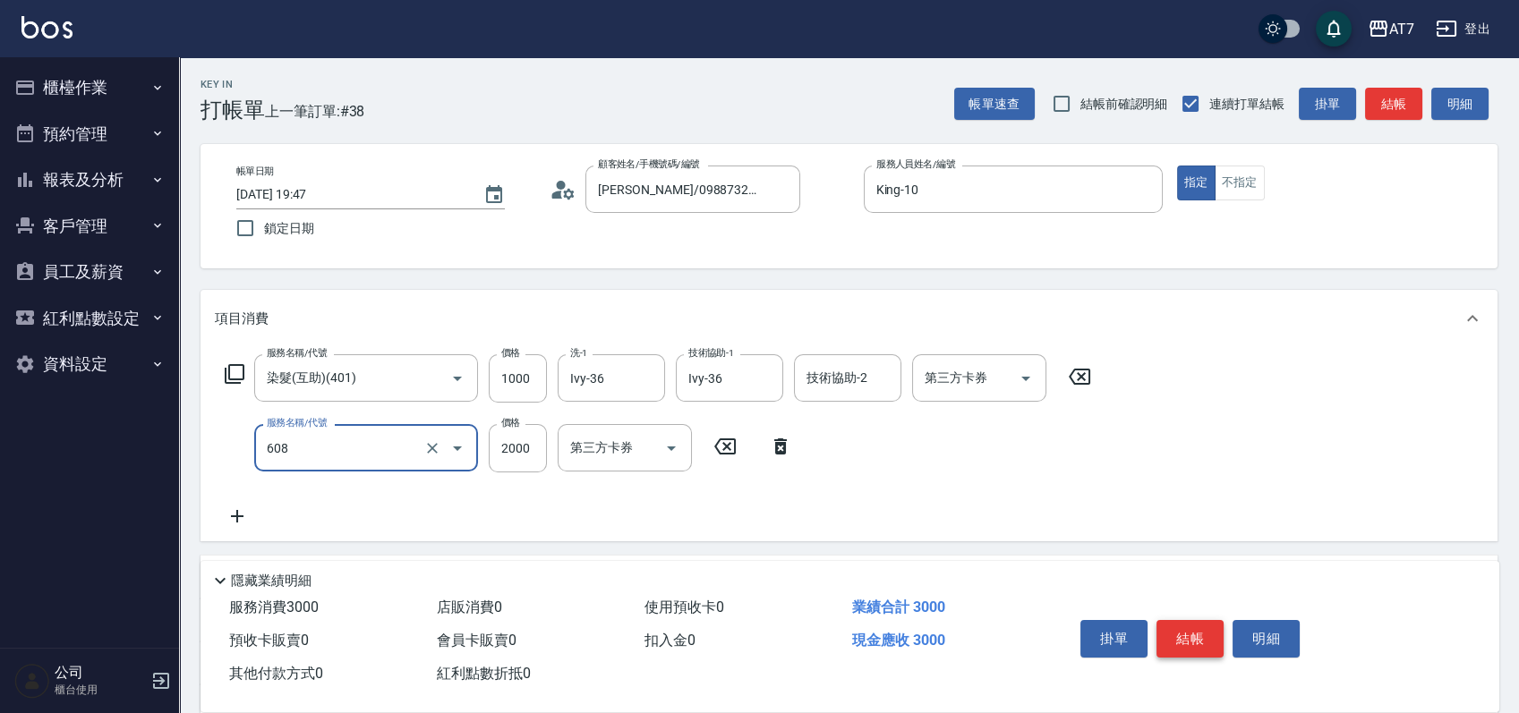
type input "300"
type input "鉑金護髮S（自領(608)"
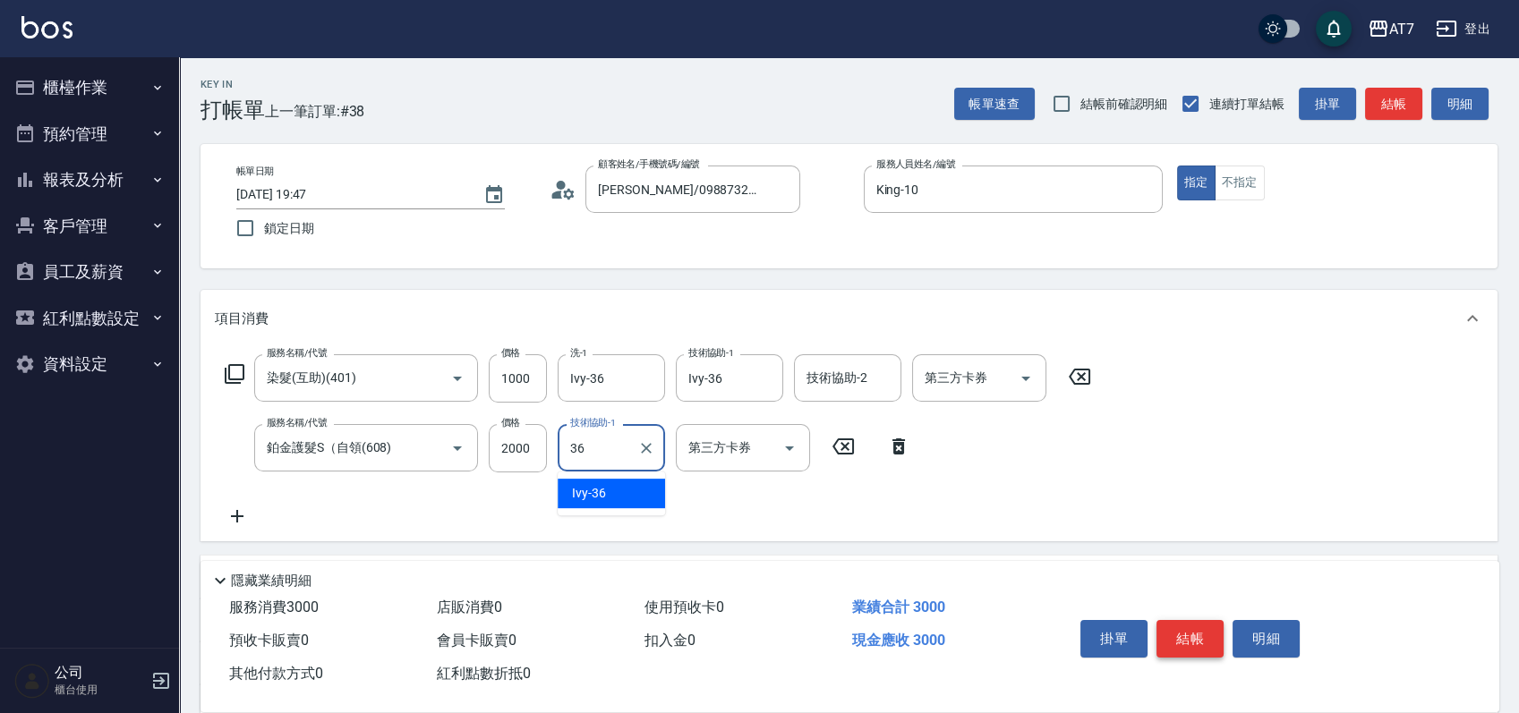
type input "Ivy-36"
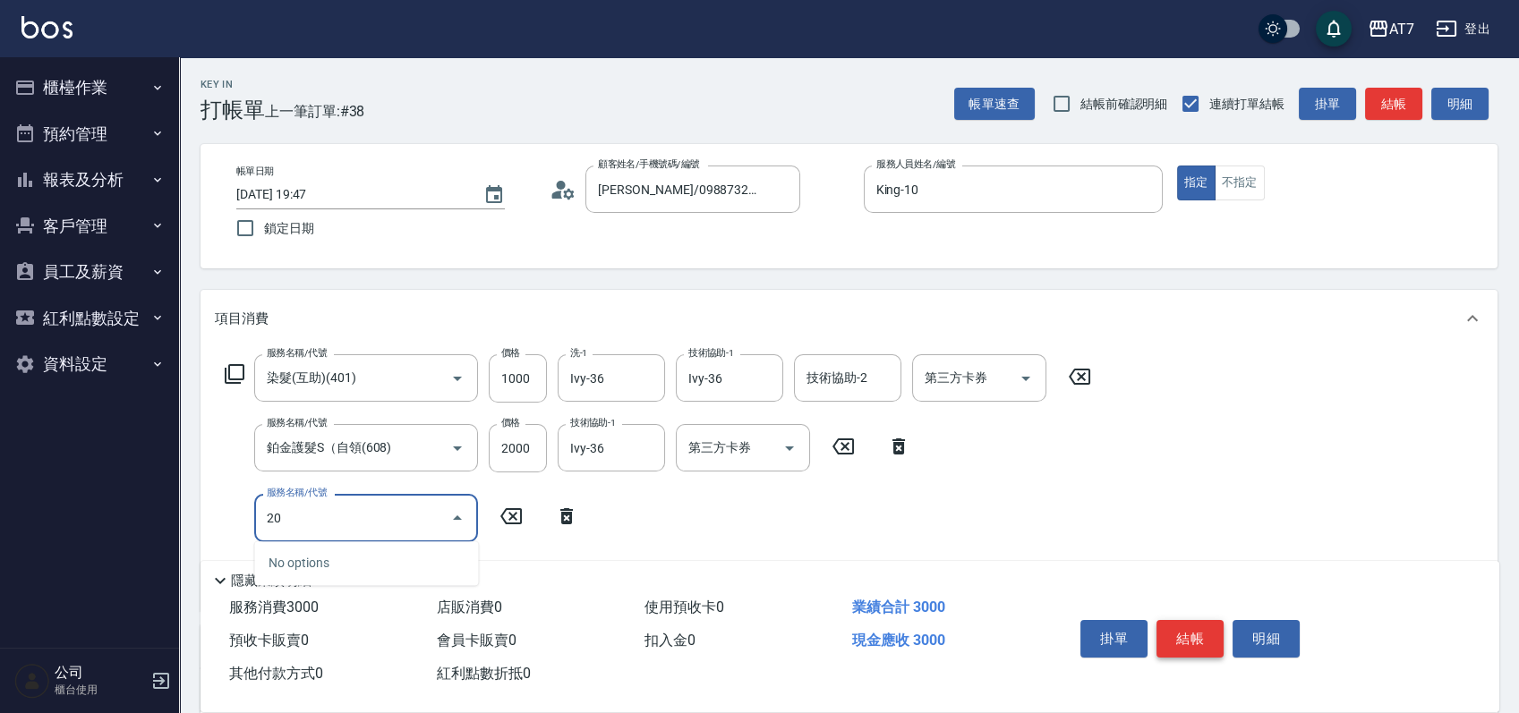
type input "201"
type input "450"
type input "燙-互助(201)"
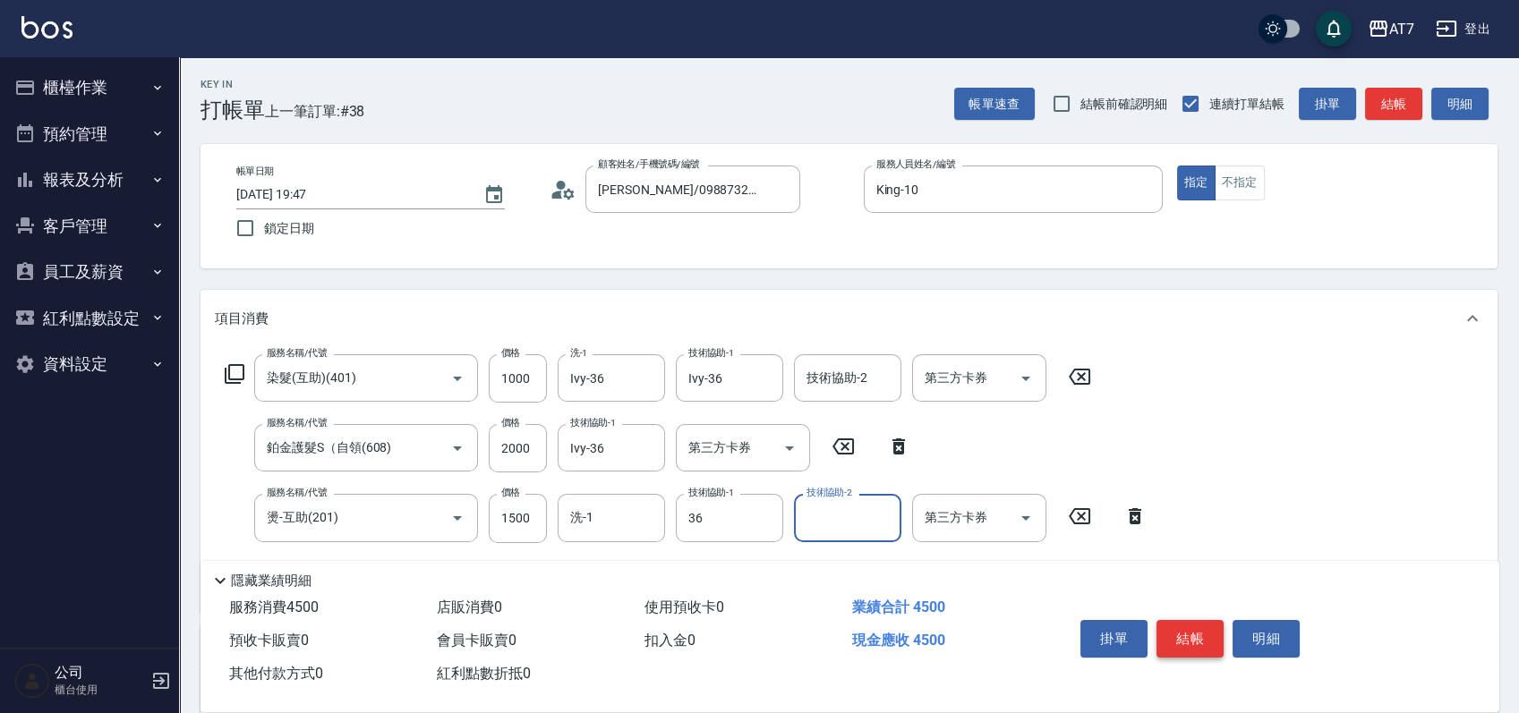
type input "Ivy-36"
click at [1184, 628] on button "結帳" at bounding box center [1190, 639] width 67 height 38
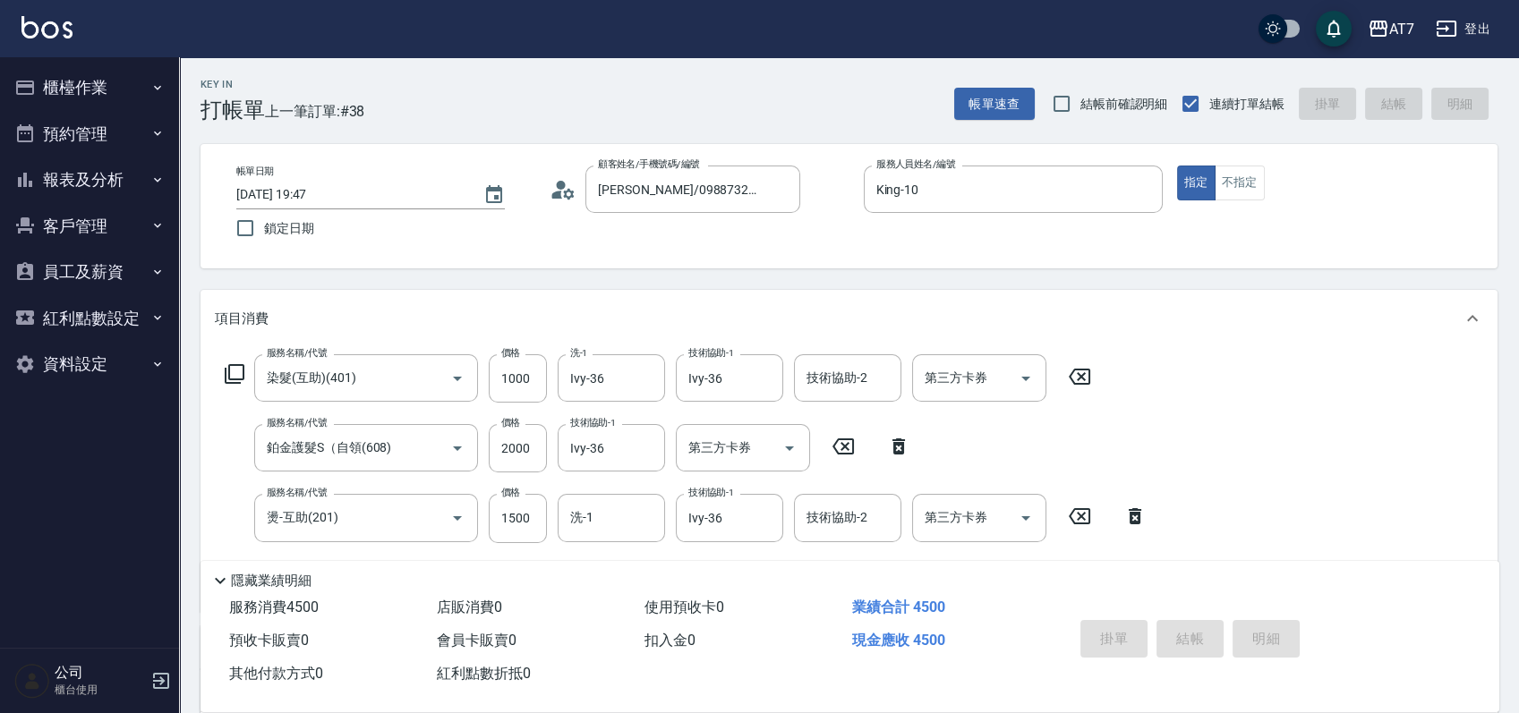
type input "2025/08/22 19:48"
type input "0"
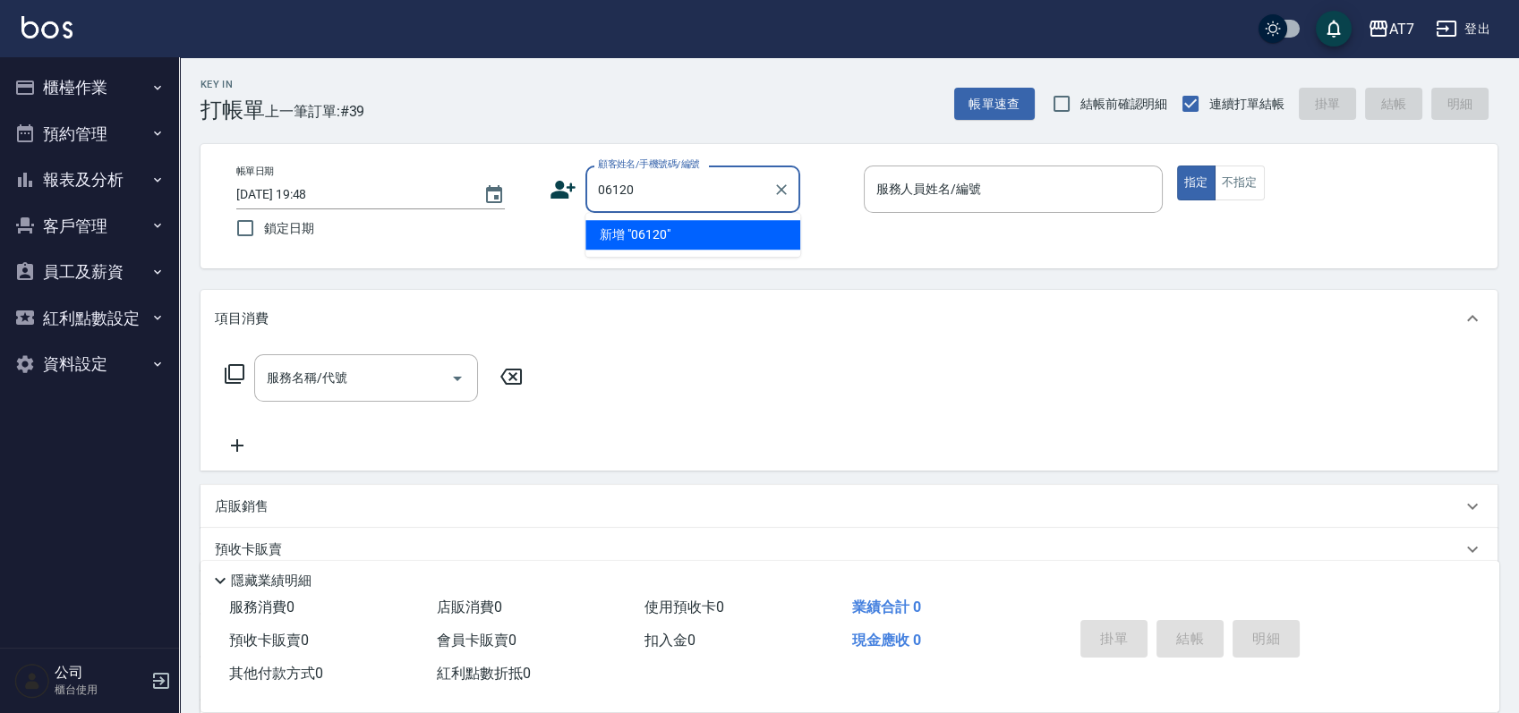
type input "06120"
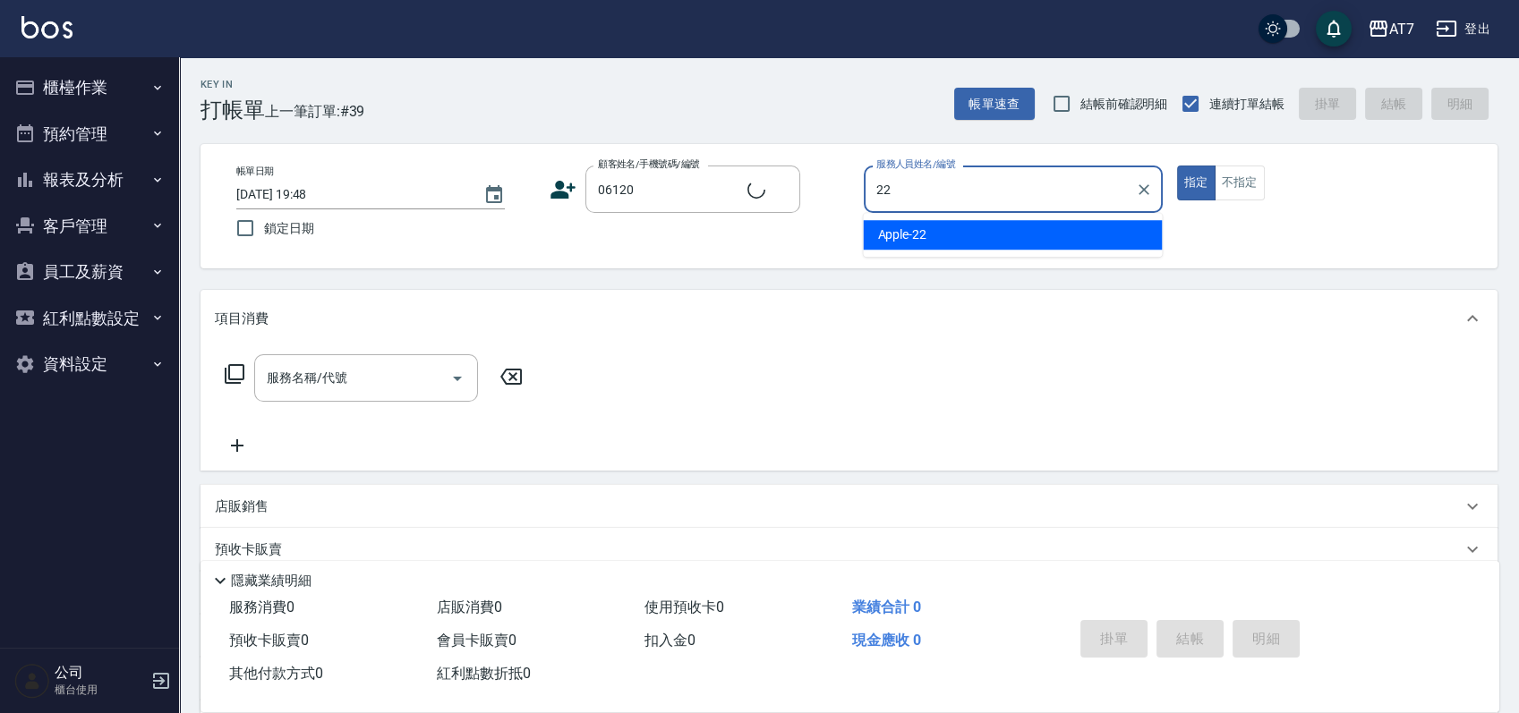
type input "22"
type input "公司單/06120-1/06120"
type input "Apple-22"
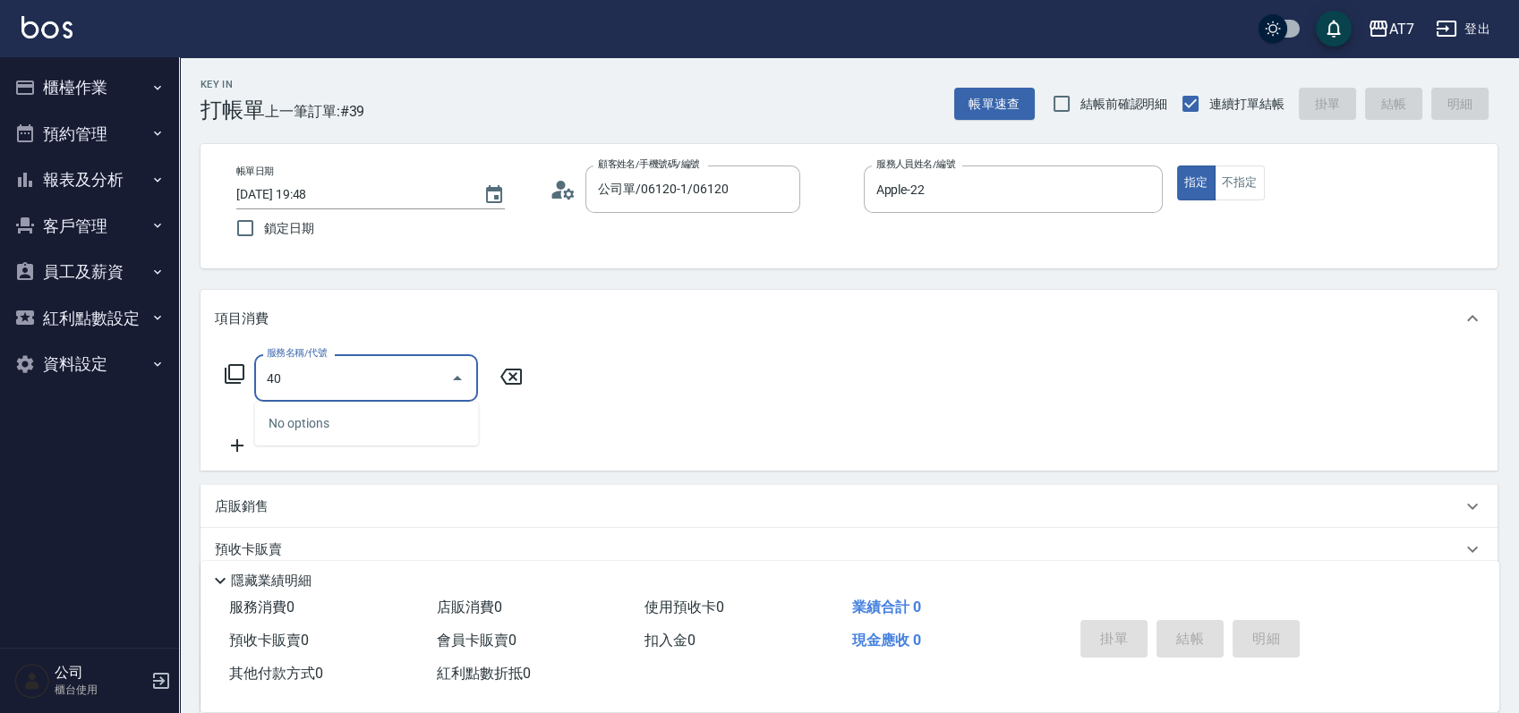
type input "400"
type input "150"
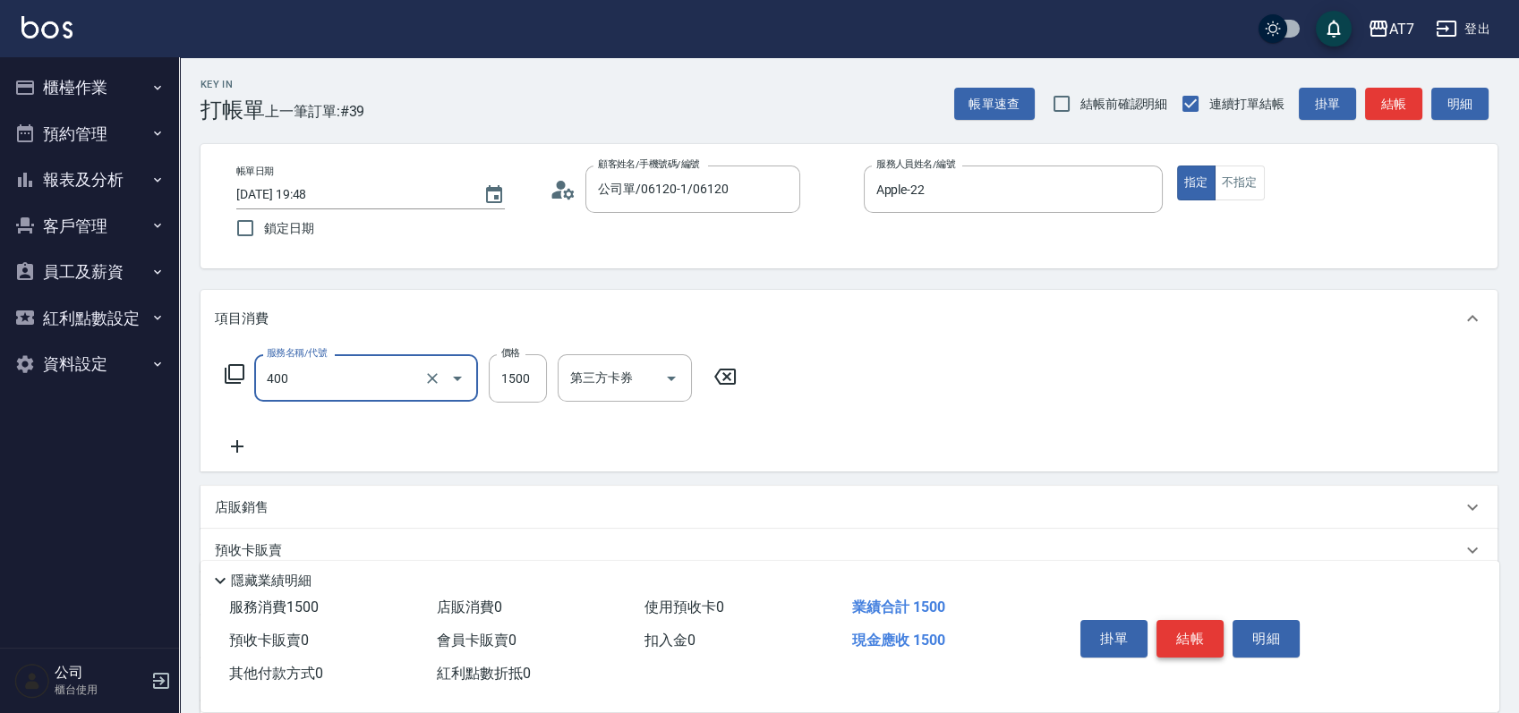
type input "染髮(400)"
type input "0"
type input "350"
type input "3500"
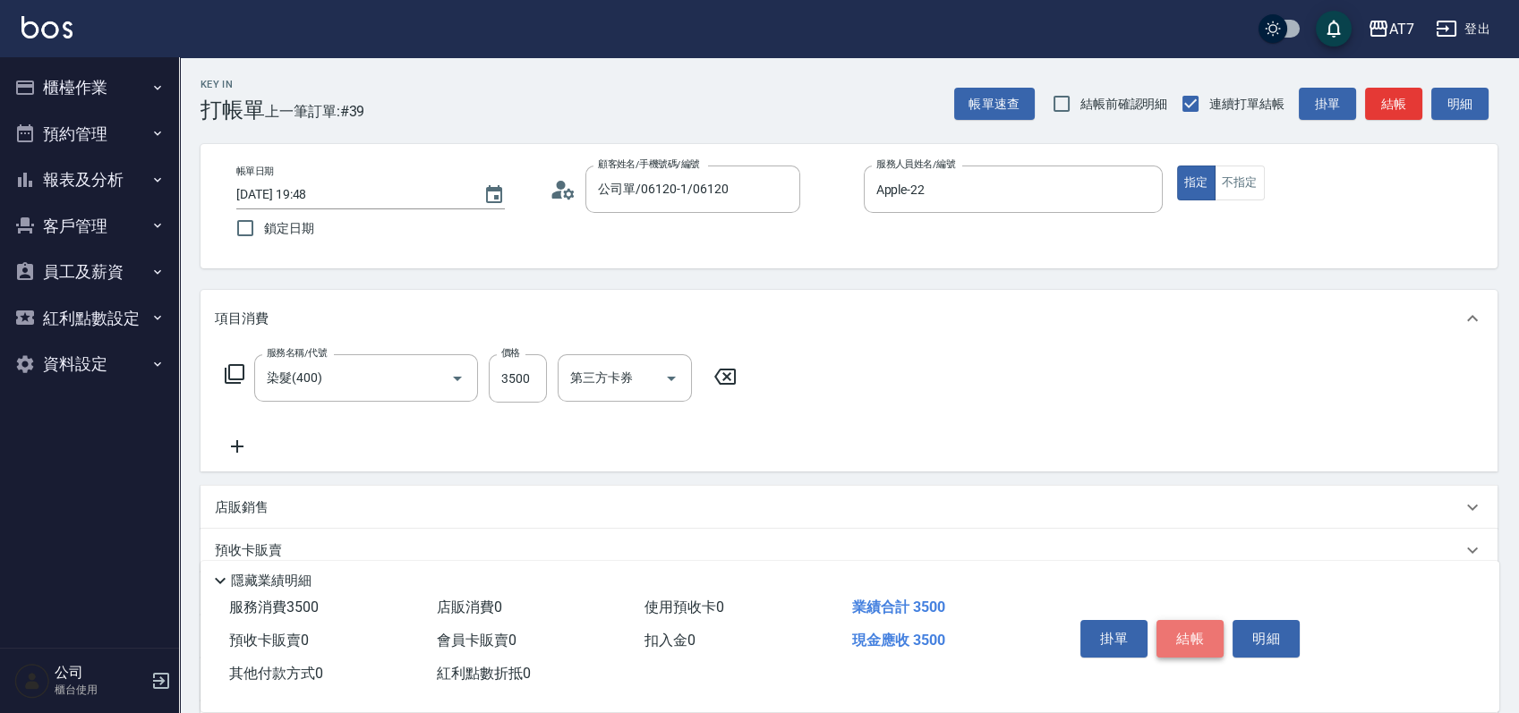
click at [1184, 628] on button "結帳" at bounding box center [1190, 639] width 67 height 38
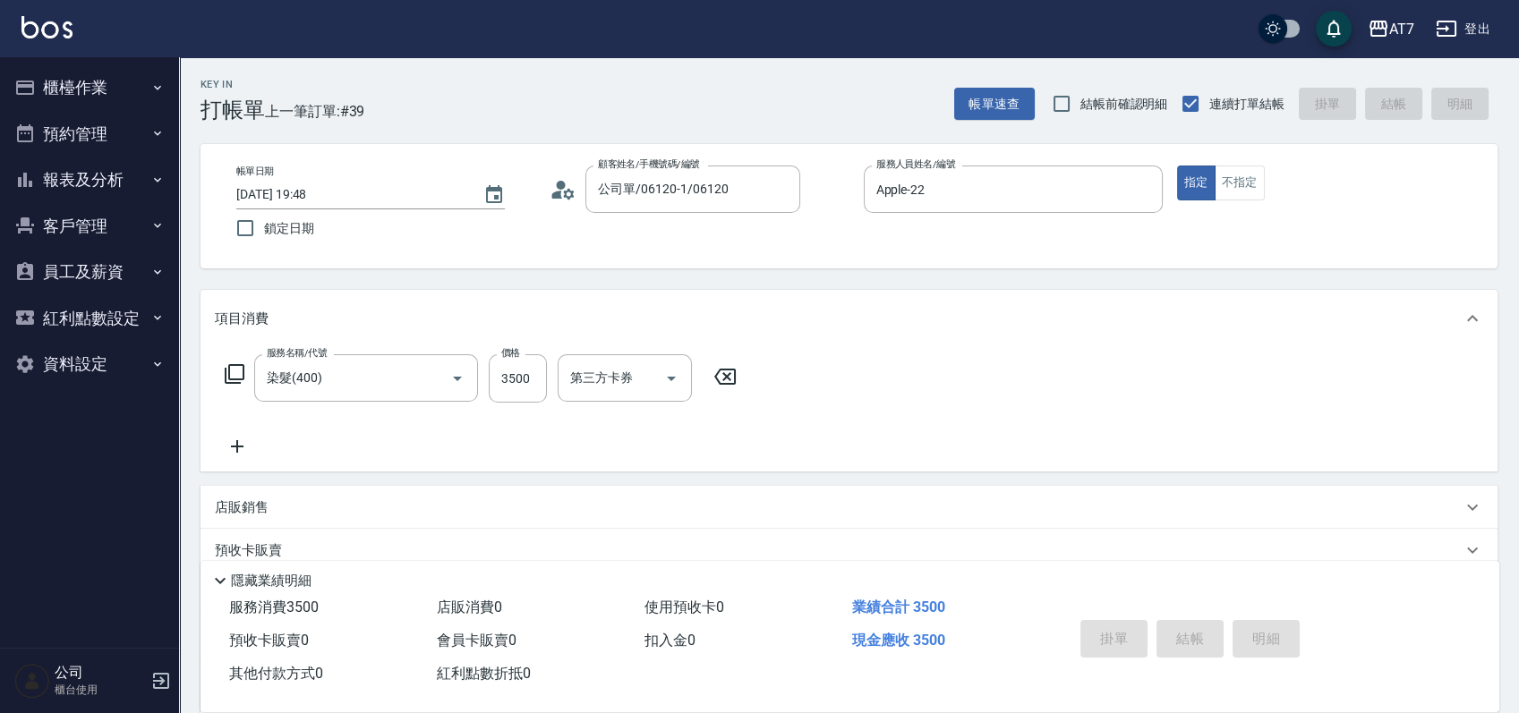
type input "0"
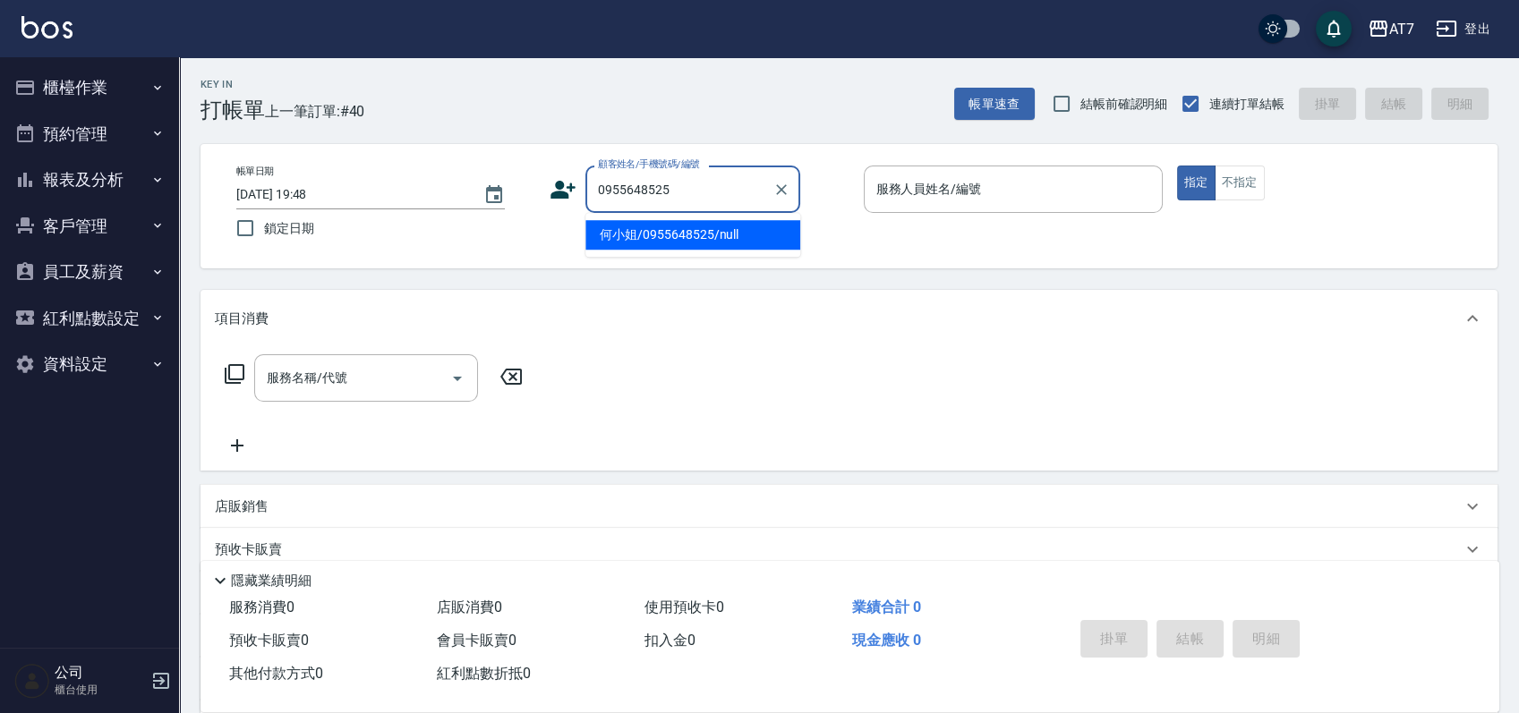
type input "何小姐/0955648525/null"
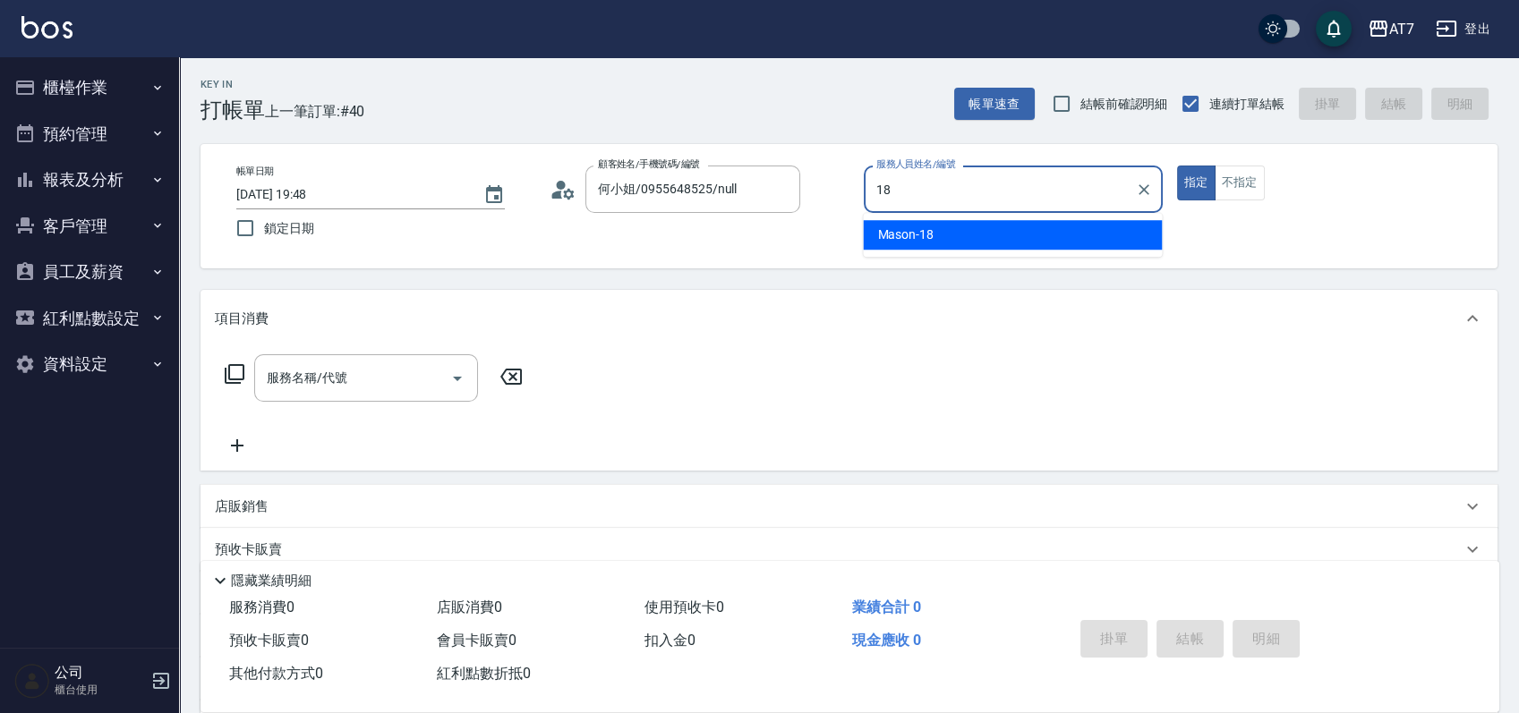
type input "Mason-18"
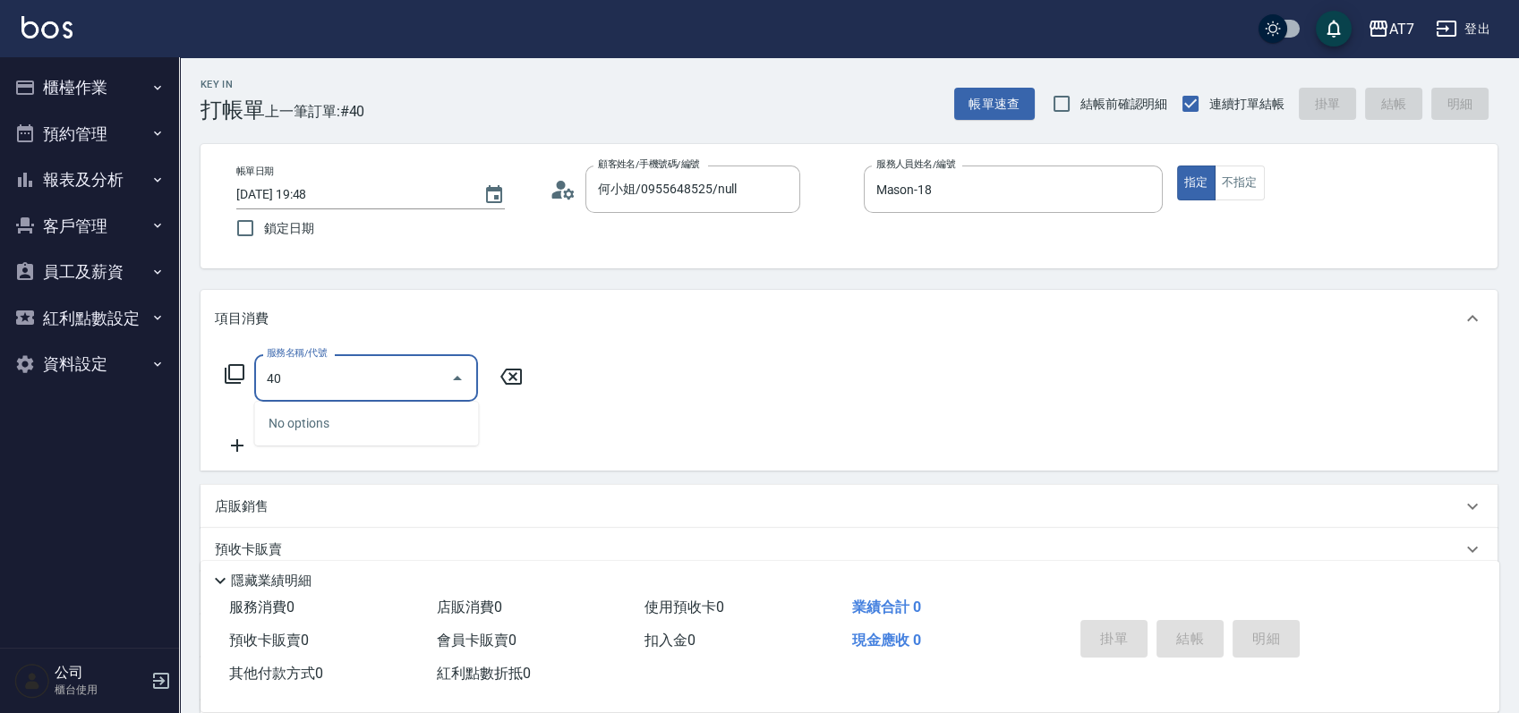
type input "401"
type input "150"
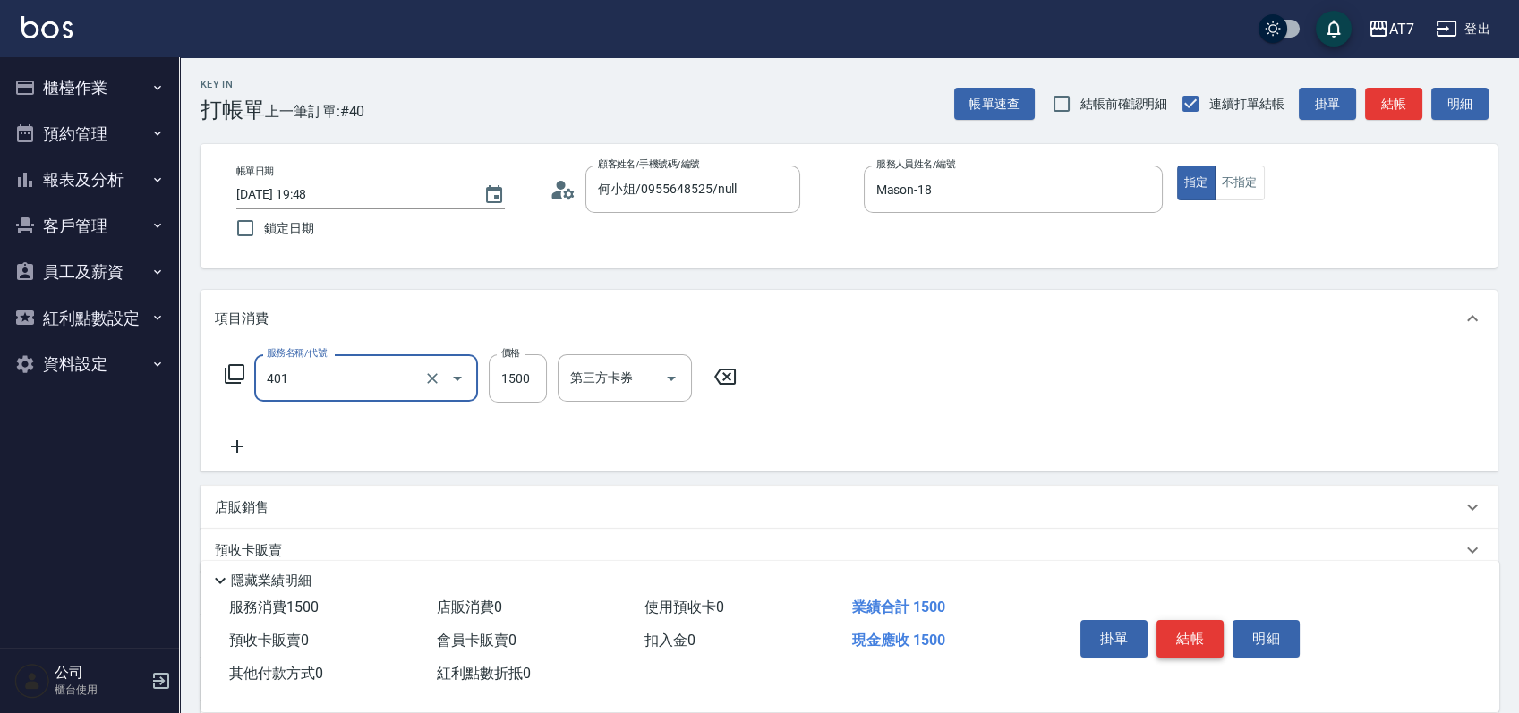
type input "染髮(互助)(401)"
type input "1"
type input "0"
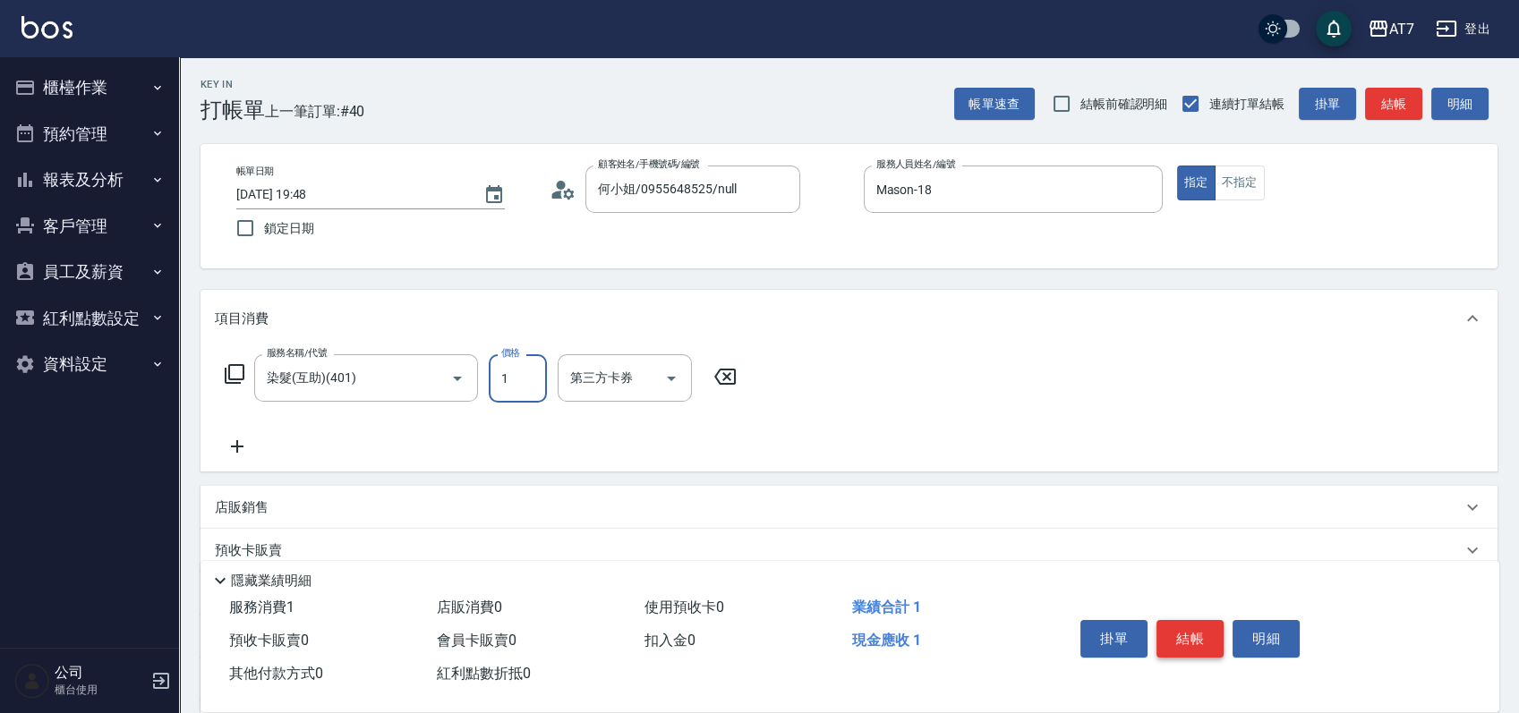
type input "15"
type input "10"
type input "159"
type input "150"
type input "1599"
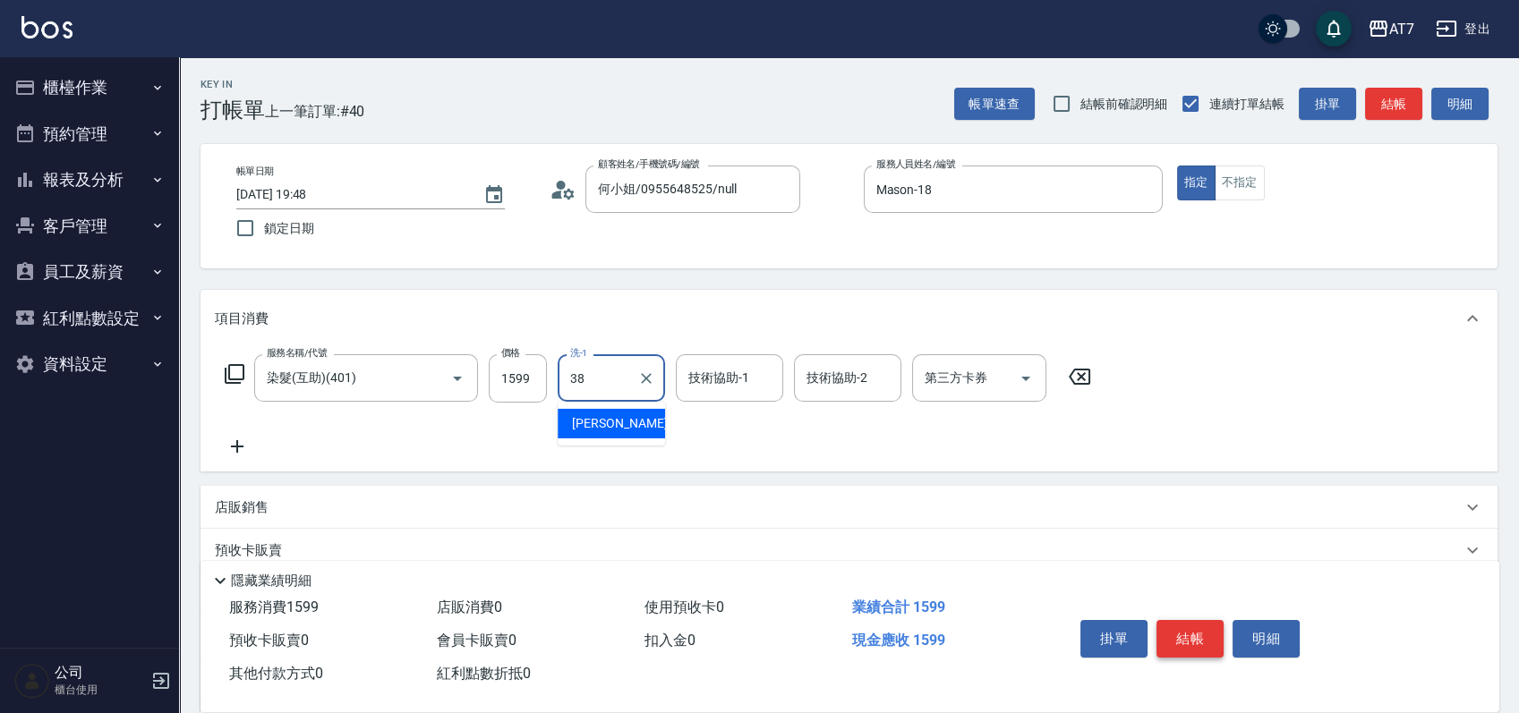
type input "Josh-38"
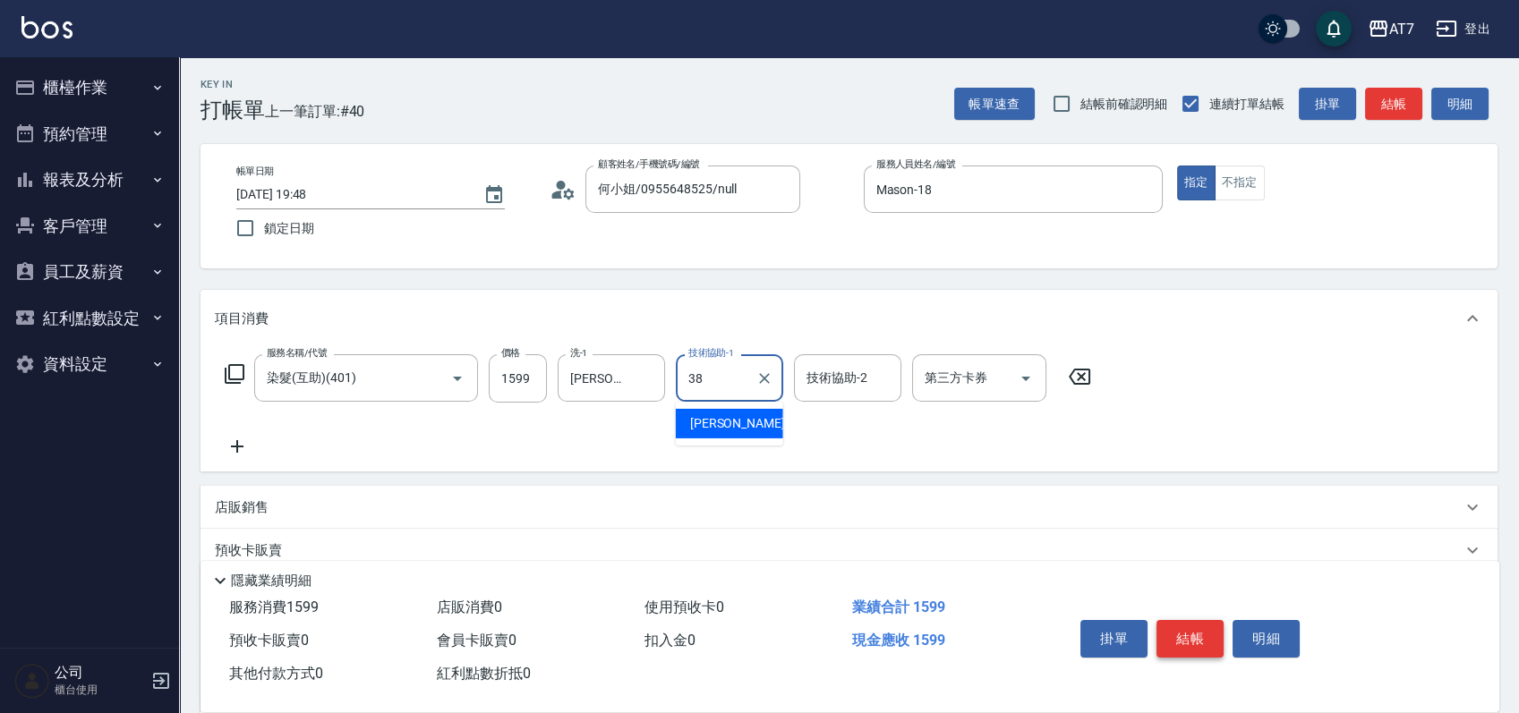
type input "Josh-38"
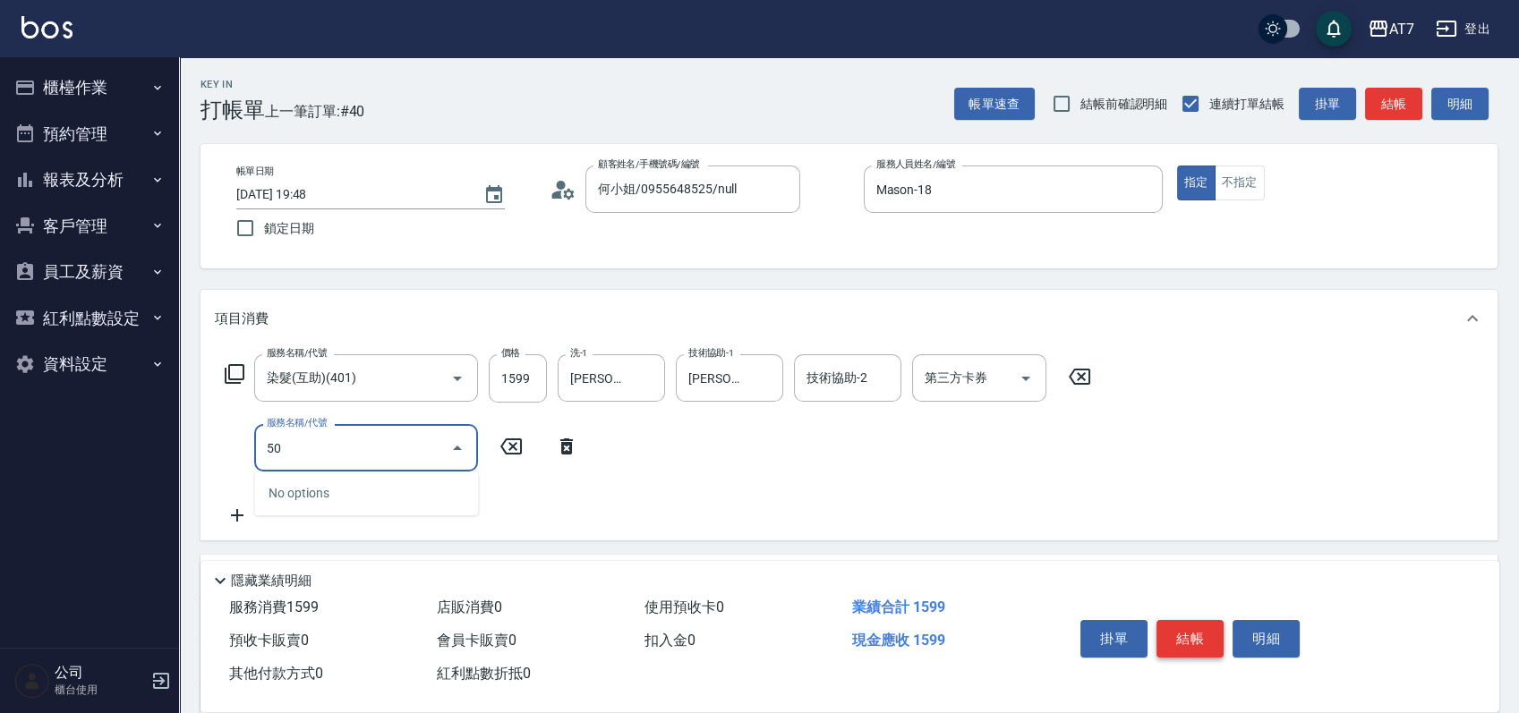
type input "503"
type input "160"
type input "精油-快速修護髮(互助)(503)"
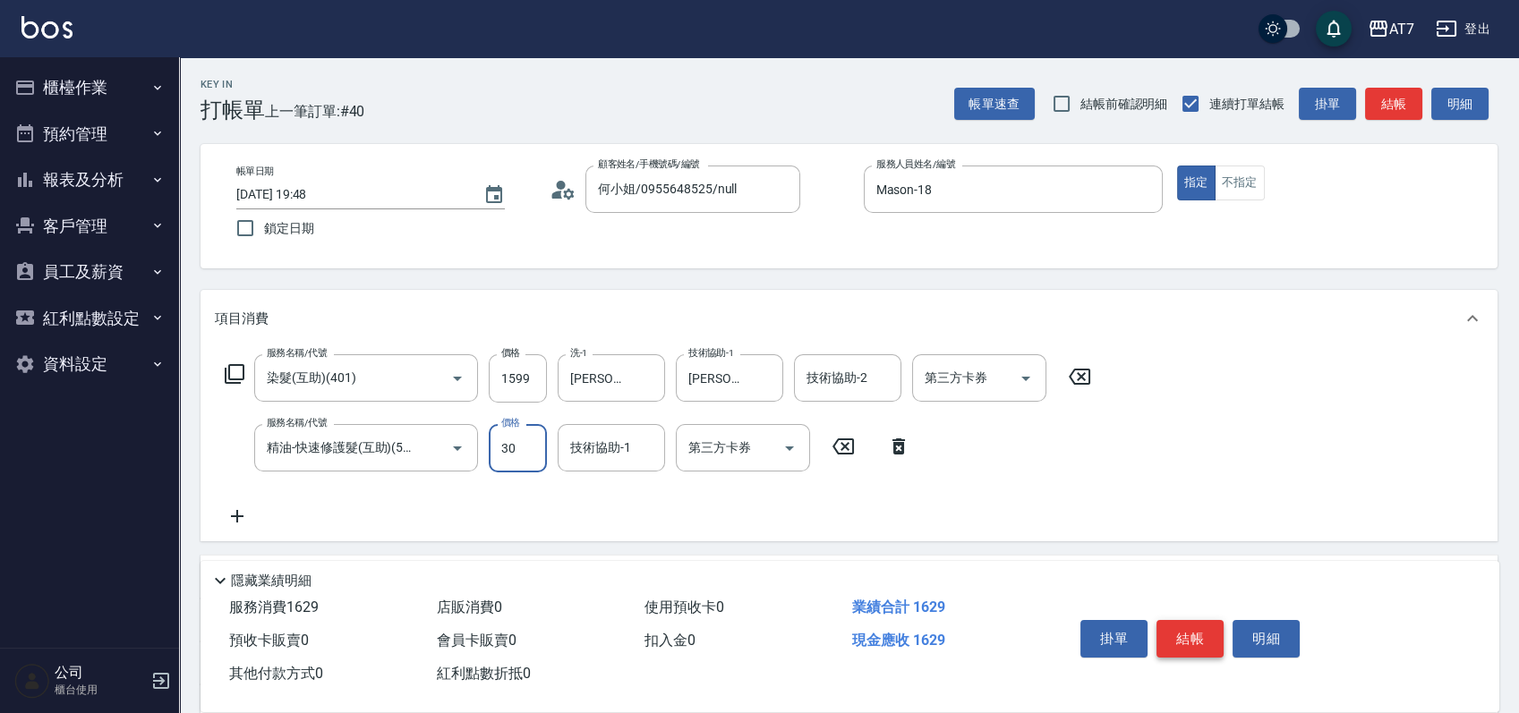
type input "300"
type input "180"
type input "300"
type input "Josh-38"
click at [1184, 628] on button "結帳" at bounding box center [1190, 639] width 67 height 38
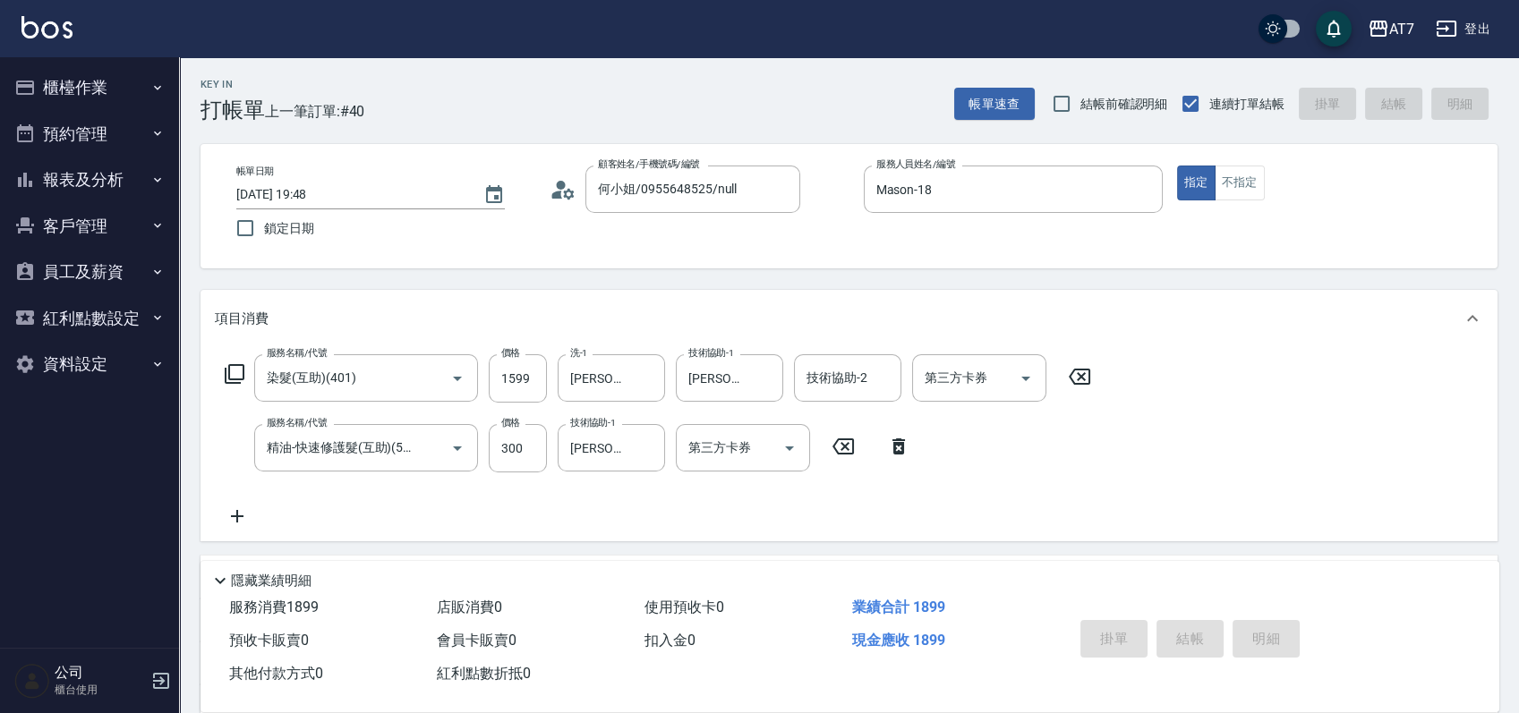
type input "2025/08/22 19:49"
type input "0"
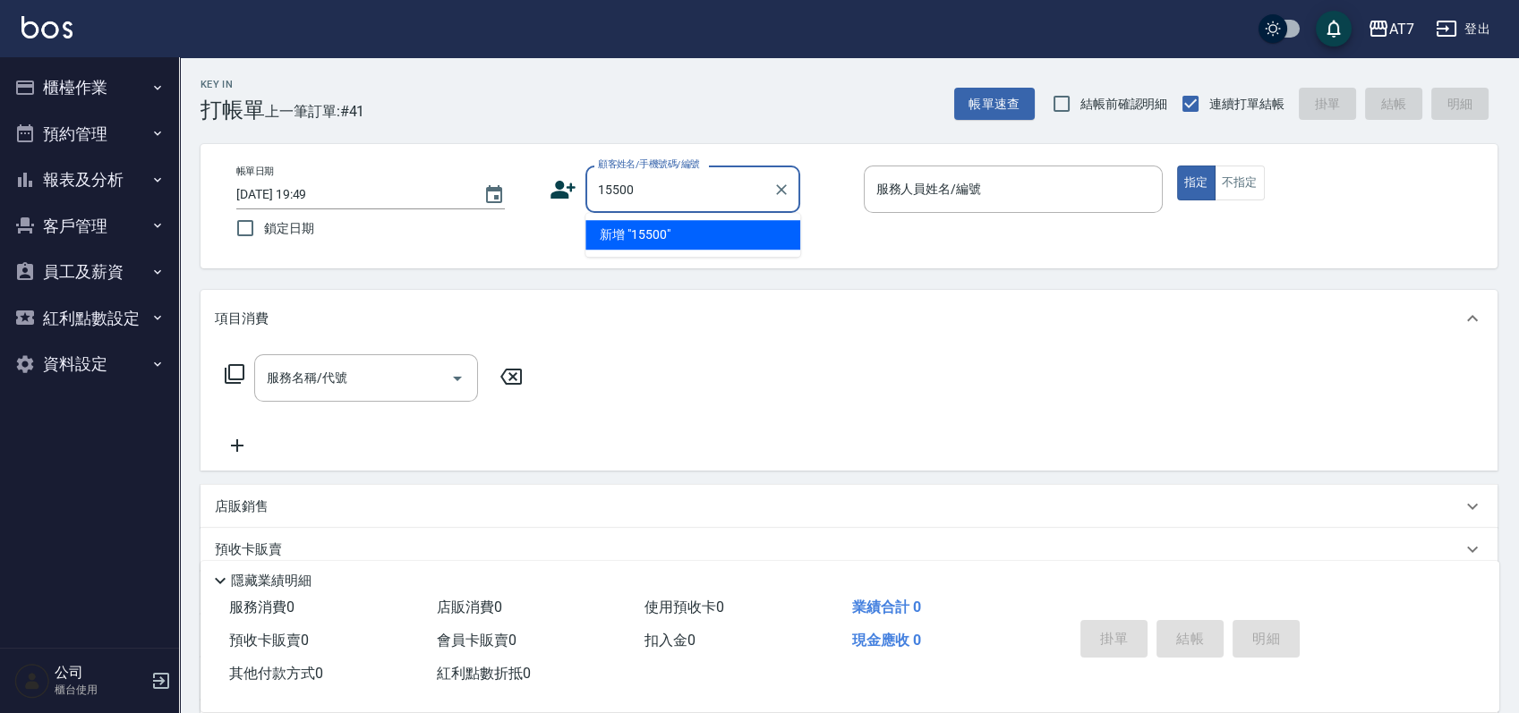
type input "15500"
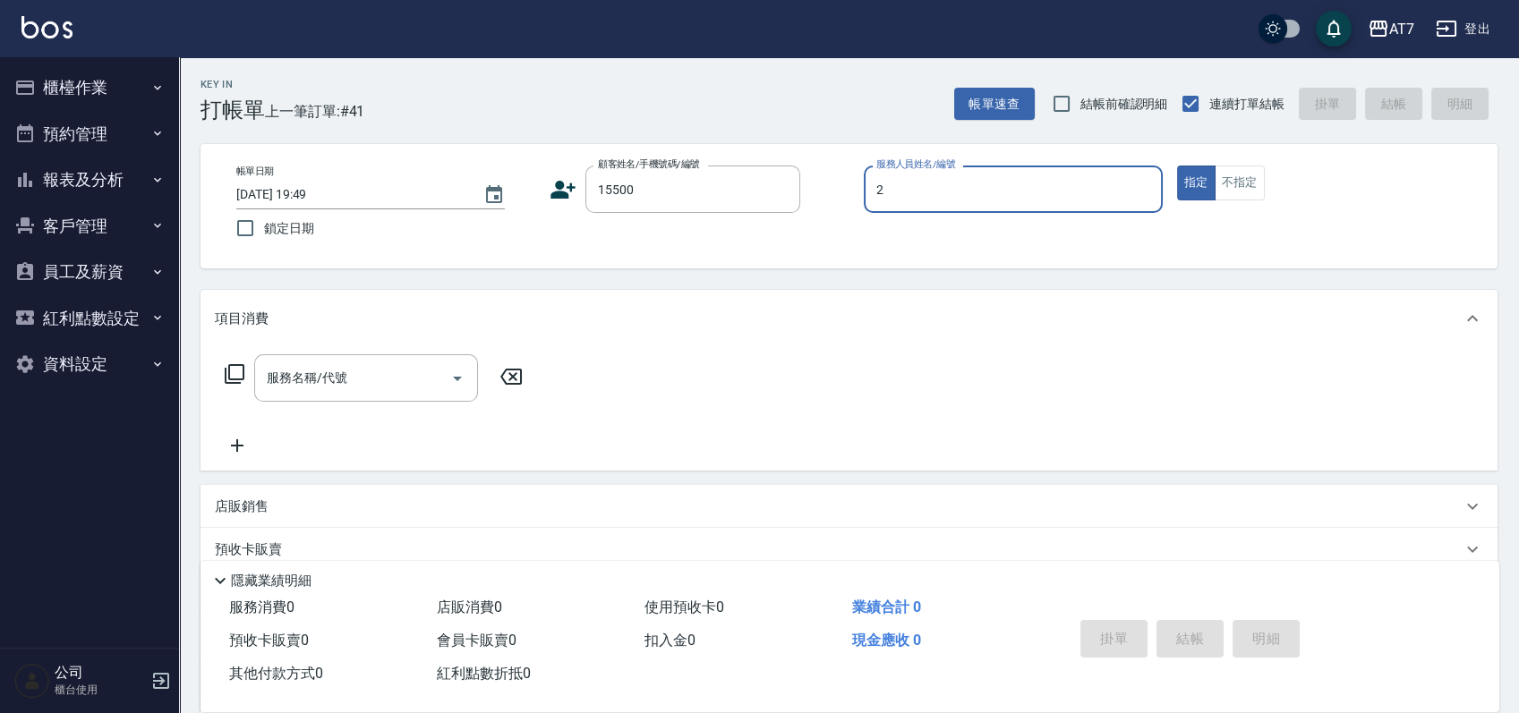
type input "伊蕾-2"
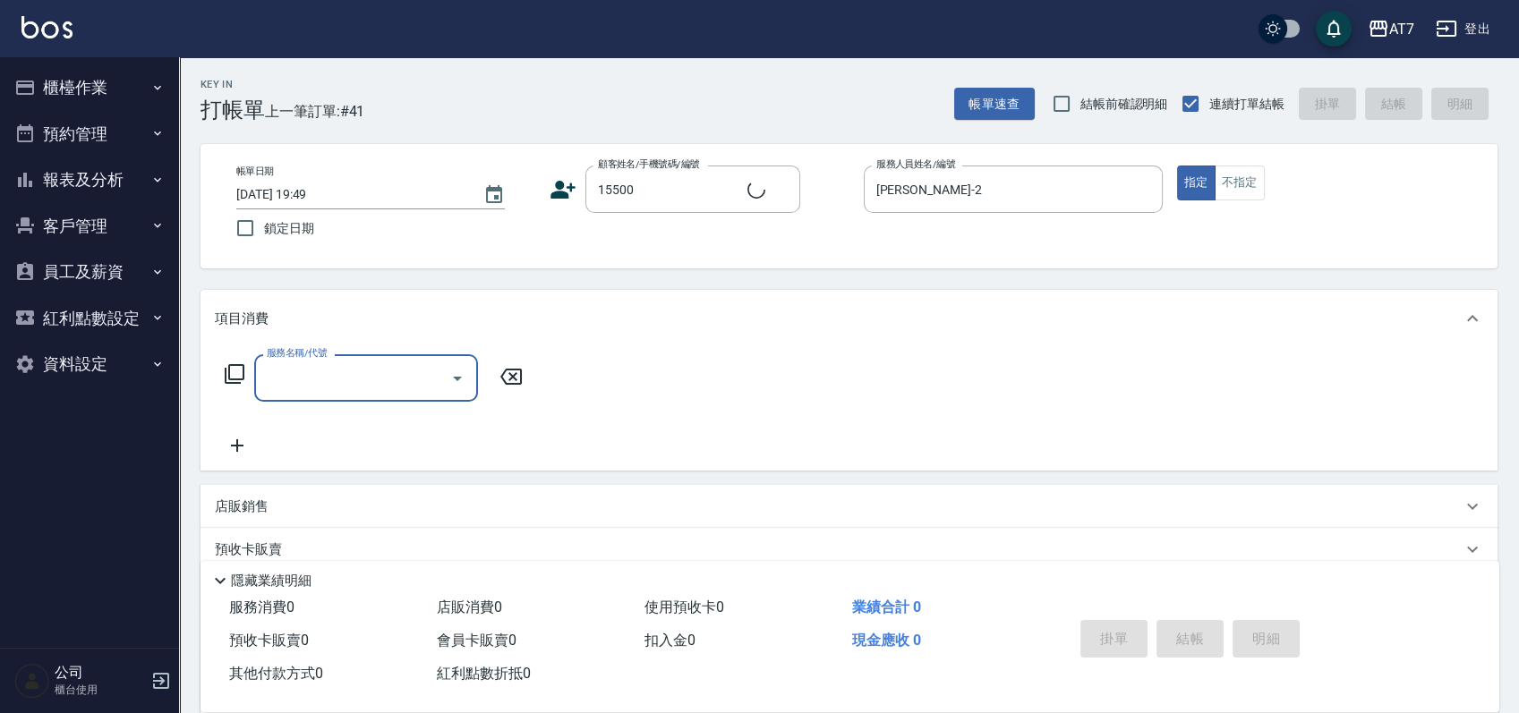
type input "公司/公司15500/15500"
type input "305"
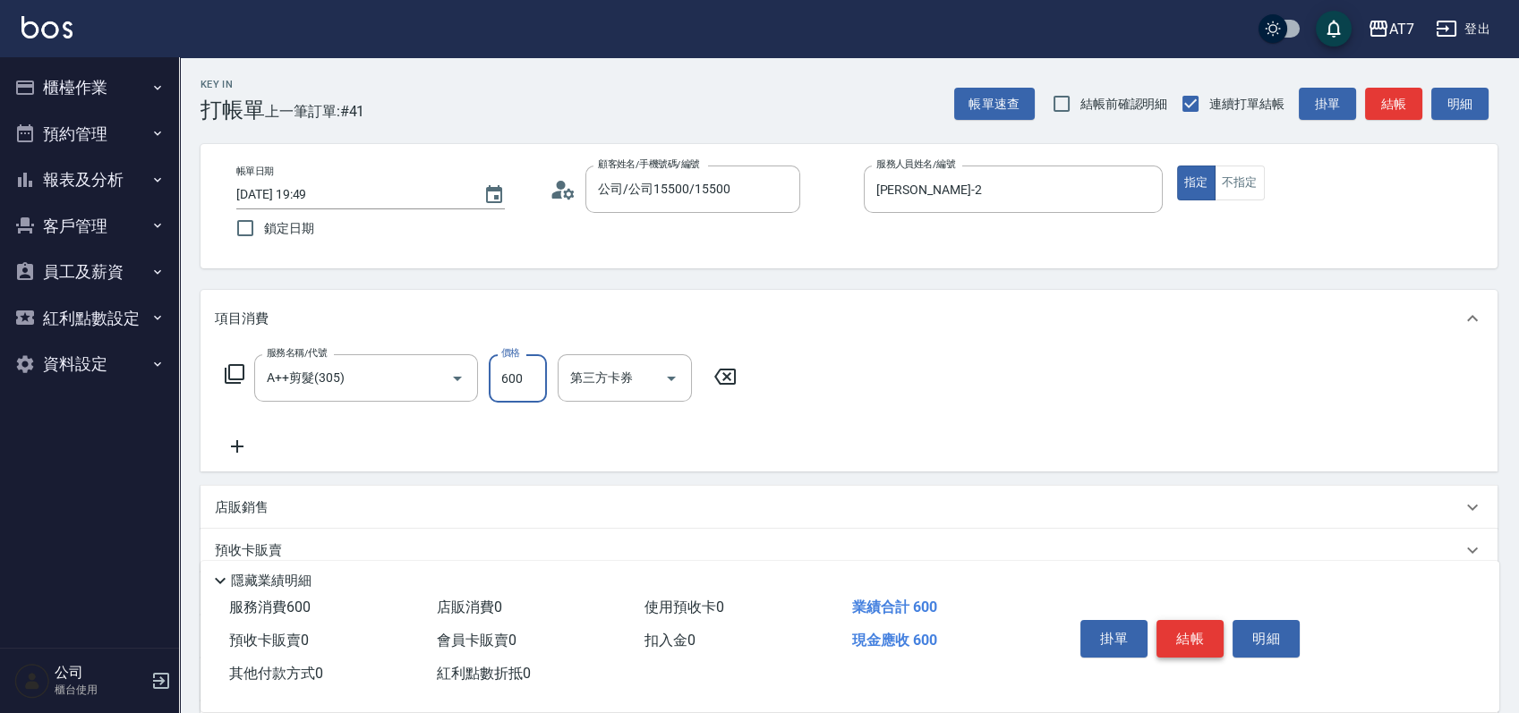
click at [1184, 628] on button "結帳" at bounding box center [1190, 639] width 67 height 38
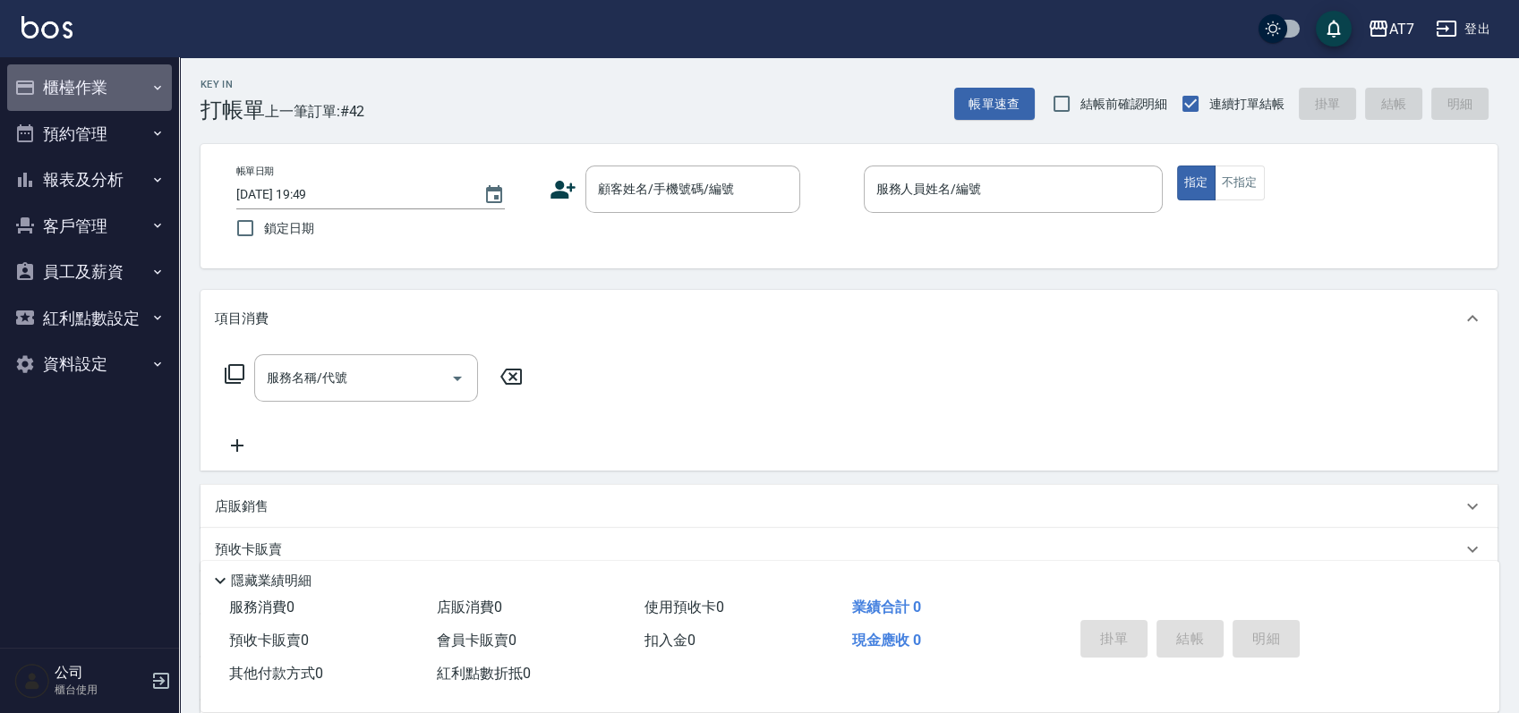
click at [86, 78] on button "櫃檯作業" at bounding box center [89, 87] width 165 height 47
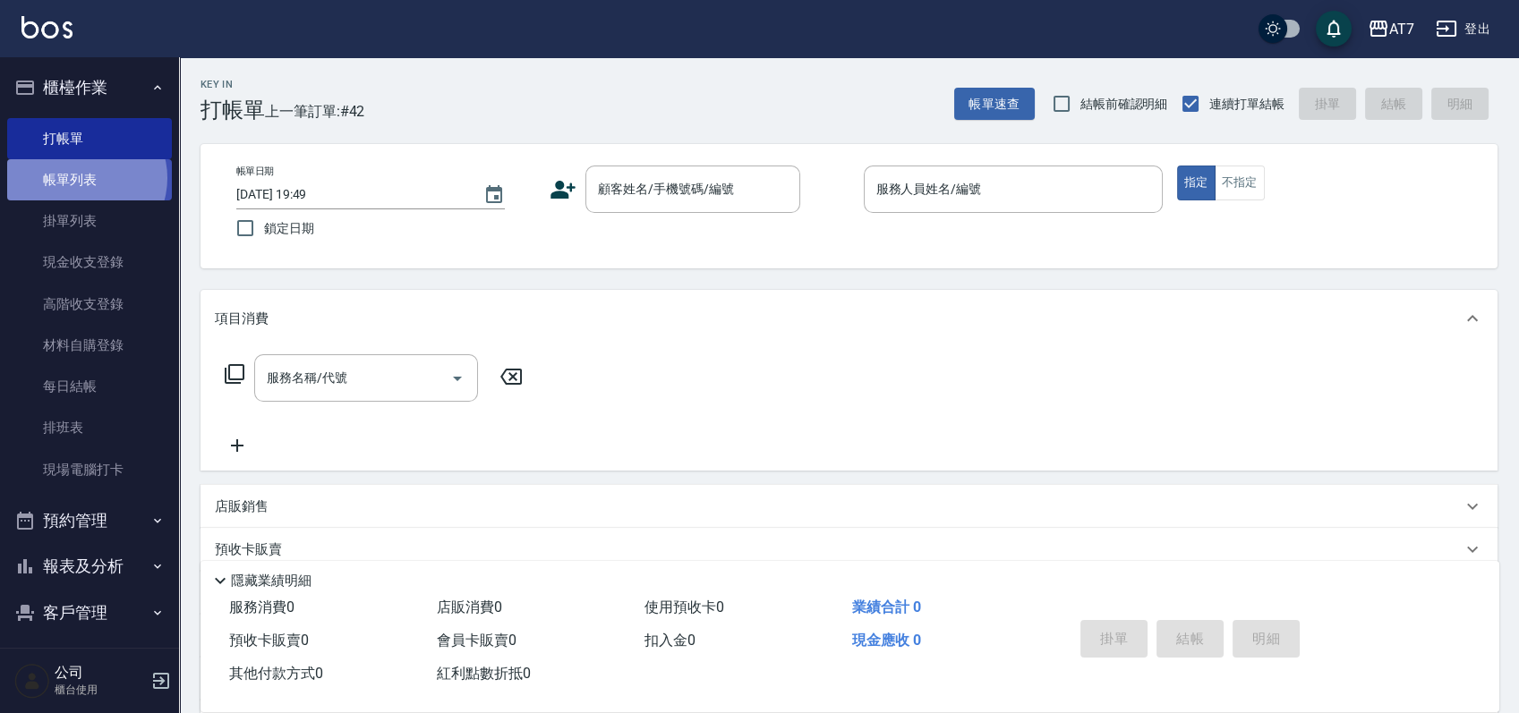
click at [85, 178] on link "帳單列表" at bounding box center [89, 179] width 165 height 41
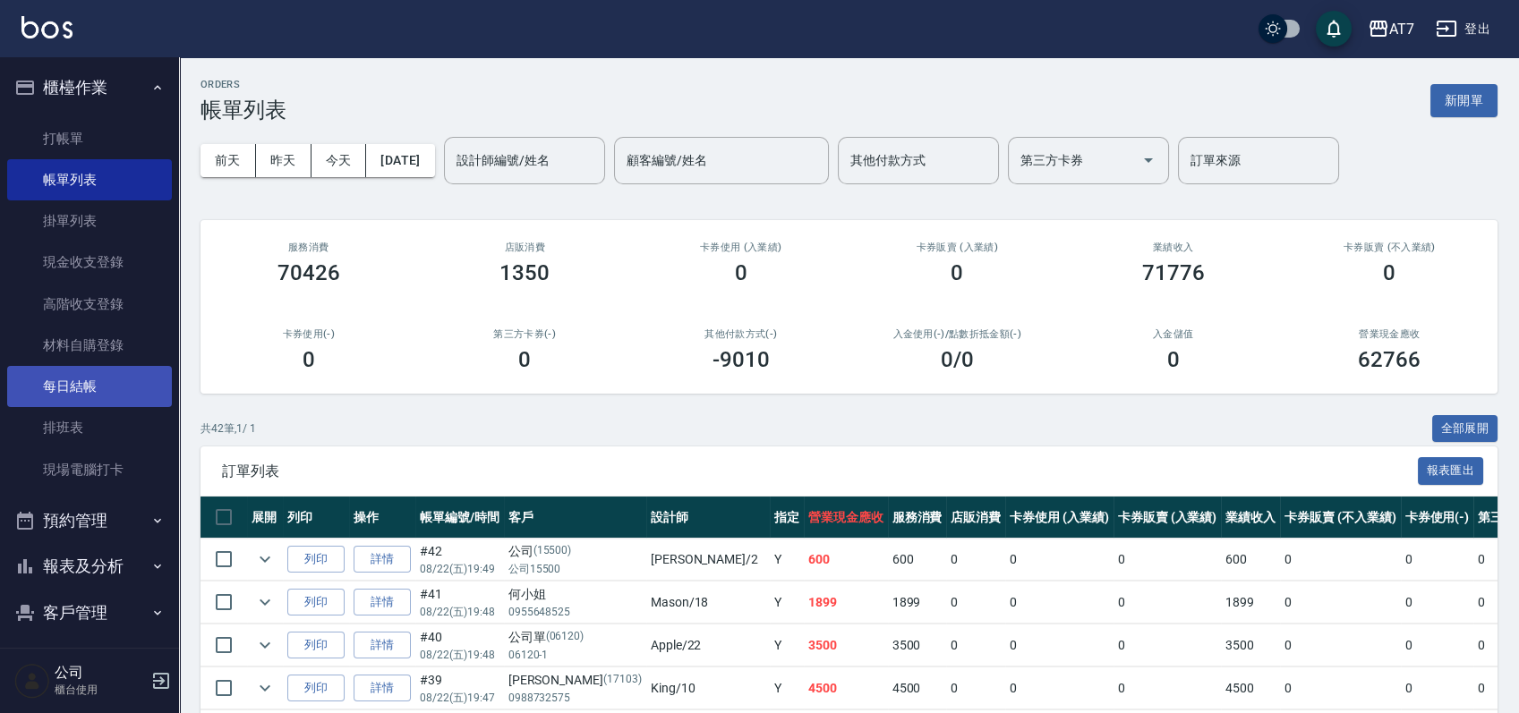
click at [100, 391] on link "每日結帳" at bounding box center [89, 386] width 165 height 41
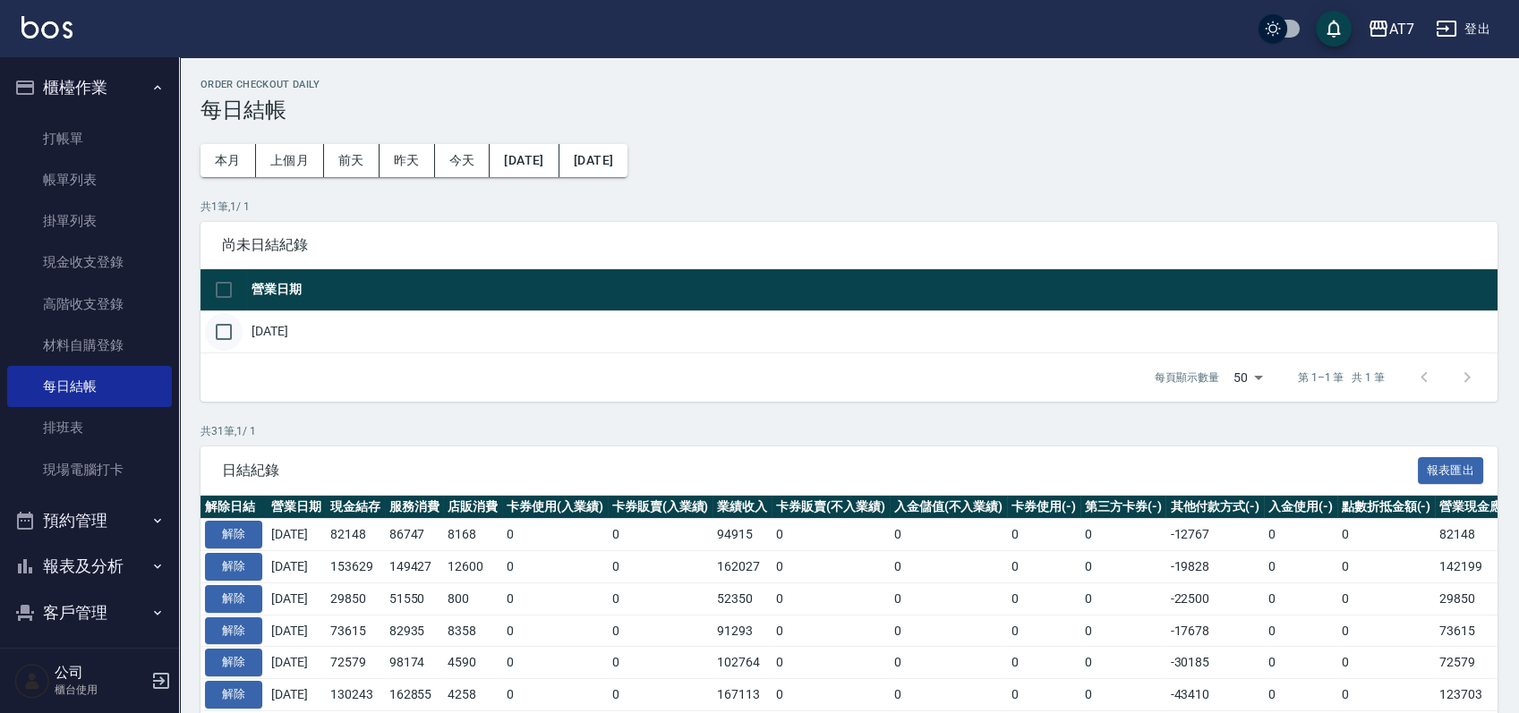
click at [230, 336] on input "checkbox" at bounding box center [224, 332] width 38 height 38
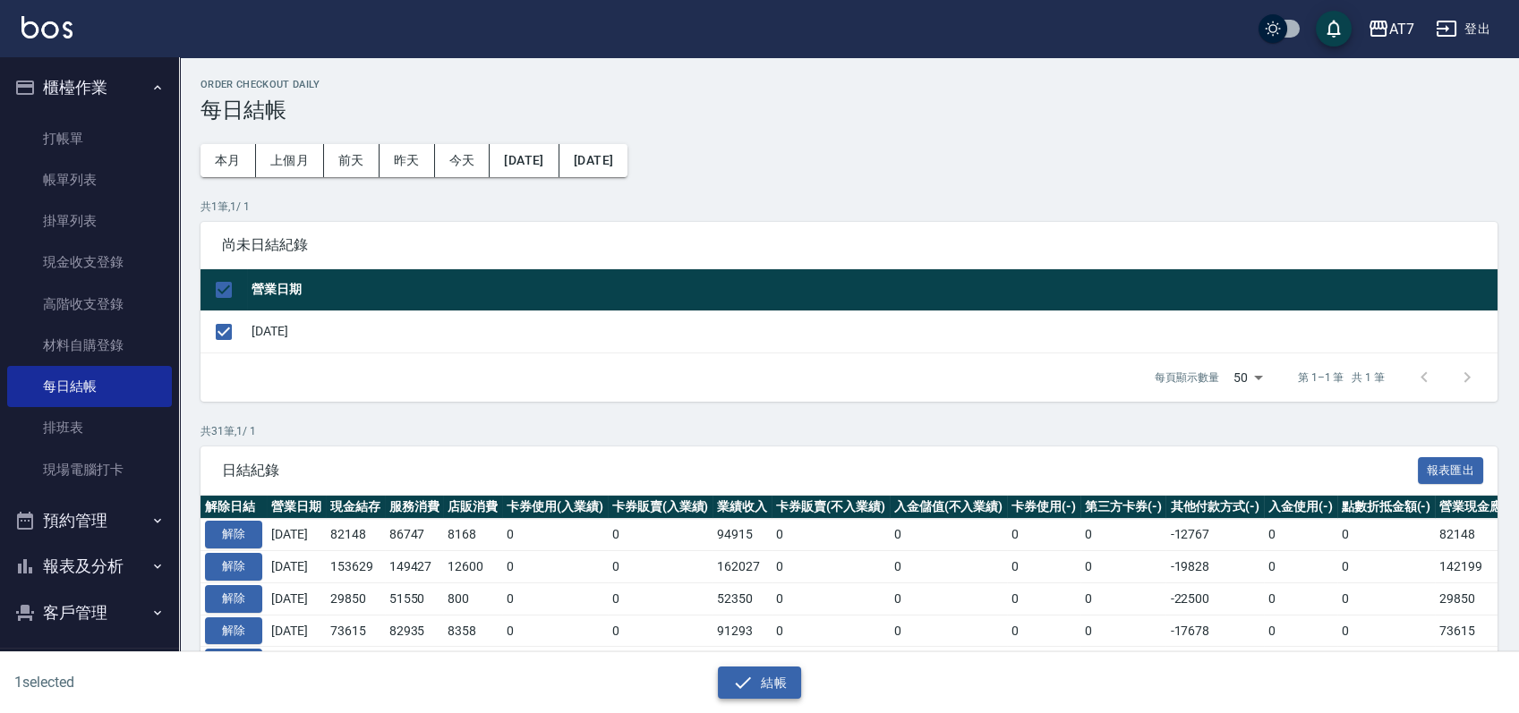
click at [732, 668] on button "結帳" at bounding box center [759, 683] width 83 height 33
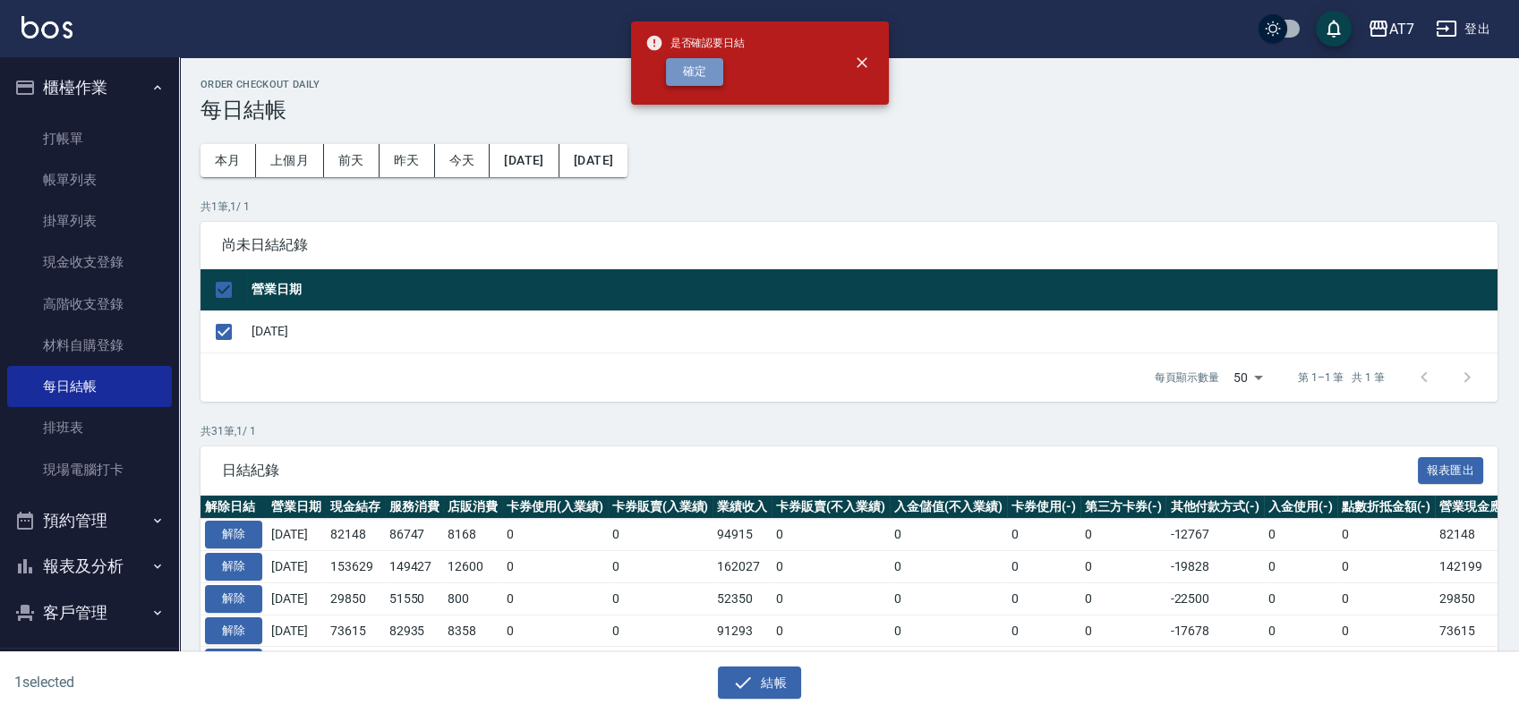
click at [700, 73] on button "確定" at bounding box center [694, 72] width 57 height 28
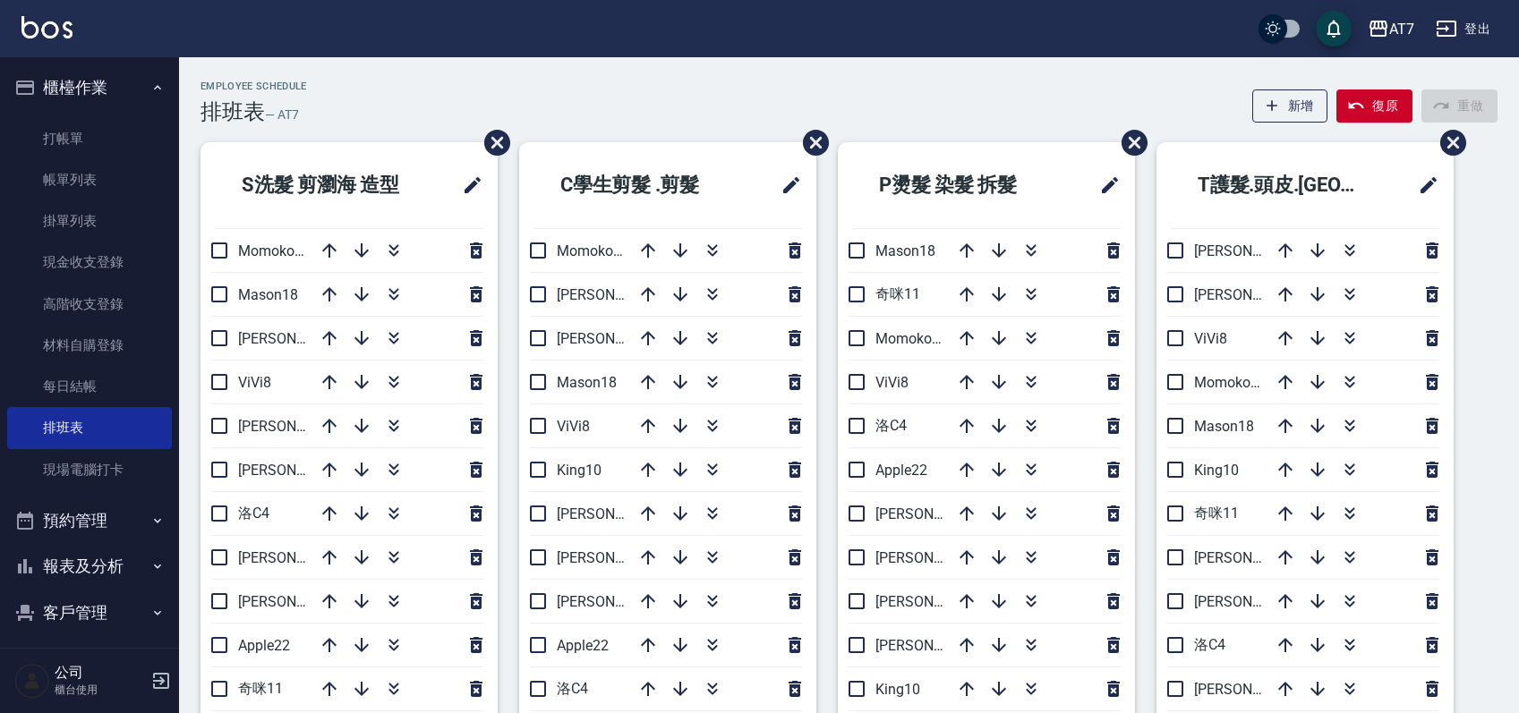
scroll to position [66, 0]
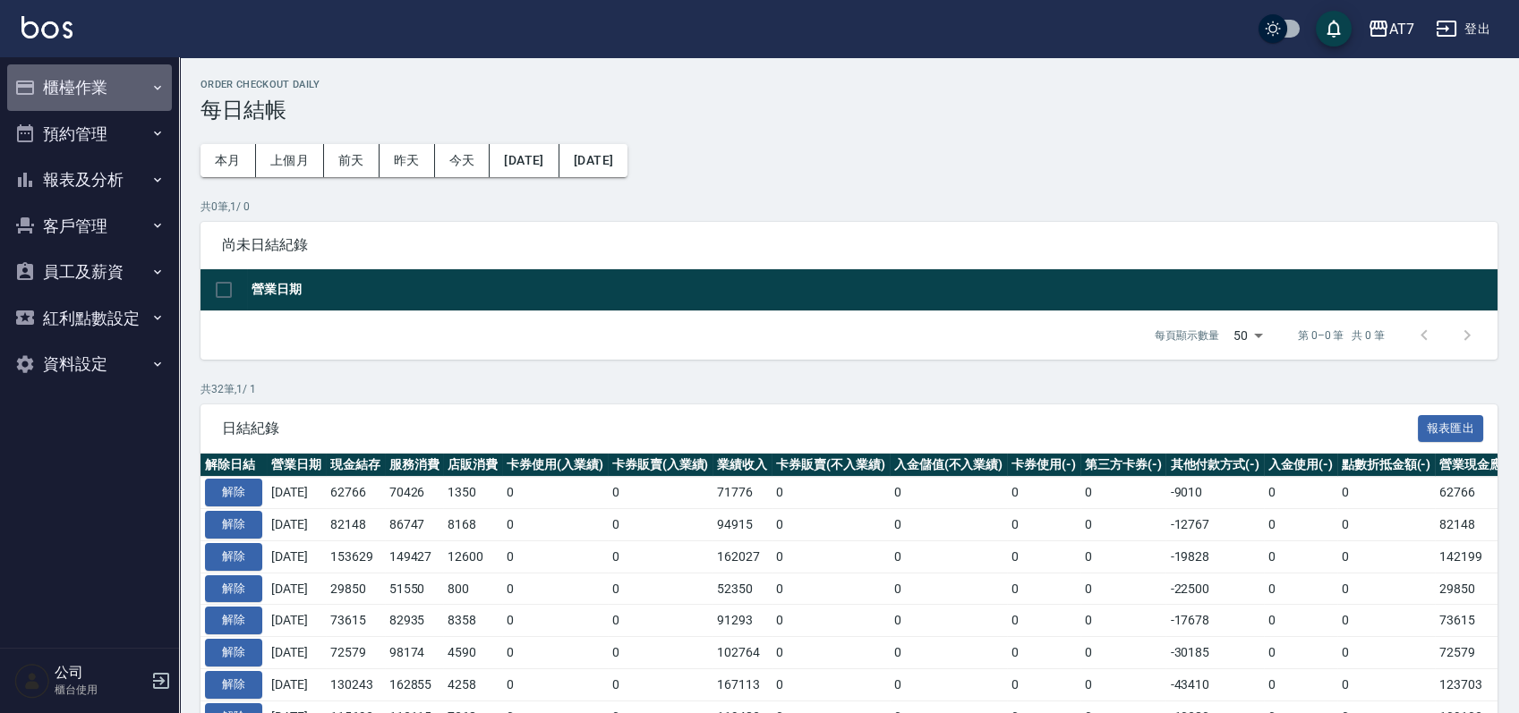
click at [108, 99] on button "櫃檯作業" at bounding box center [89, 87] width 165 height 47
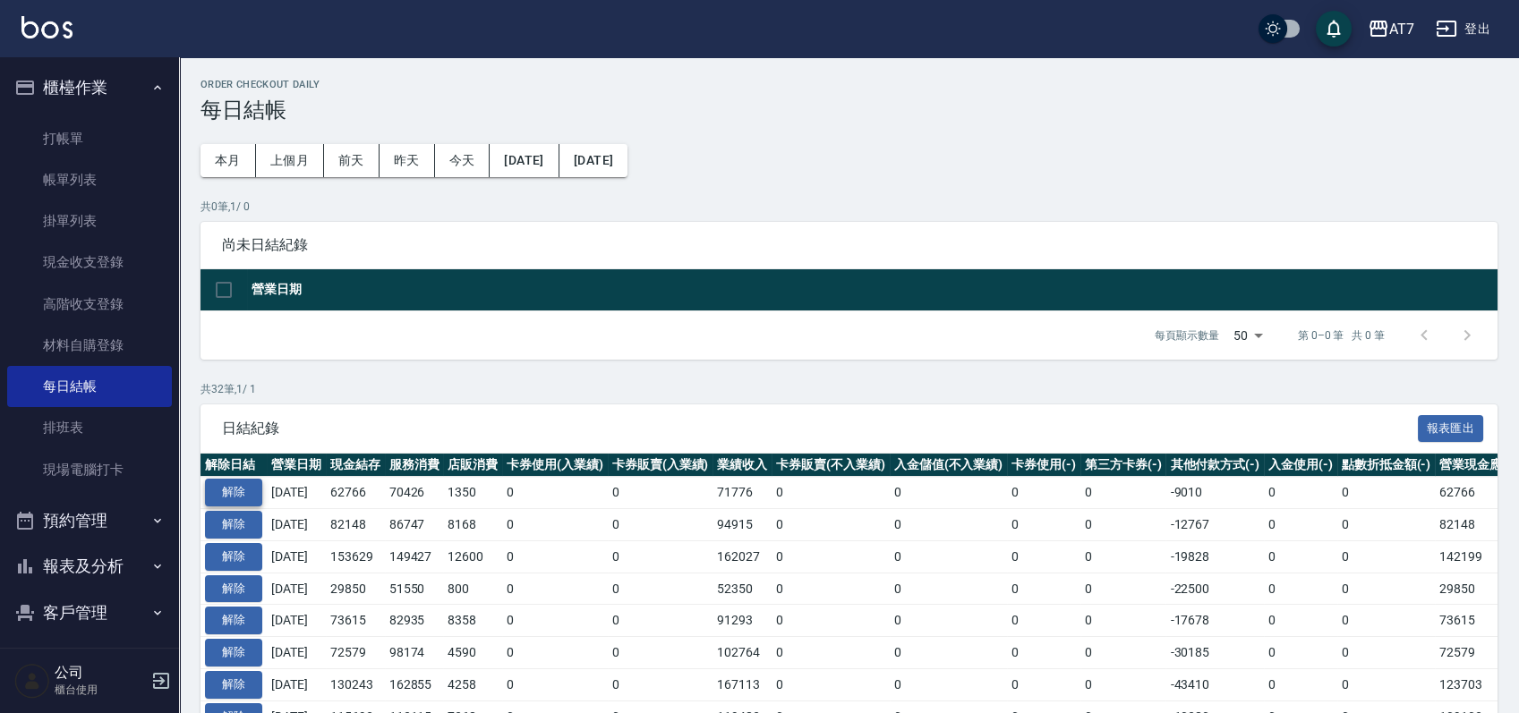
click at [226, 488] on button "解除" at bounding box center [233, 493] width 57 height 28
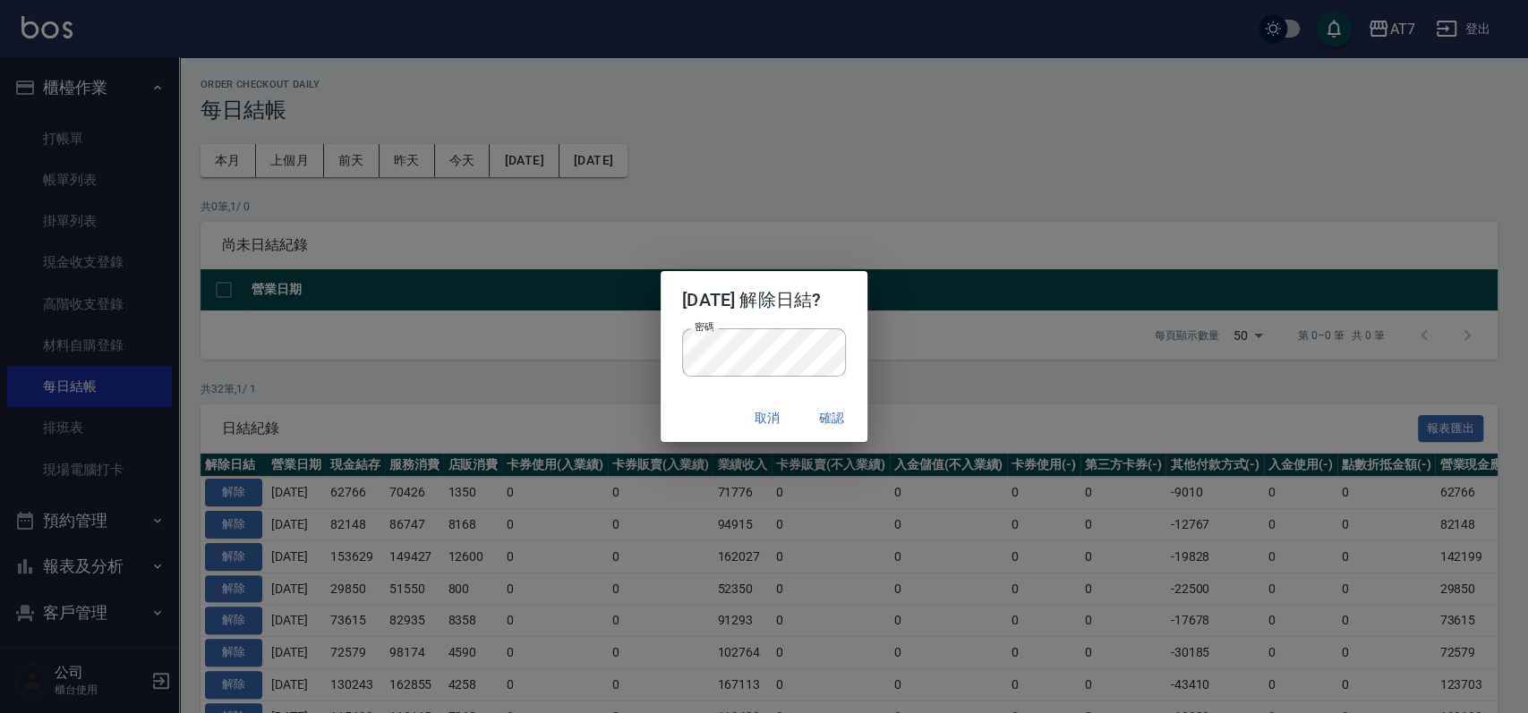
click at [710, 418] on div "取消 確認" at bounding box center [764, 418] width 207 height 47
click at [867, 414] on div "取消 確認" at bounding box center [764, 418] width 207 height 47
click at [852, 414] on button "確認" at bounding box center [831, 418] width 57 height 33
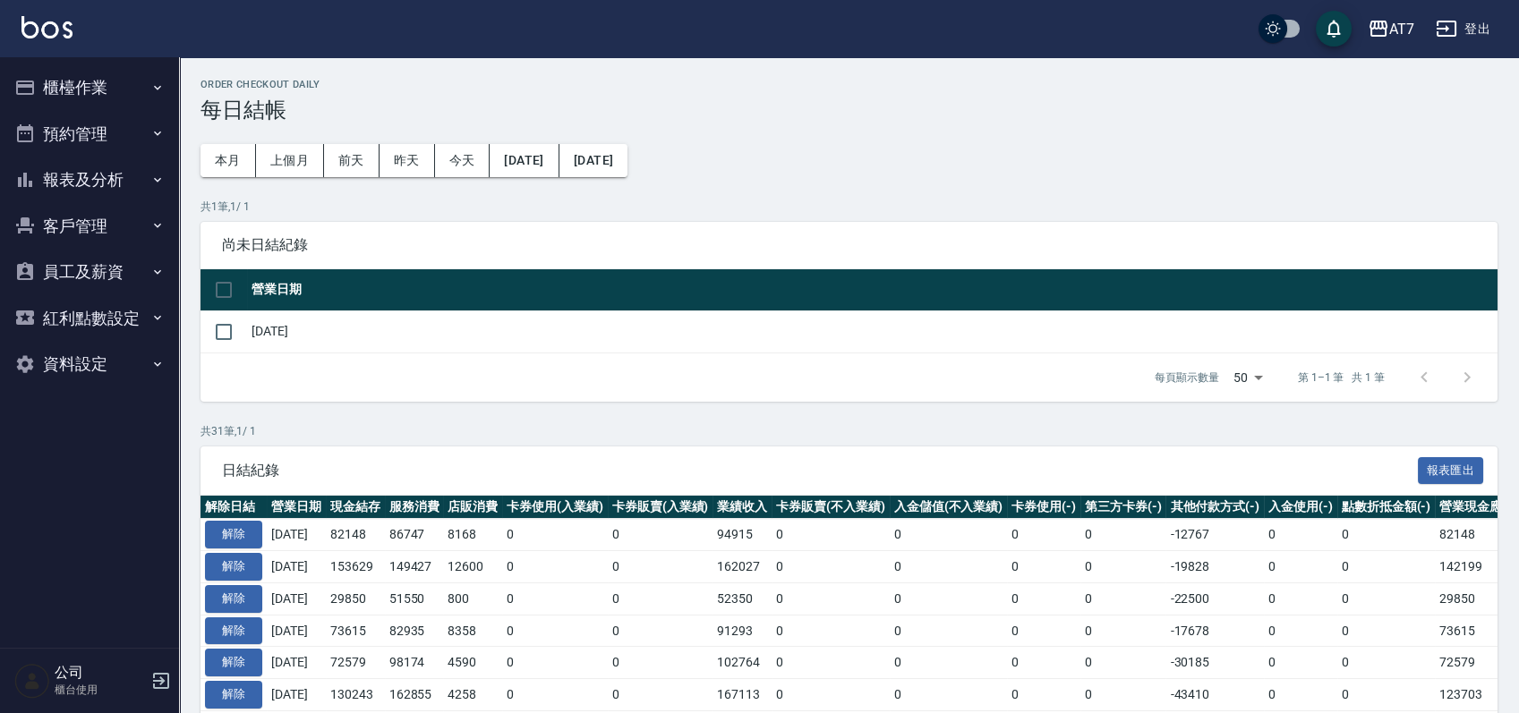
click at [86, 84] on button "櫃檯作業" at bounding box center [89, 87] width 165 height 47
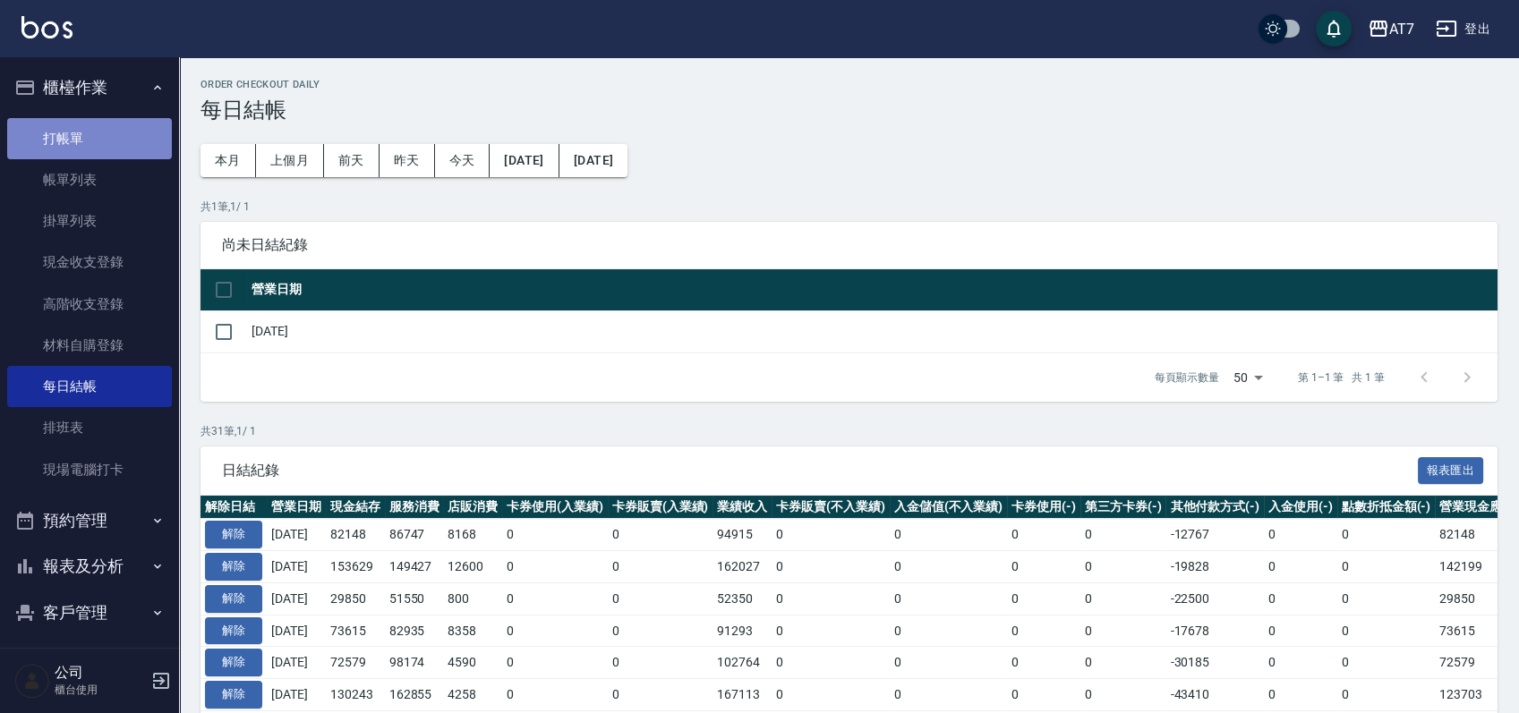
click at [100, 136] on link "打帳單" at bounding box center [89, 138] width 165 height 41
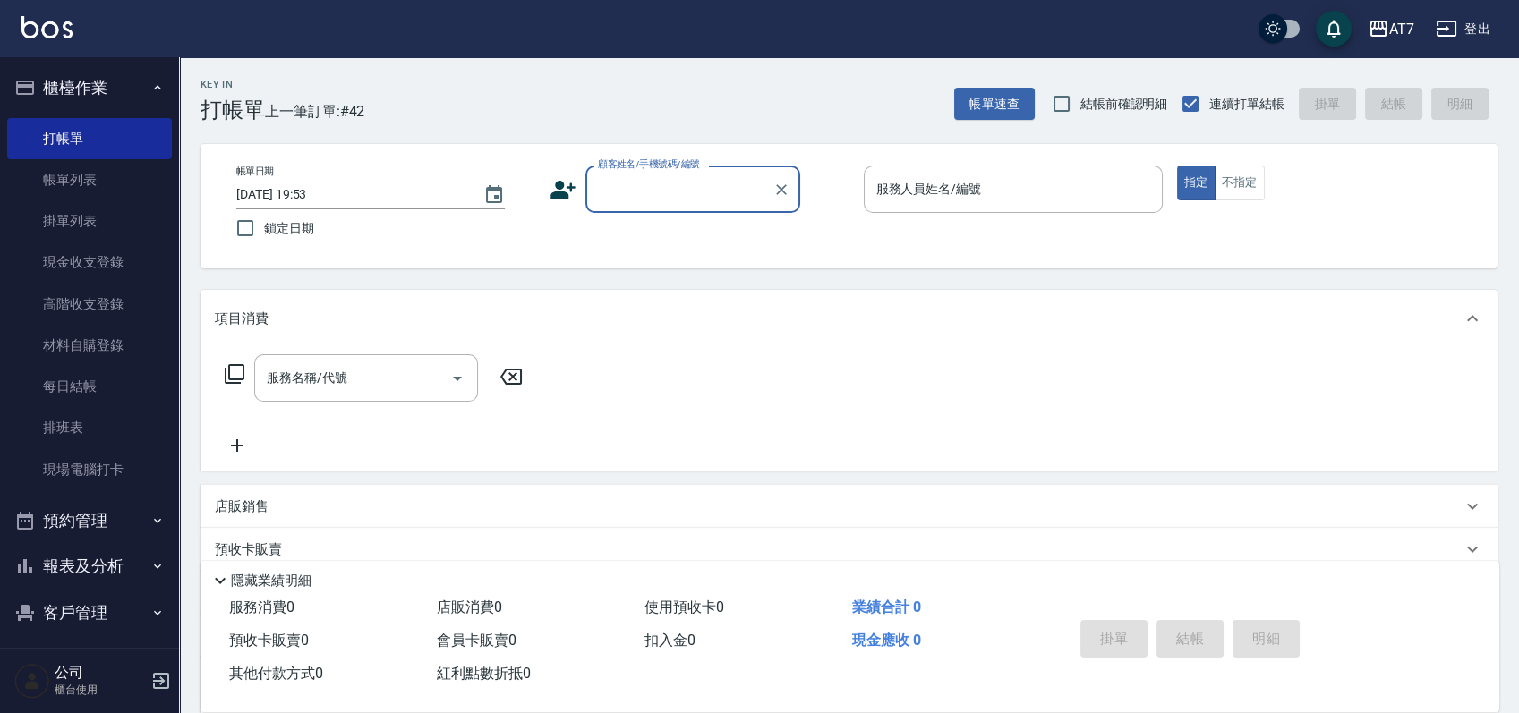
click at [667, 191] on input "顧客姓名/手機號碼/編號" at bounding box center [679, 189] width 172 height 31
type input "公司/公司15500/15500"
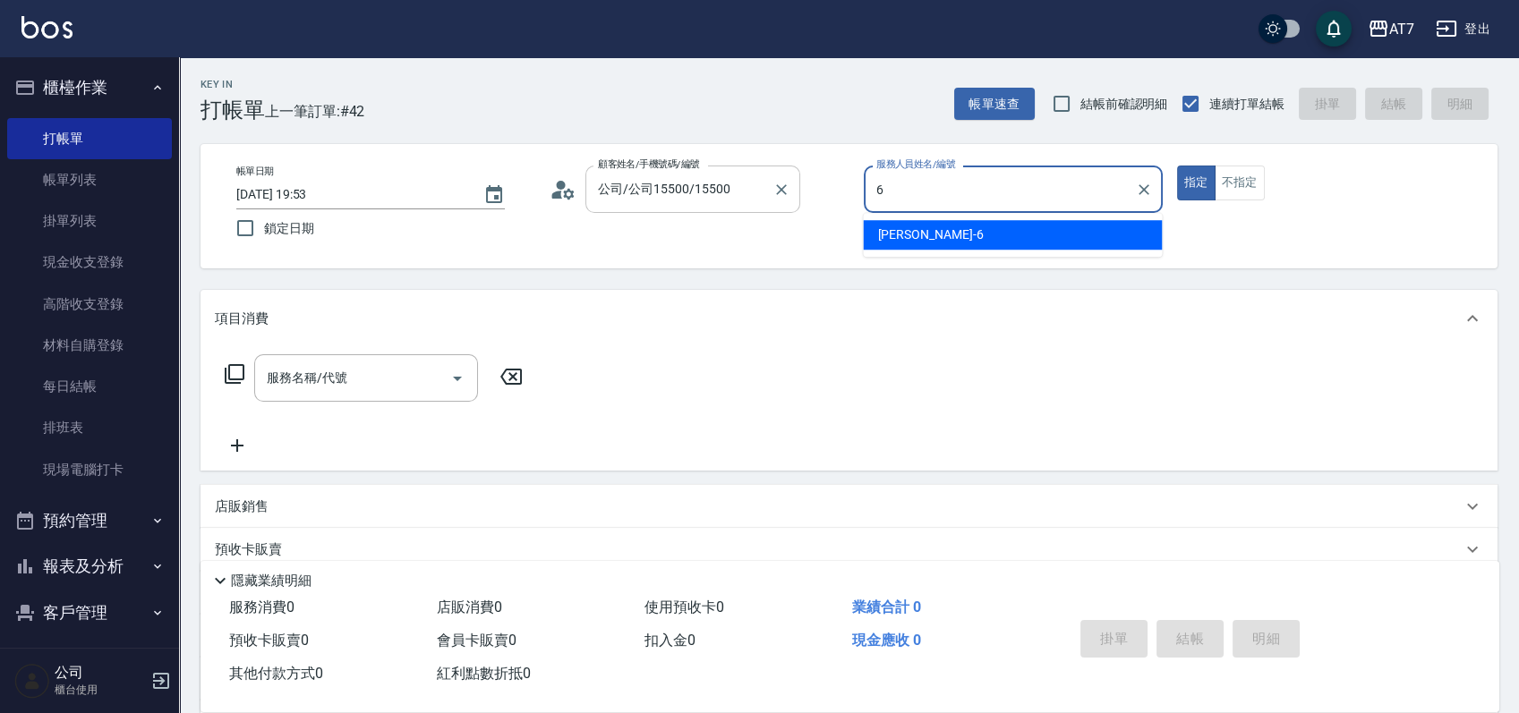
type input "杜莎莎-6"
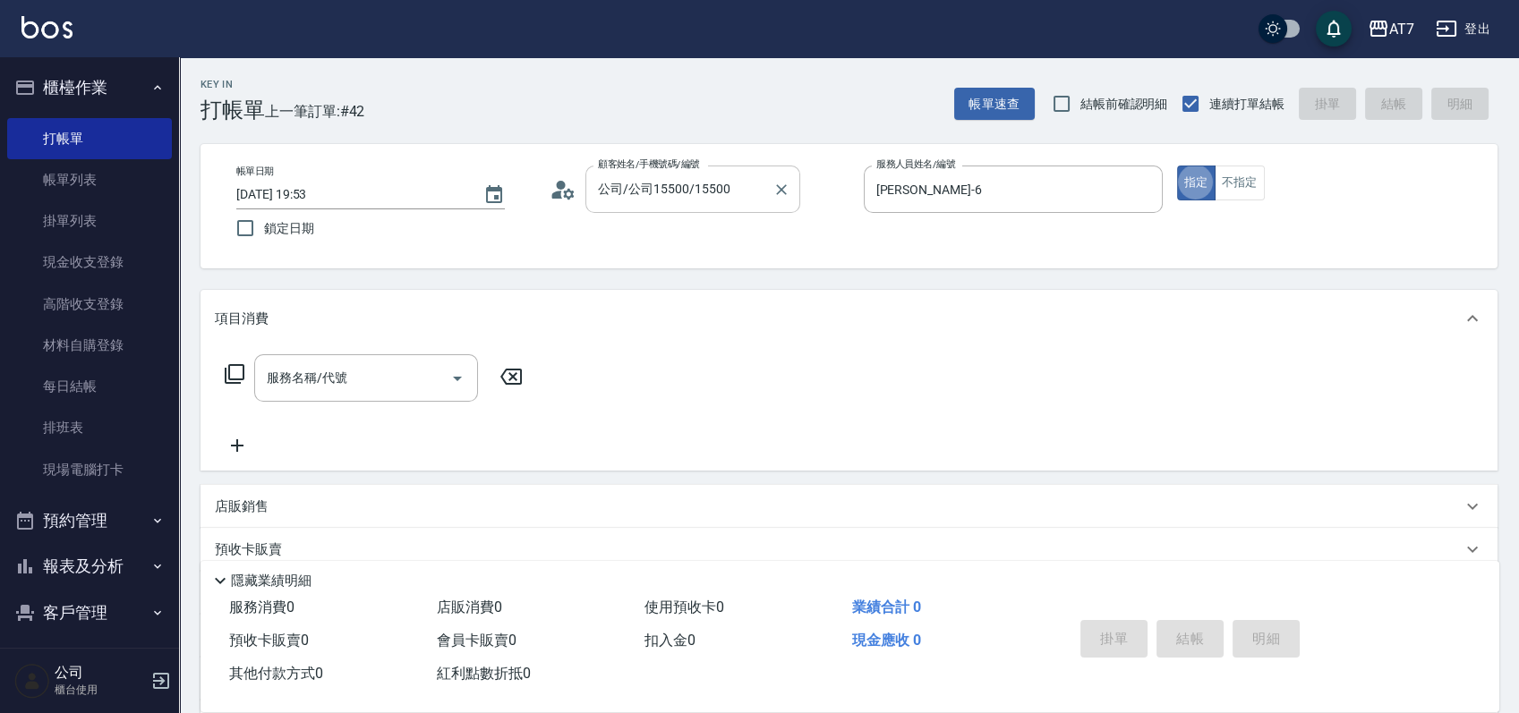
type button "true"
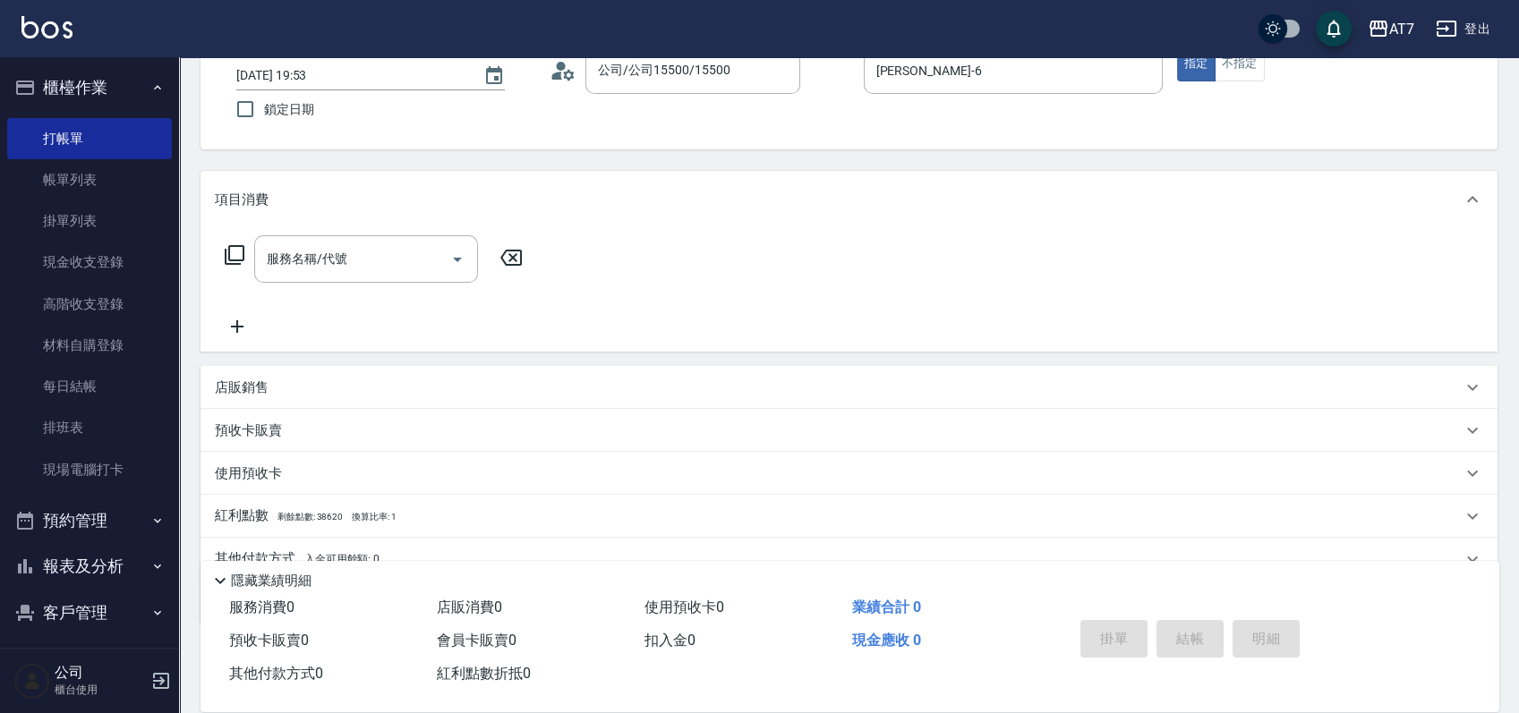
click at [579, 379] on div "店販銷售" at bounding box center [838, 388] width 1247 height 19
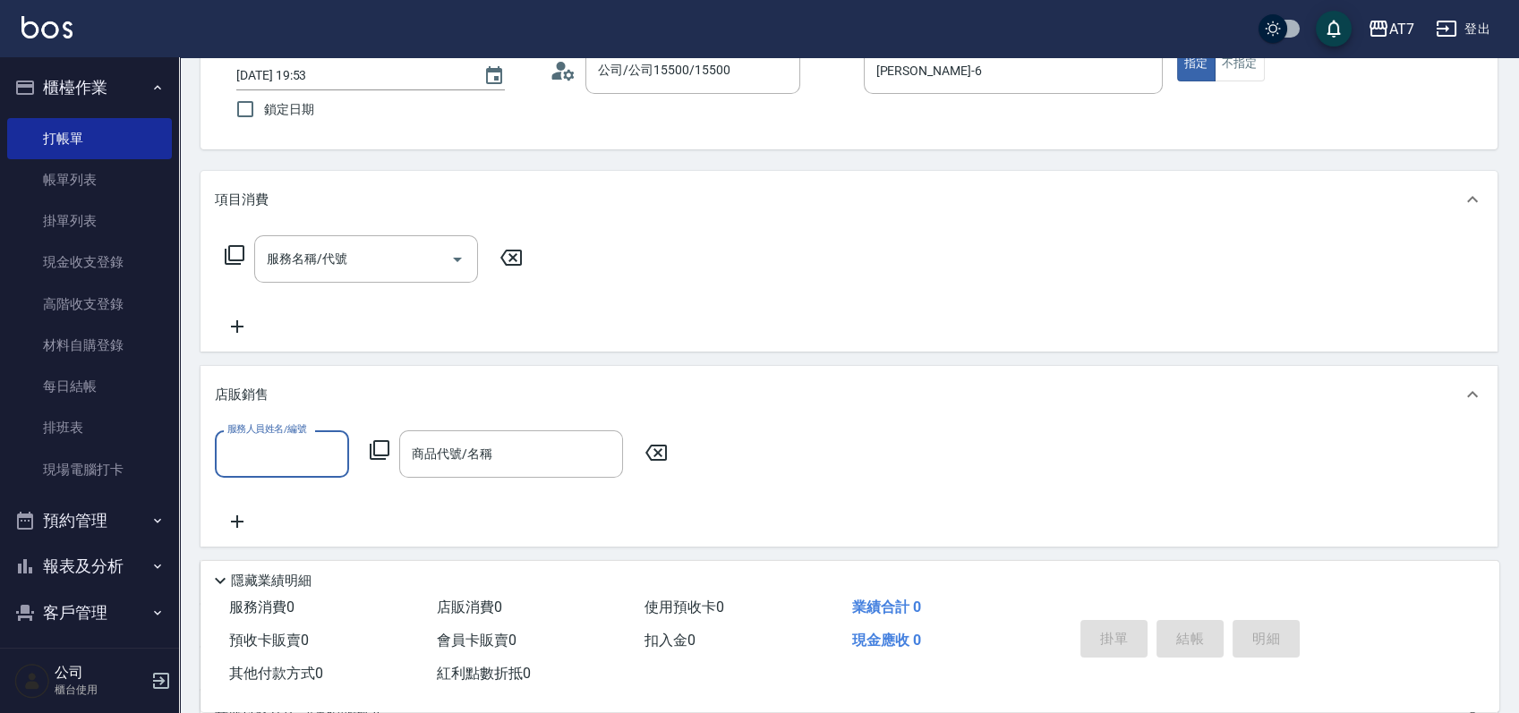
scroll to position [0, 0]
type input "杜莎莎-6"
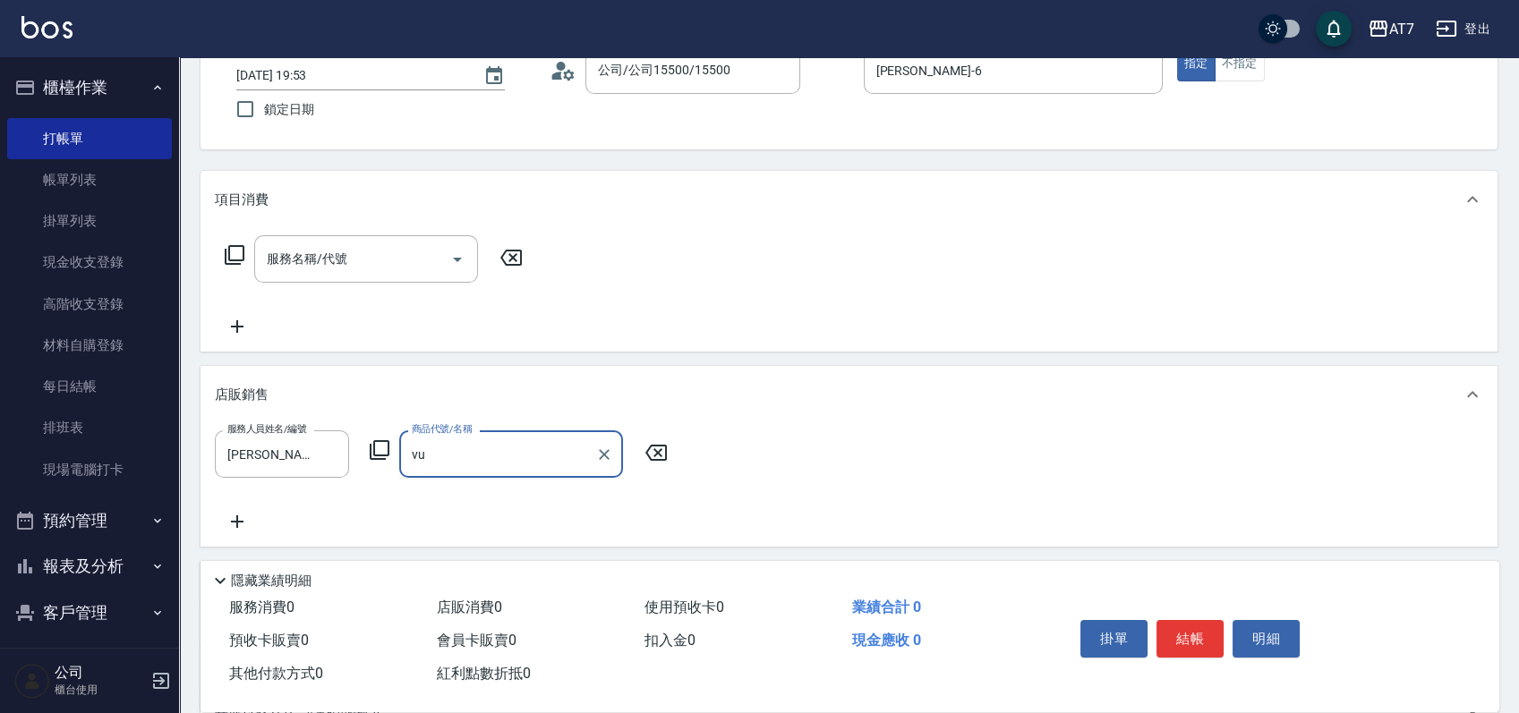
type input "v"
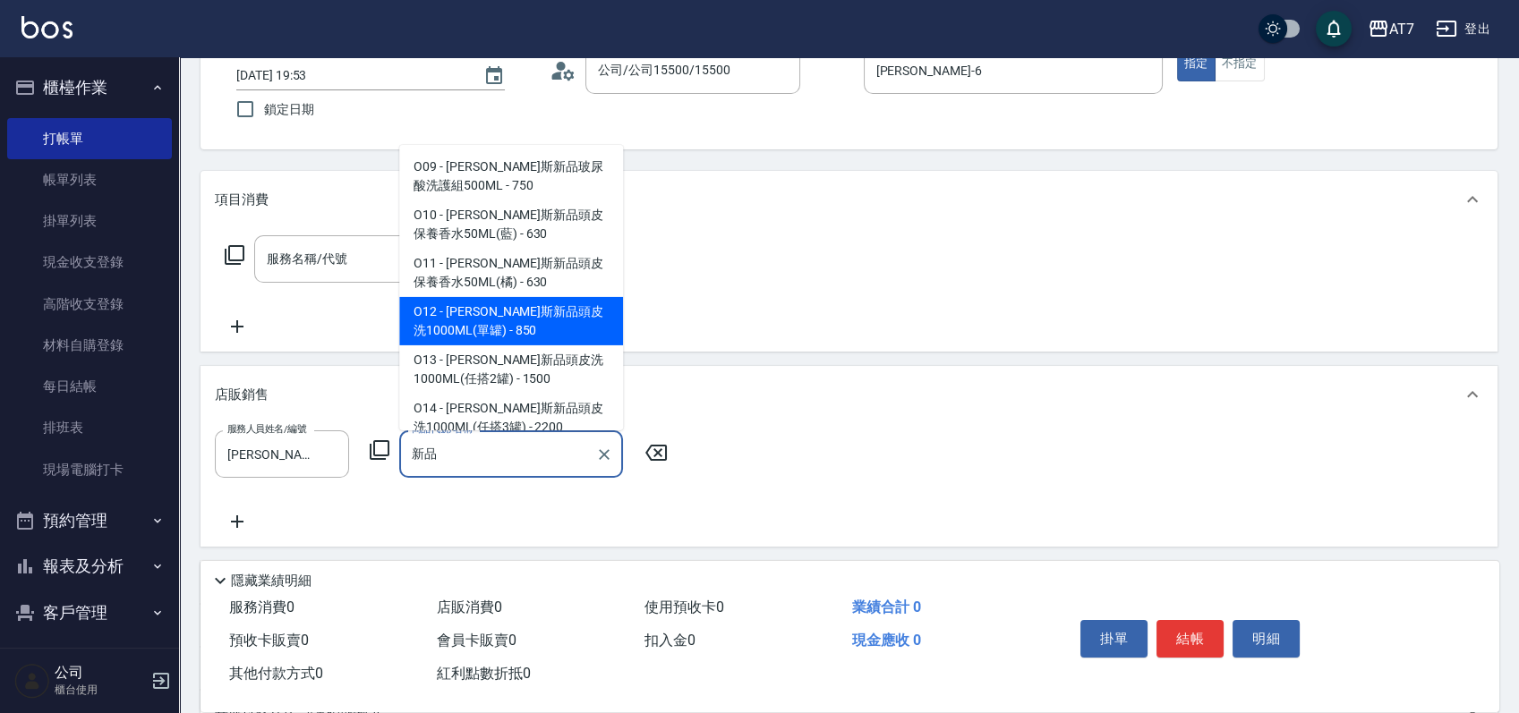
type input "喬娜斯新品頭皮洗1000ML(單罐)"
type input "80"
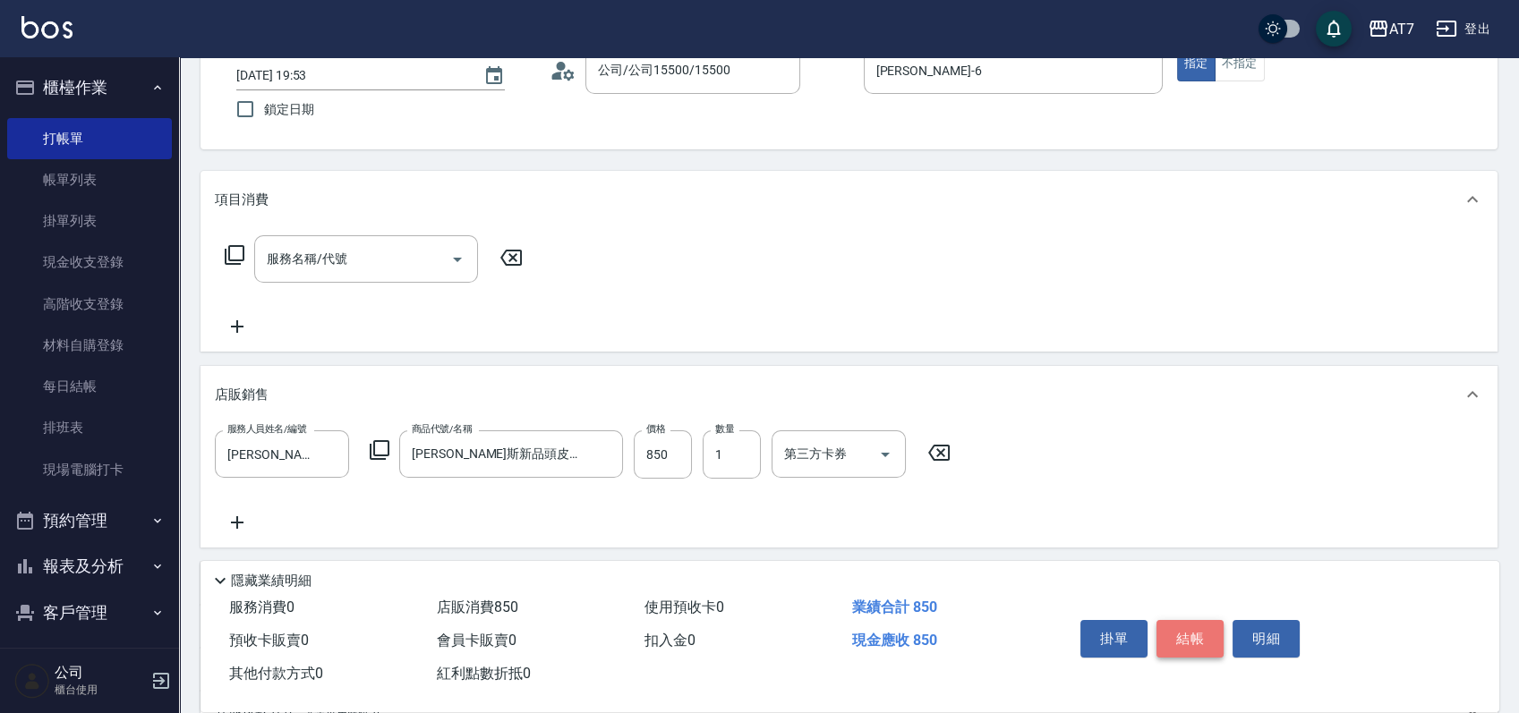
click at [1184, 638] on button "結帳" at bounding box center [1190, 639] width 67 height 38
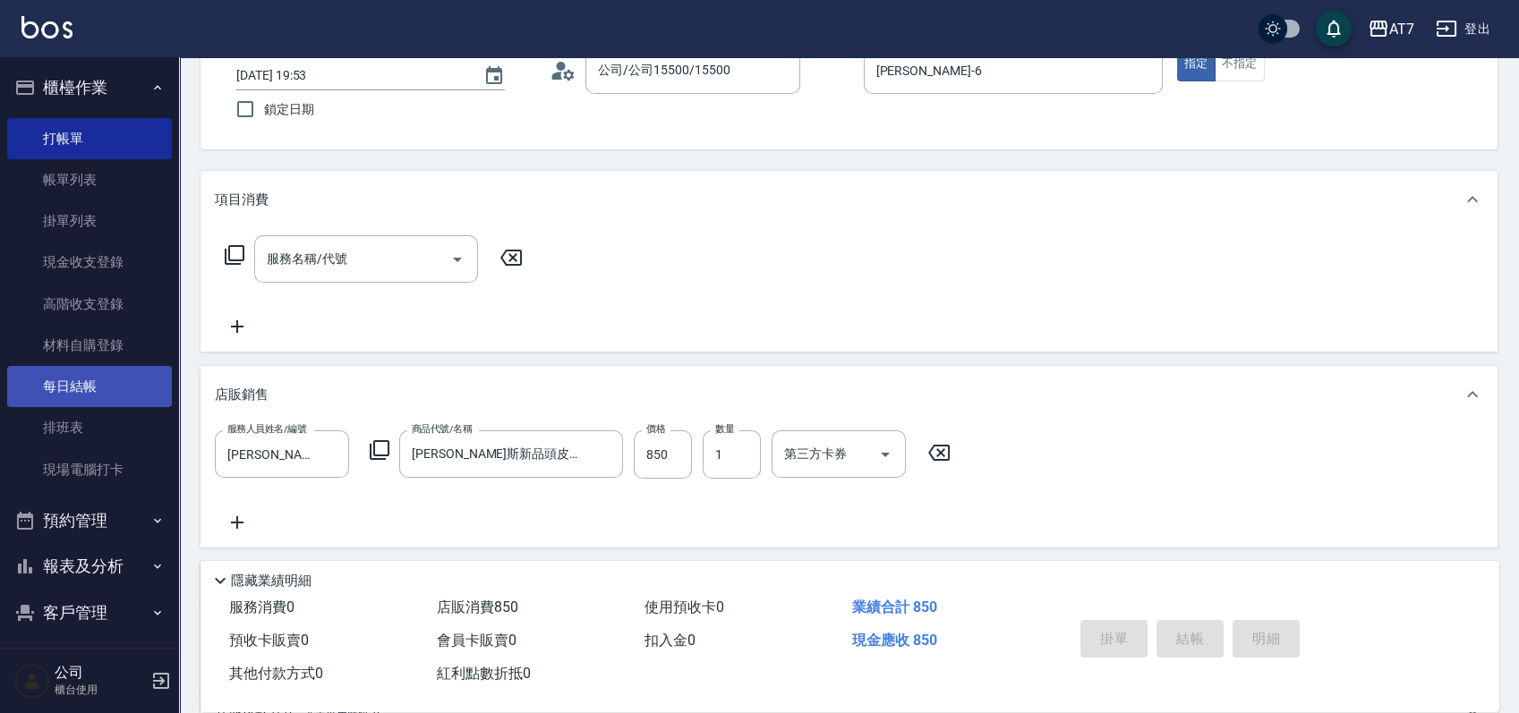
type input "2025/08/22 19:54"
type input "0"
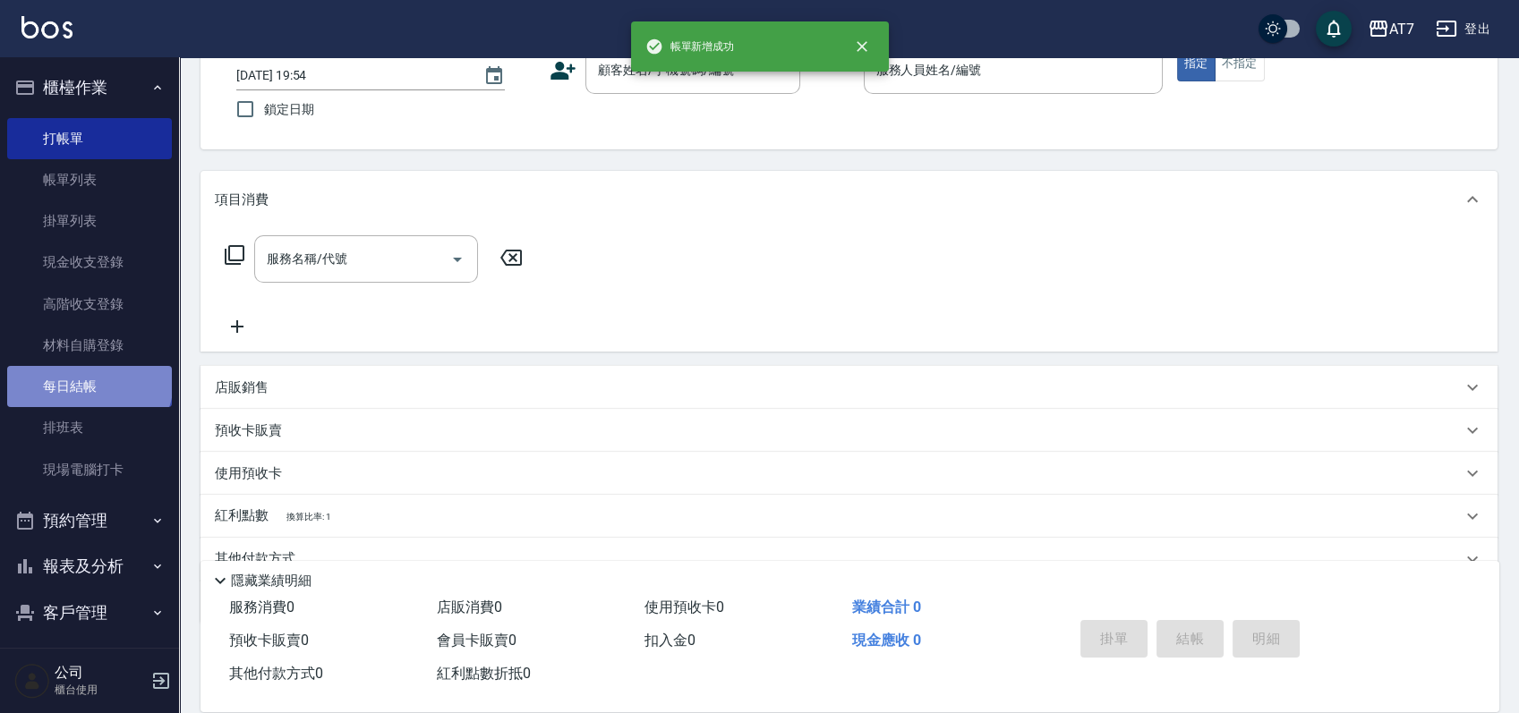
click at [88, 380] on link "每日結帳" at bounding box center [89, 386] width 165 height 41
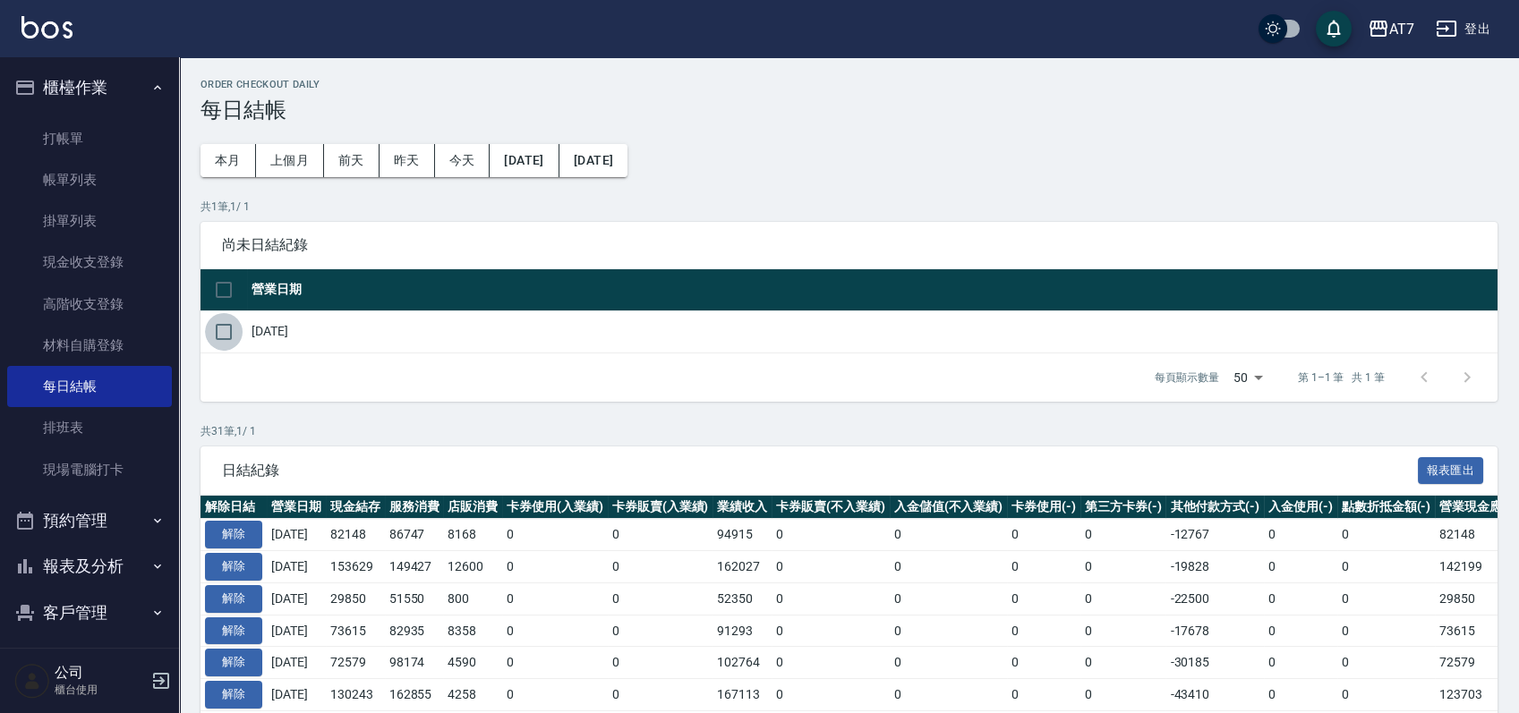
click at [222, 333] on input "checkbox" at bounding box center [224, 332] width 38 height 38
checkbox input "true"
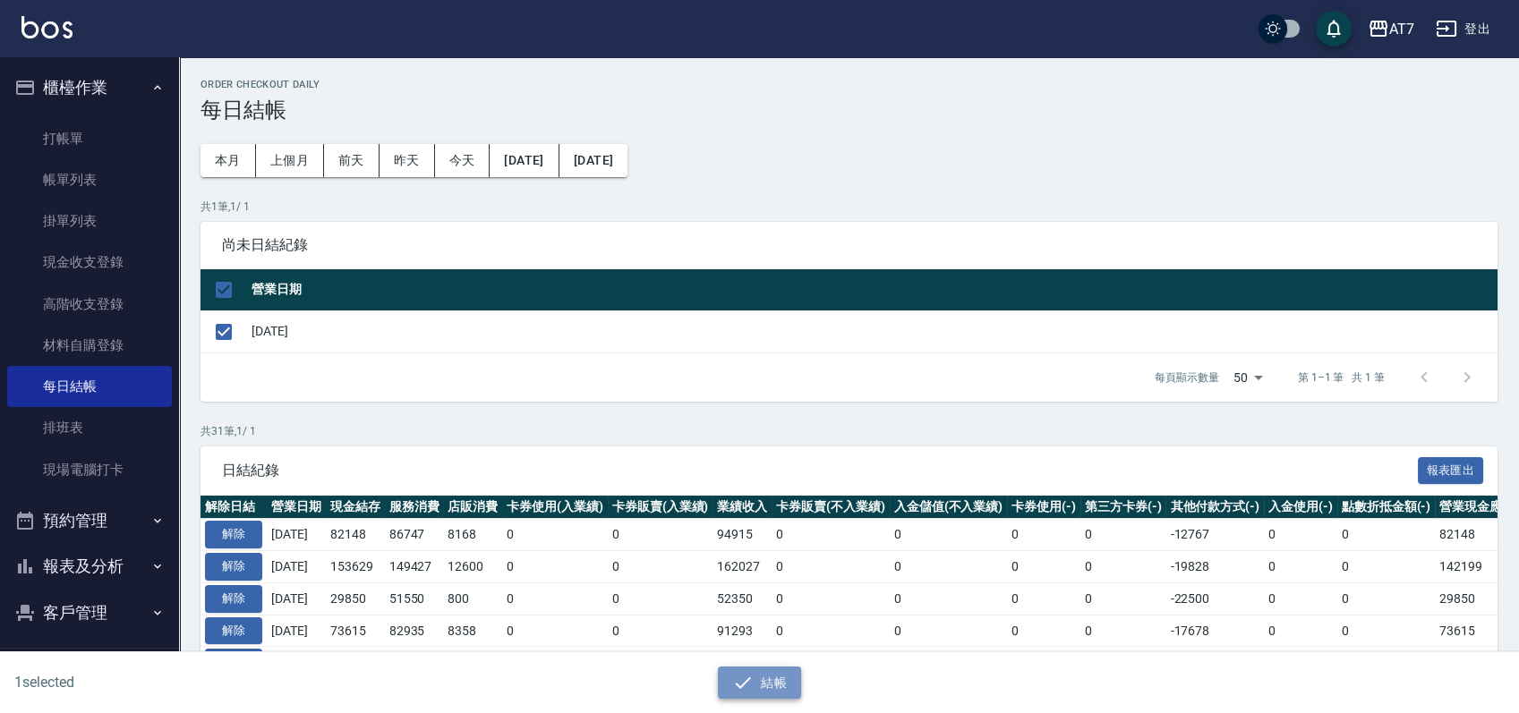
click at [786, 676] on button "結帳" at bounding box center [759, 683] width 83 height 33
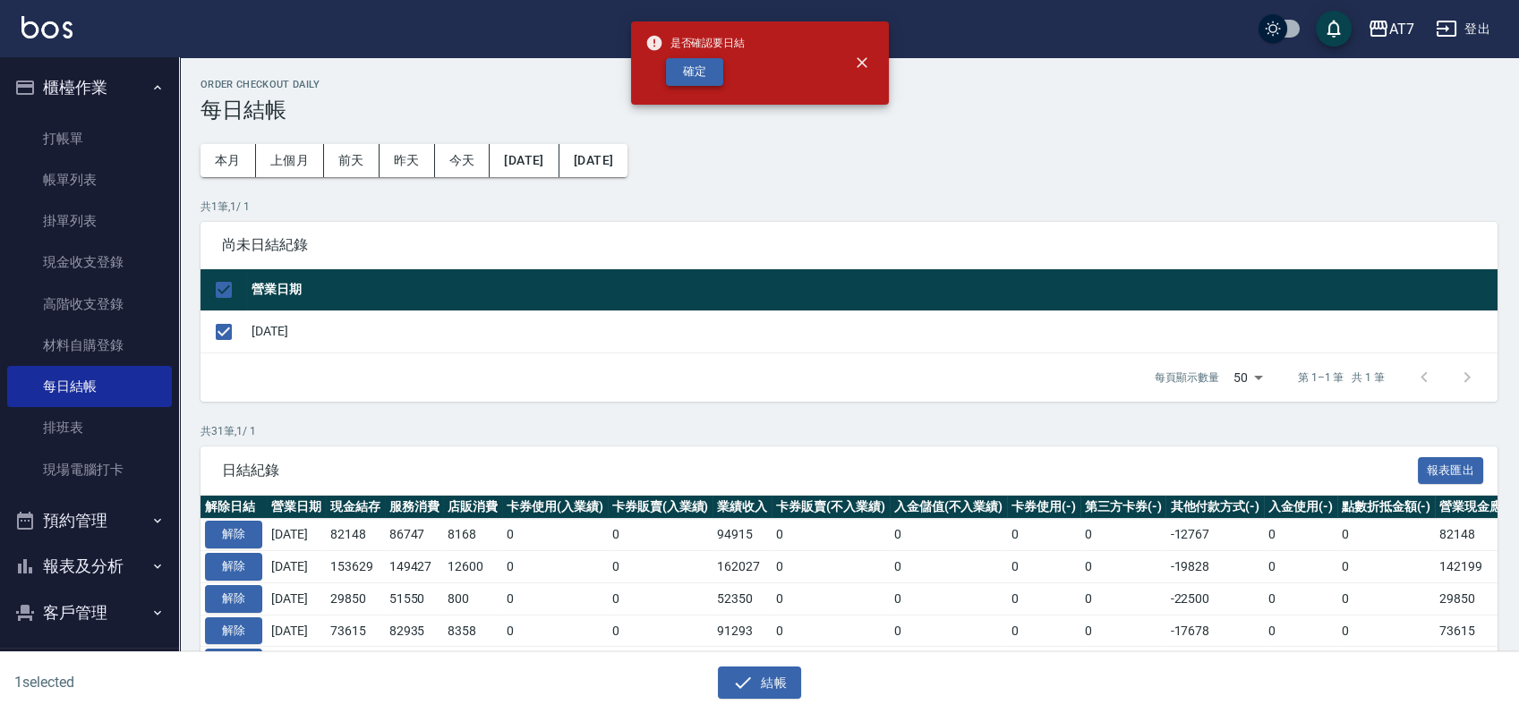
click at [722, 65] on button "確定" at bounding box center [694, 72] width 57 height 28
checkbox input "false"
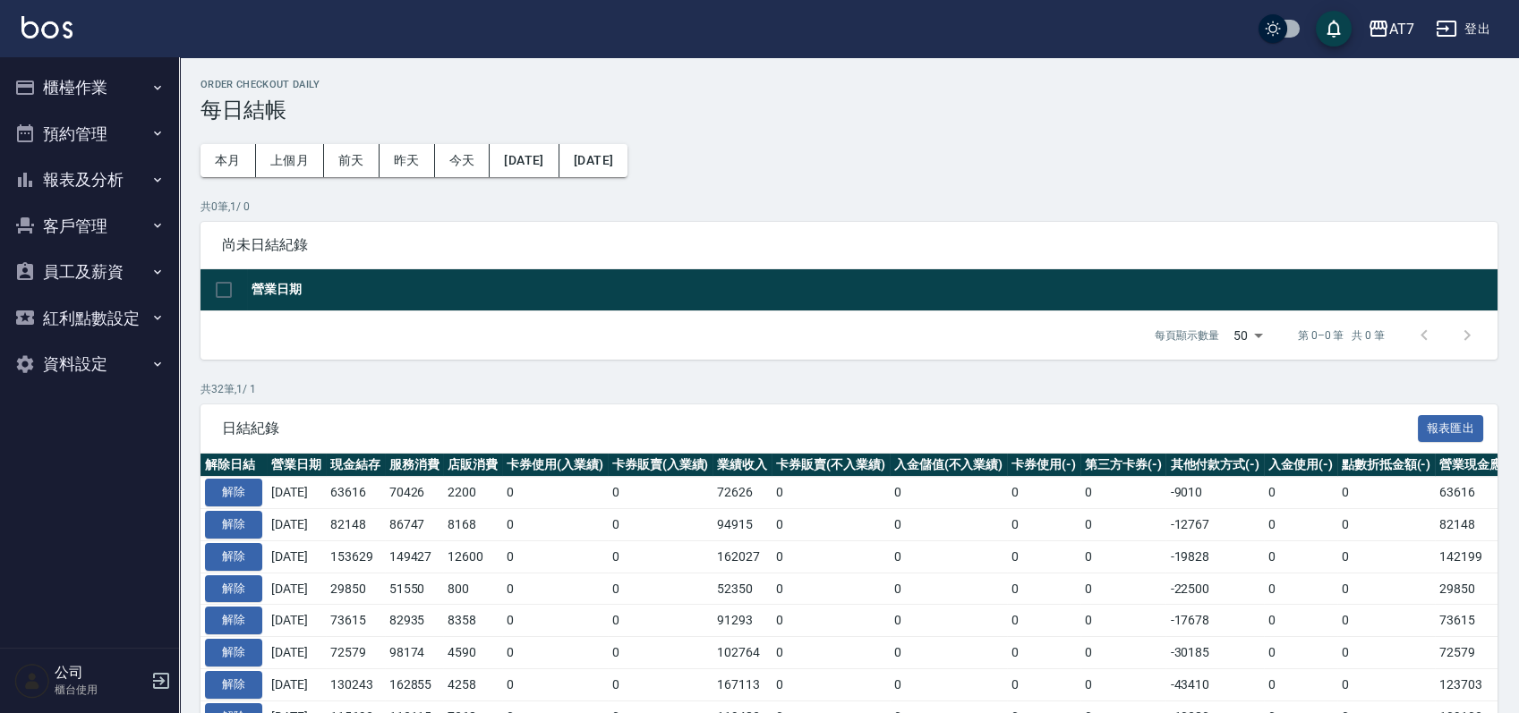
click at [115, 184] on button "報表及分析" at bounding box center [89, 180] width 165 height 47
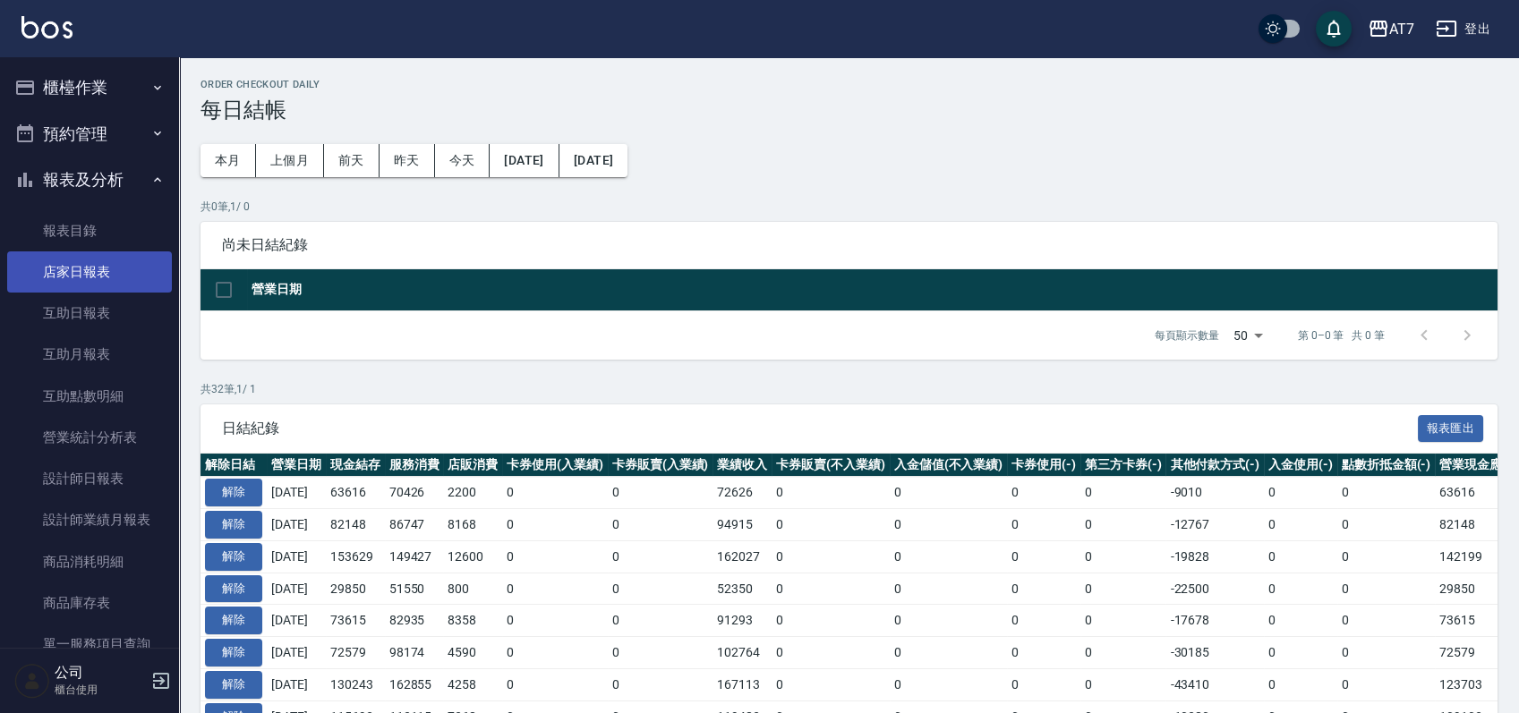
click at [115, 256] on link "店家日報表" at bounding box center [89, 272] width 165 height 41
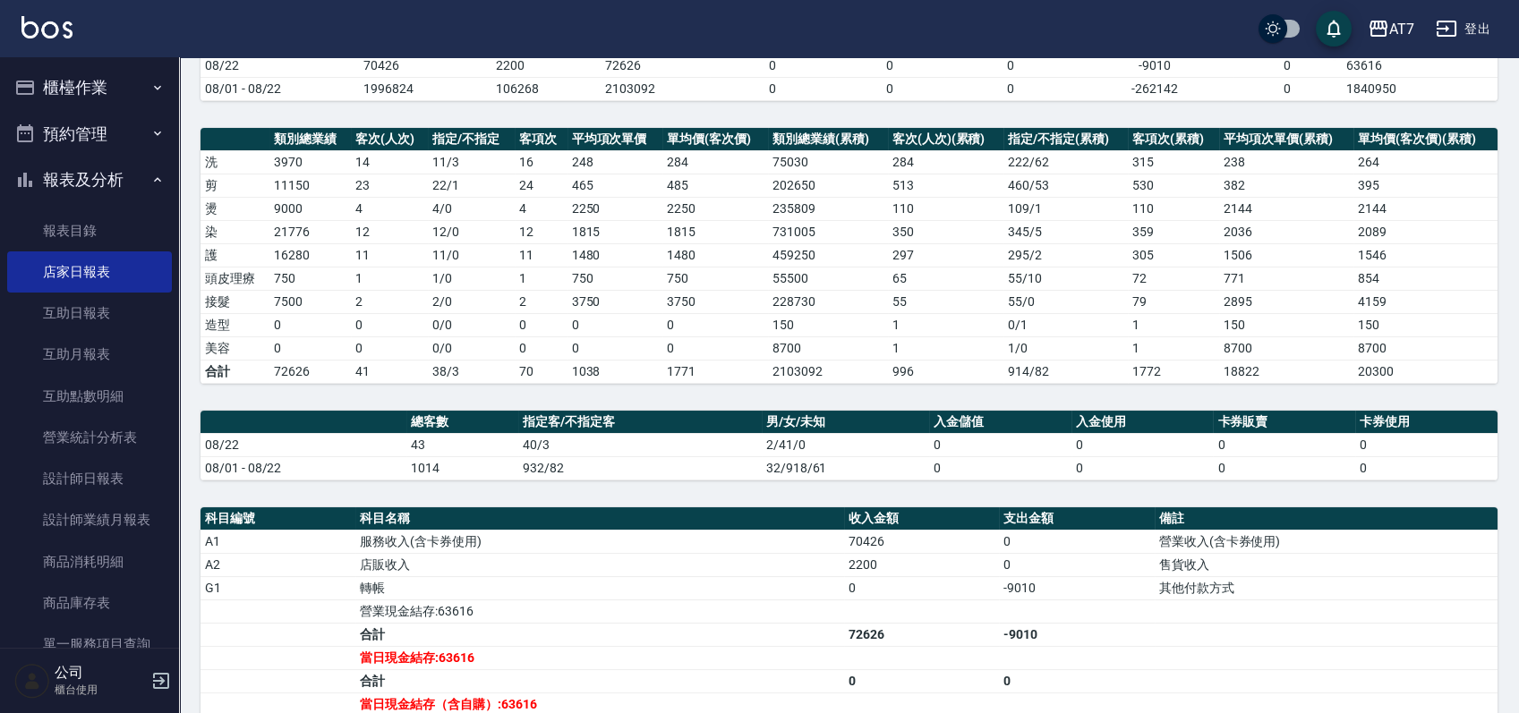
scroll to position [465, 0]
